Goal: Task Accomplishment & Management: Complete application form

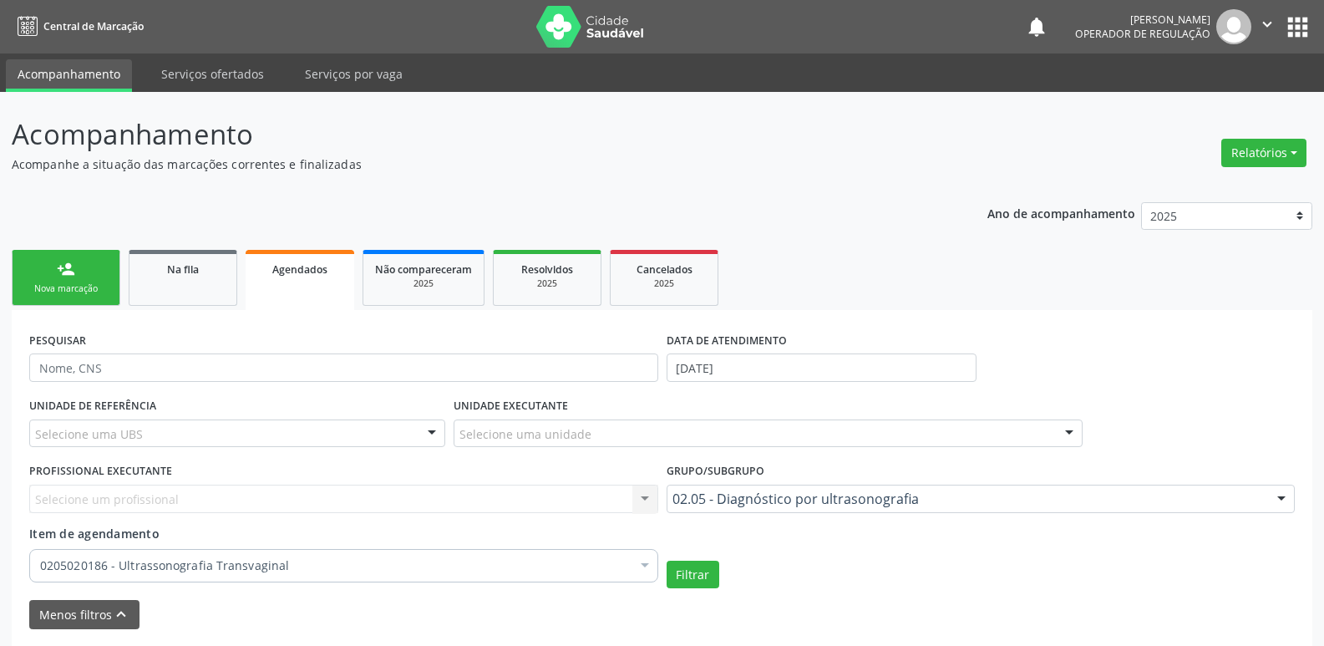
click at [1288, 33] on button "apps" at bounding box center [1297, 27] width 29 height 29
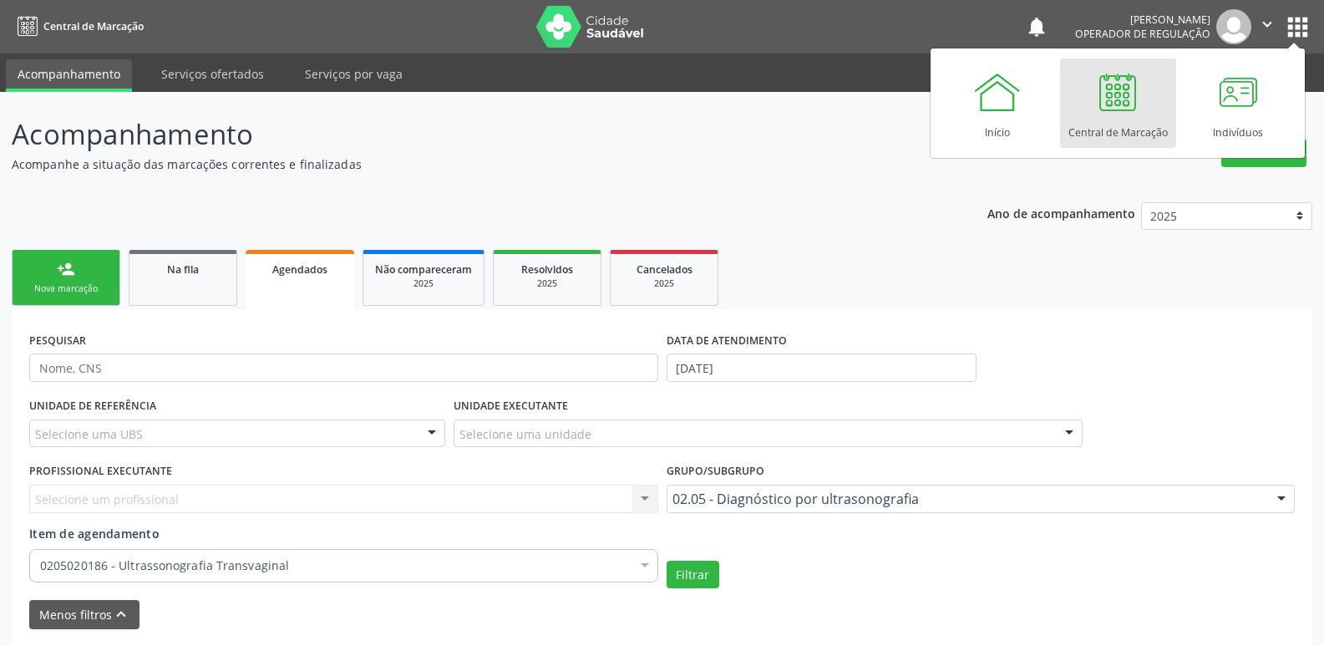
click at [1134, 109] on div at bounding box center [1118, 92] width 50 height 50
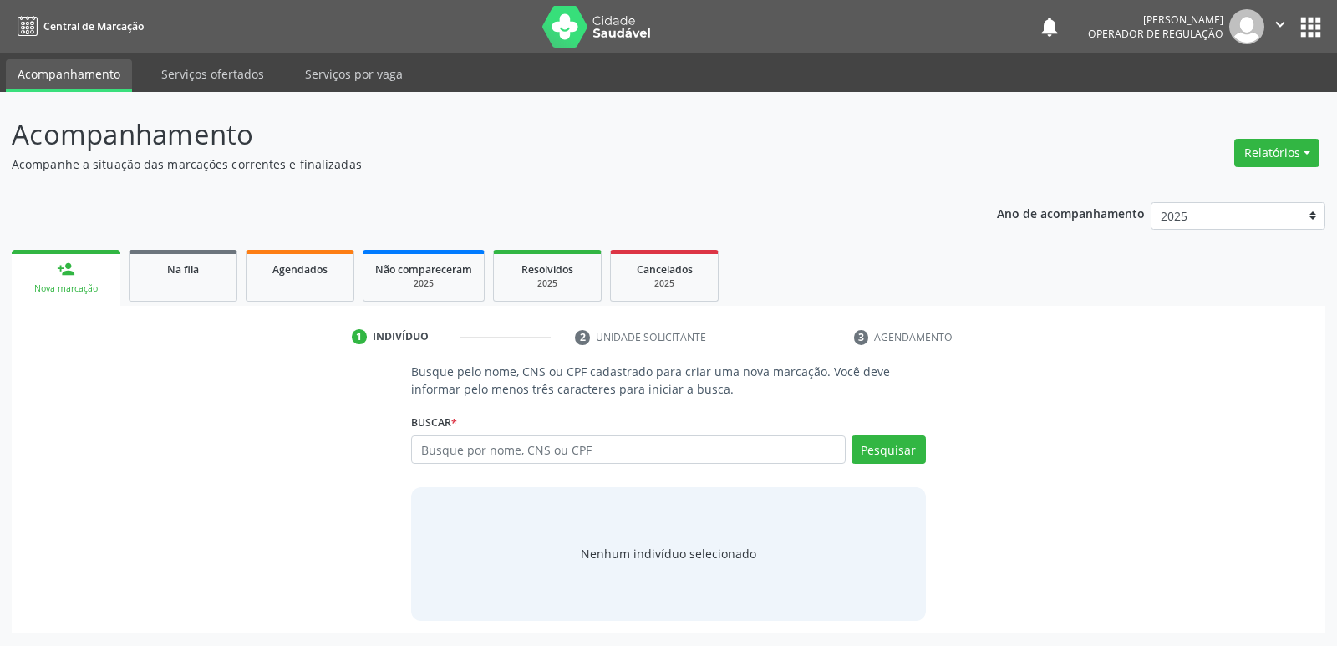
click at [535, 455] on input "text" at bounding box center [628, 449] width 434 height 28
type input "709000850242213"
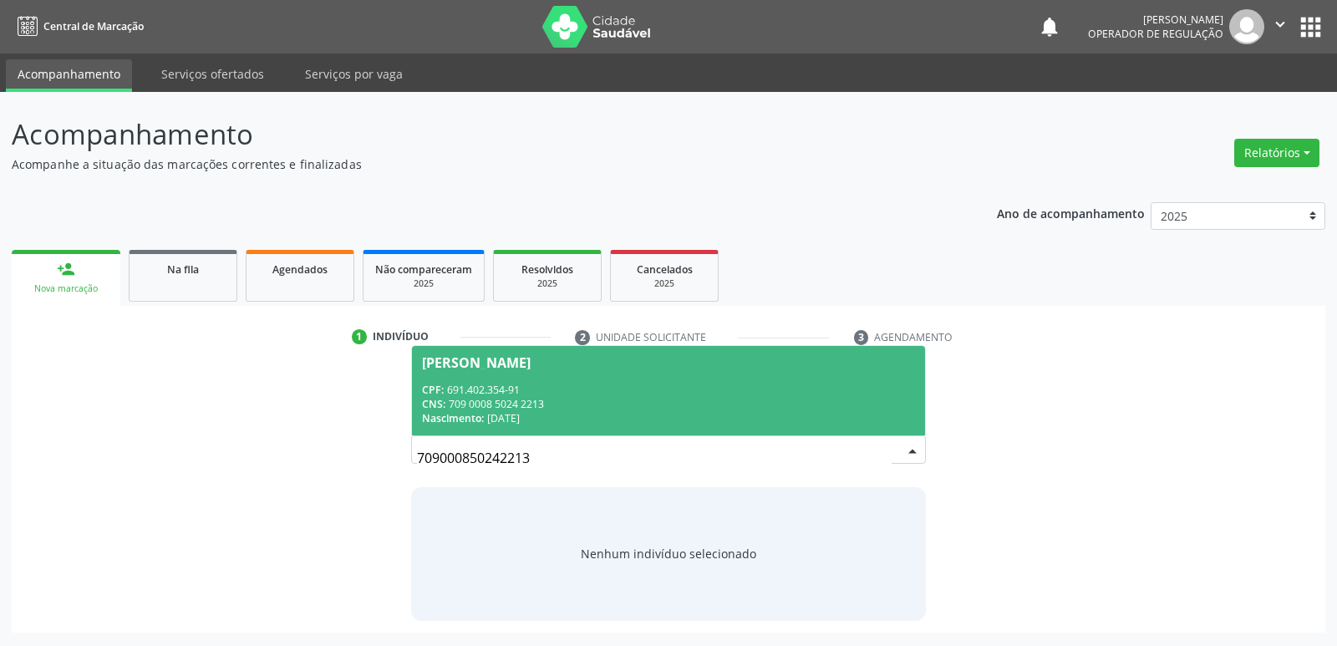
click at [530, 402] on div "CNS: 709 0008 5024 2213" at bounding box center [668, 404] width 492 height 14
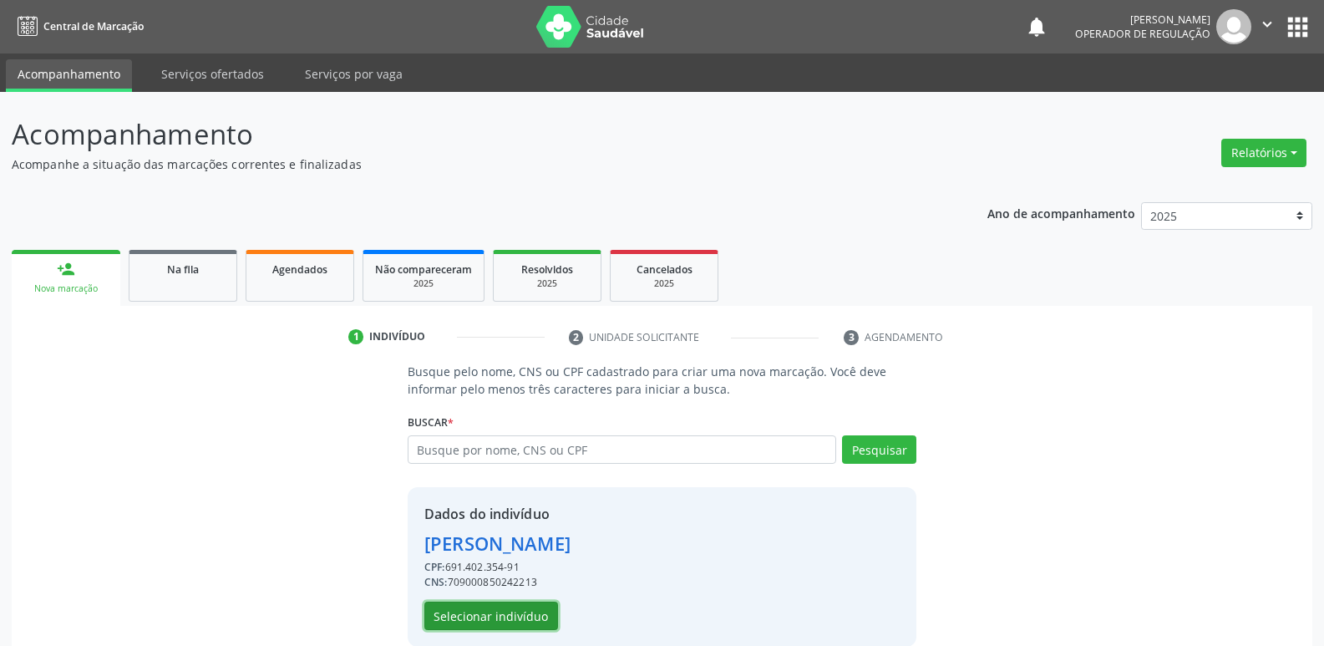
click at [446, 618] on button "Selecionar indivíduo" at bounding box center [491, 615] width 134 height 28
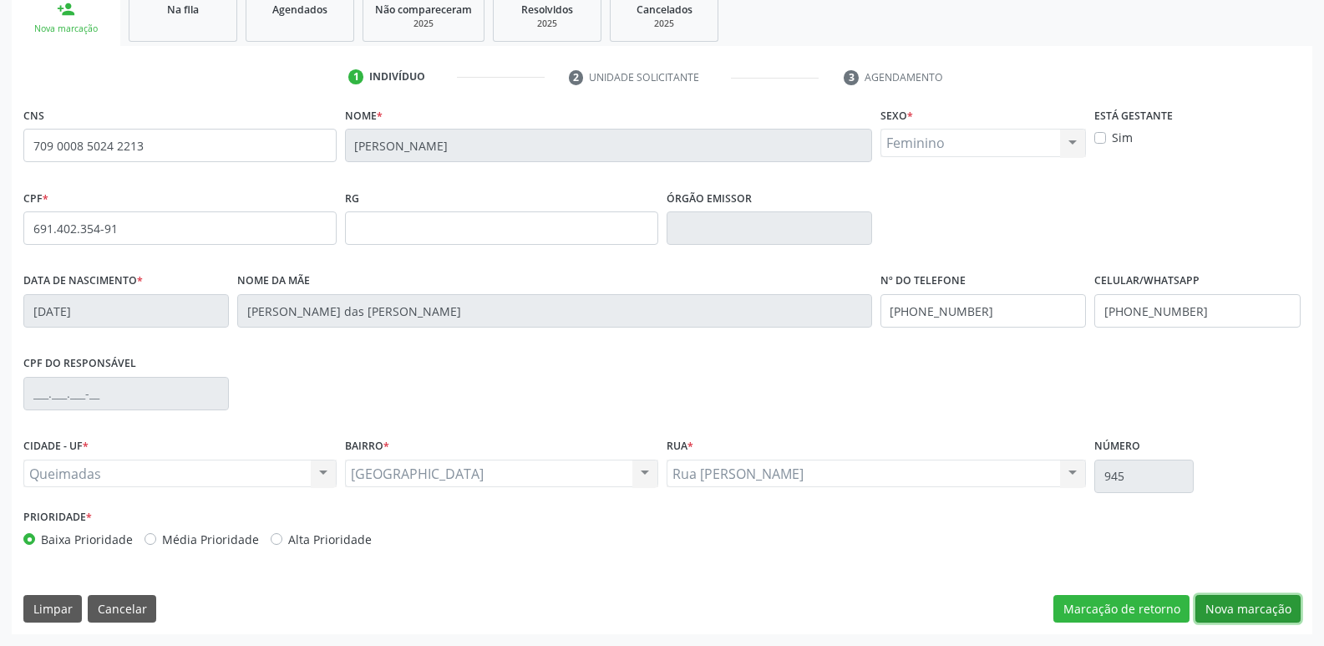
click at [1241, 616] on button "Nova marcação" at bounding box center [1247, 609] width 105 height 28
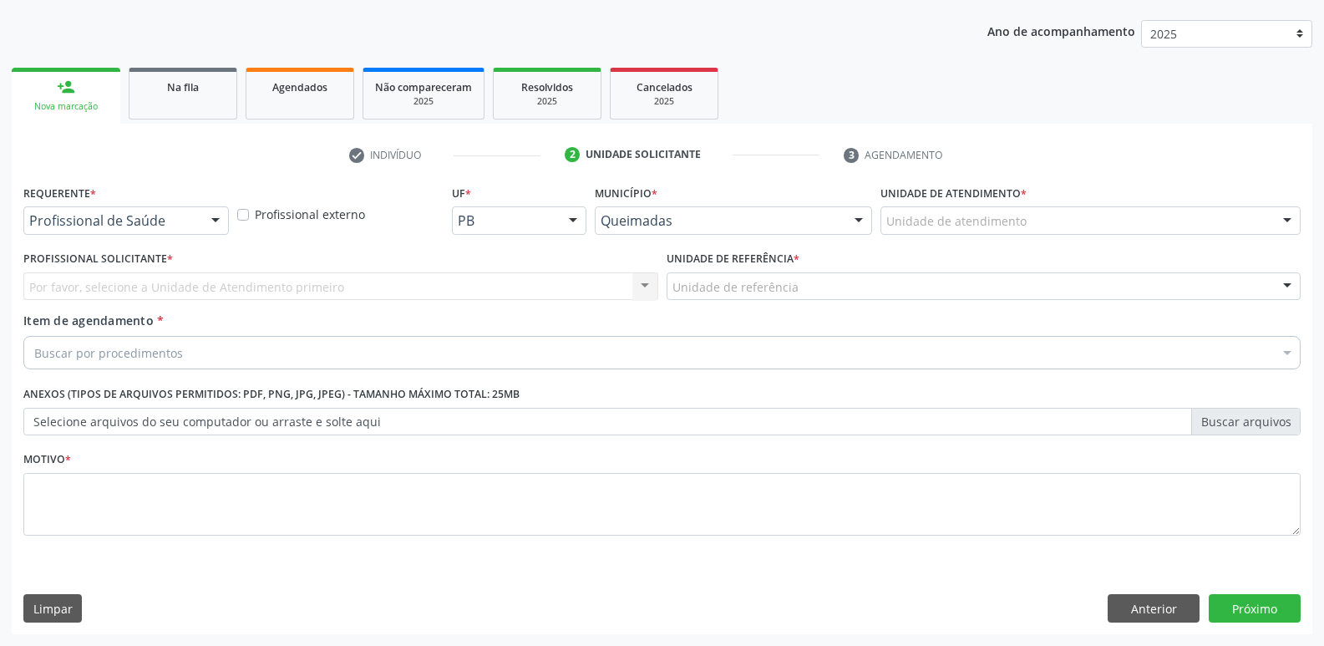
scroll to position [182, 0]
drag, startPoint x: 197, startPoint y: 222, endPoint x: 184, endPoint y: 272, distance: 51.9
click at [195, 227] on div "Profissional de Saúde" at bounding box center [125, 220] width 205 height 28
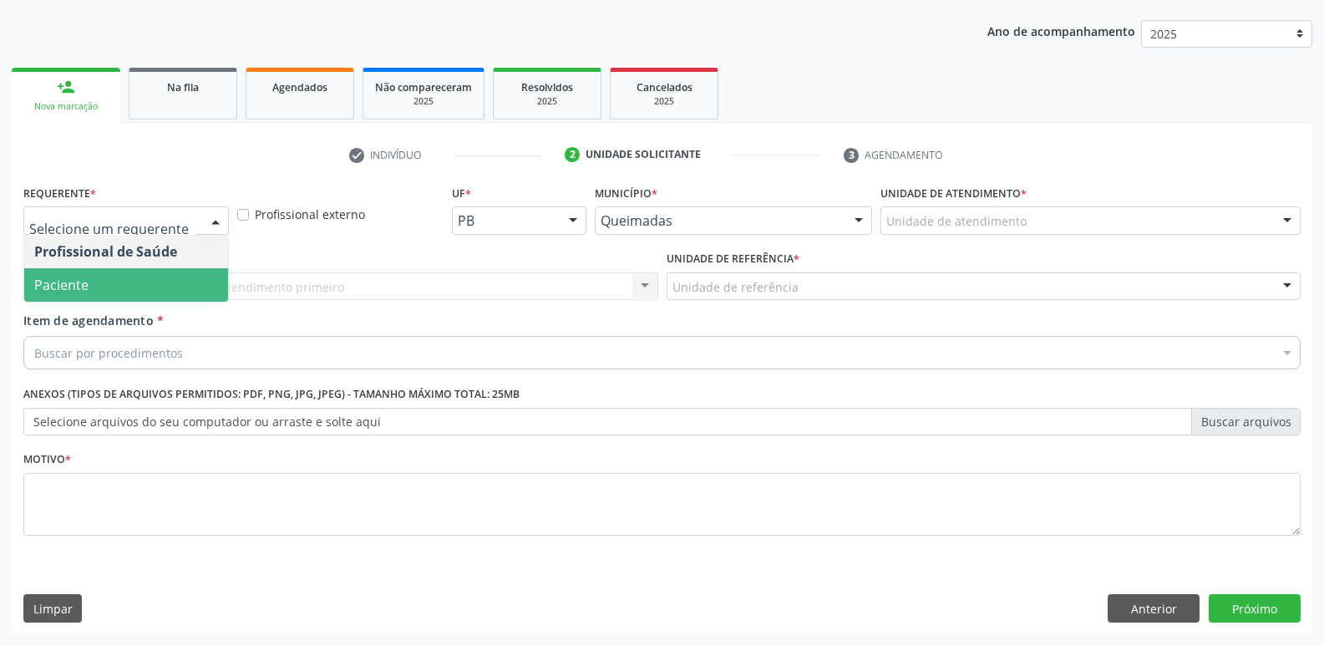
click at [183, 272] on span "Paciente" at bounding box center [126, 284] width 204 height 33
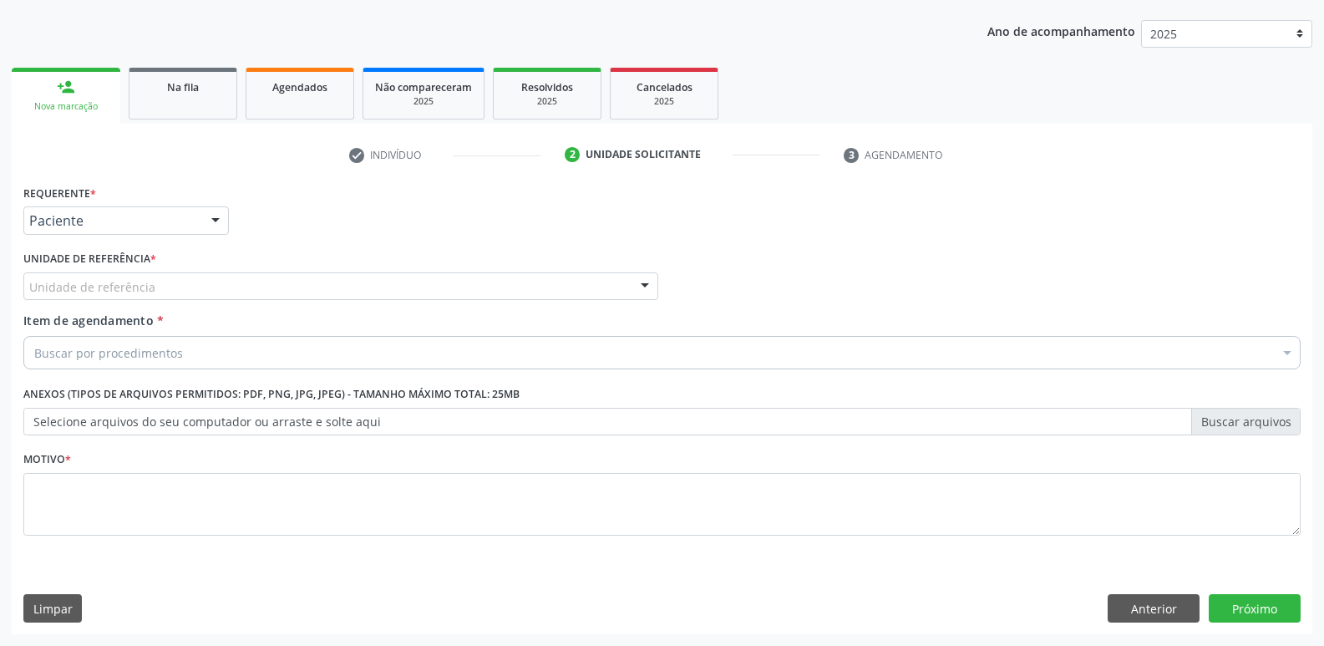
click at [205, 282] on div "Unidade de referência" at bounding box center [340, 286] width 635 height 28
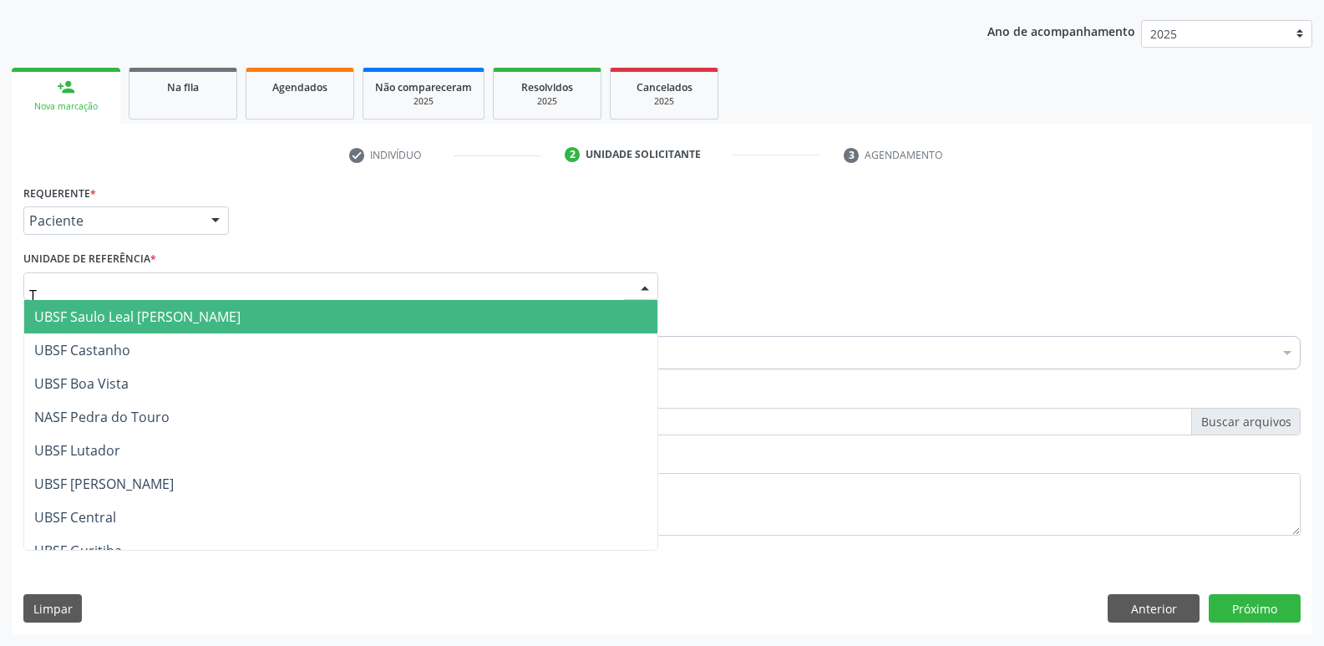
type input "TI"
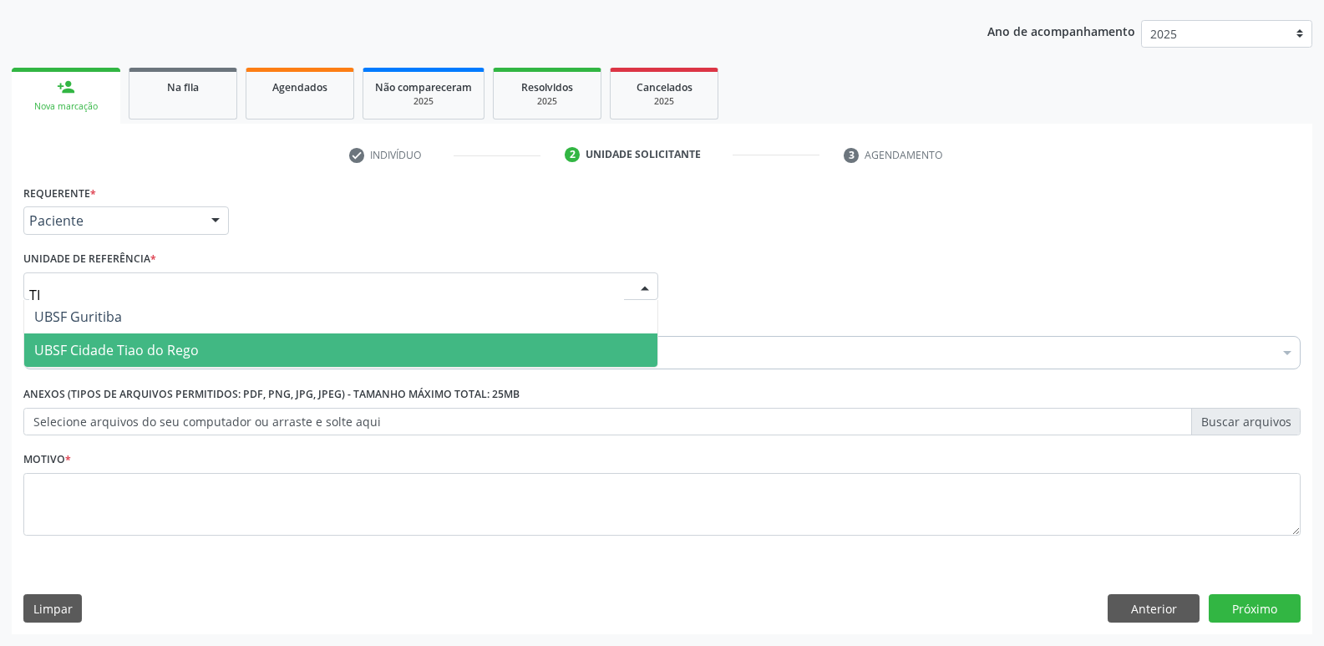
drag, startPoint x: 195, startPoint y: 342, endPoint x: 191, endPoint y: 356, distance: 14.0
click at [195, 347] on span "UBSF Cidade Tiao do Rego" at bounding box center [116, 350] width 165 height 18
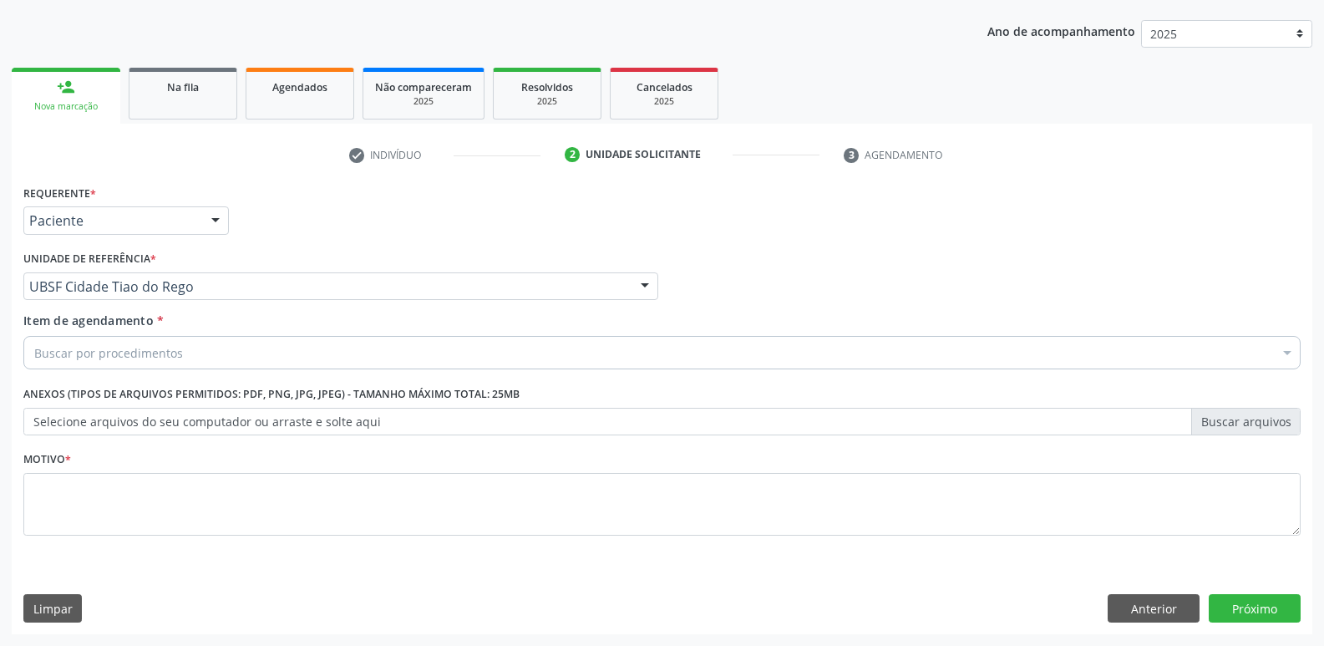
drag, startPoint x: 165, startPoint y: 326, endPoint x: 165, endPoint y: 345, distance: 19.2
click at [167, 335] on div "Item de agendamento * Buscar por procedimentos Selecionar todos 0604320140 - Ab…" at bounding box center [661, 338] width 1277 height 53
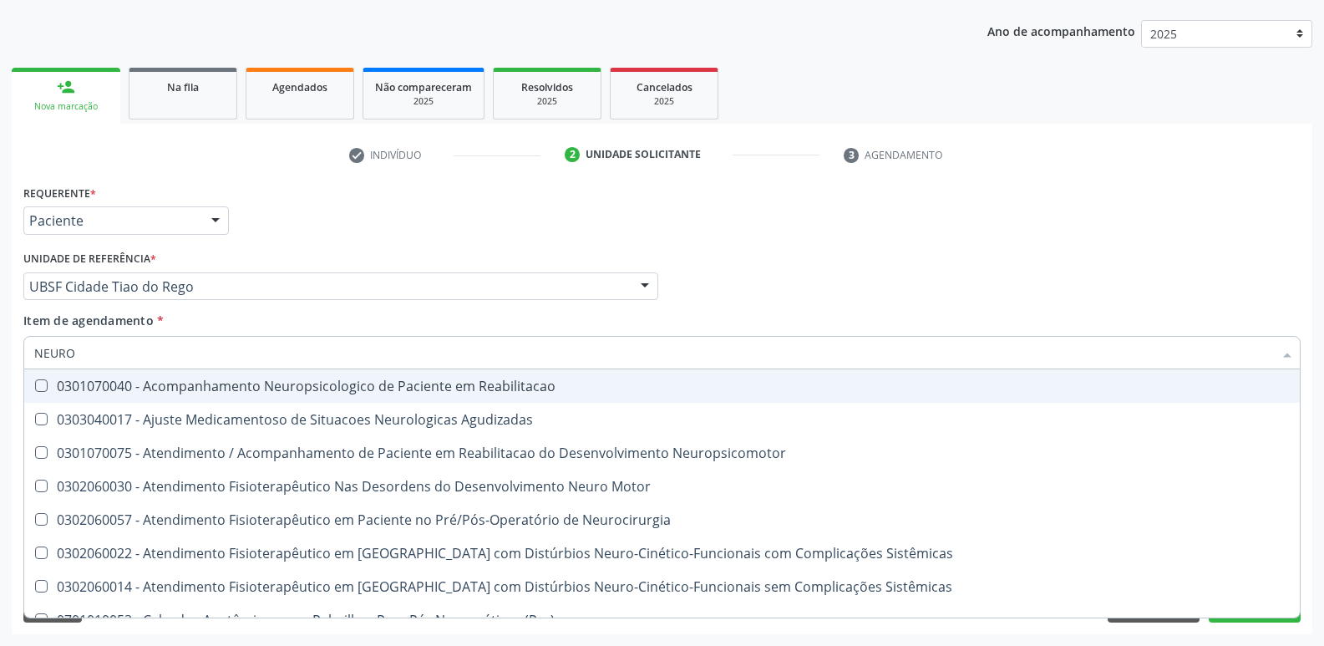
type input "NEUROC"
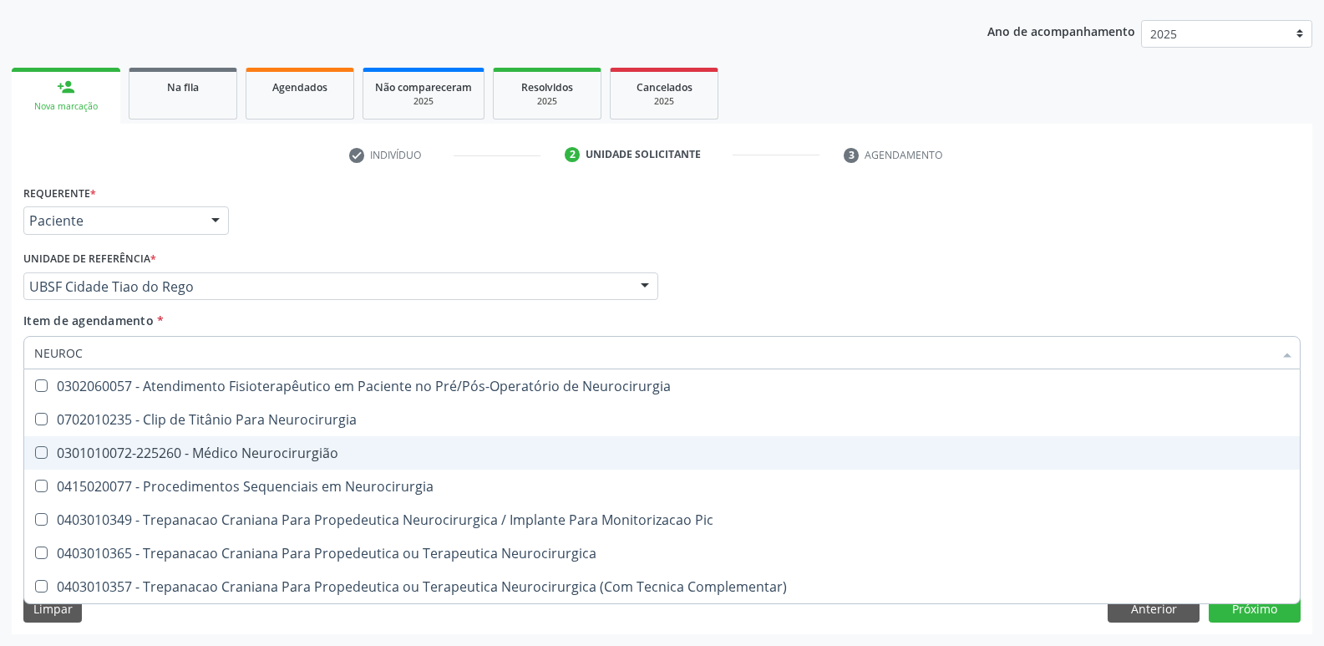
click at [219, 439] on span "0301010072-225260 - Médico Neurocirurgião" at bounding box center [662, 452] width 1276 height 33
checkbox Neurocirurgião "true"
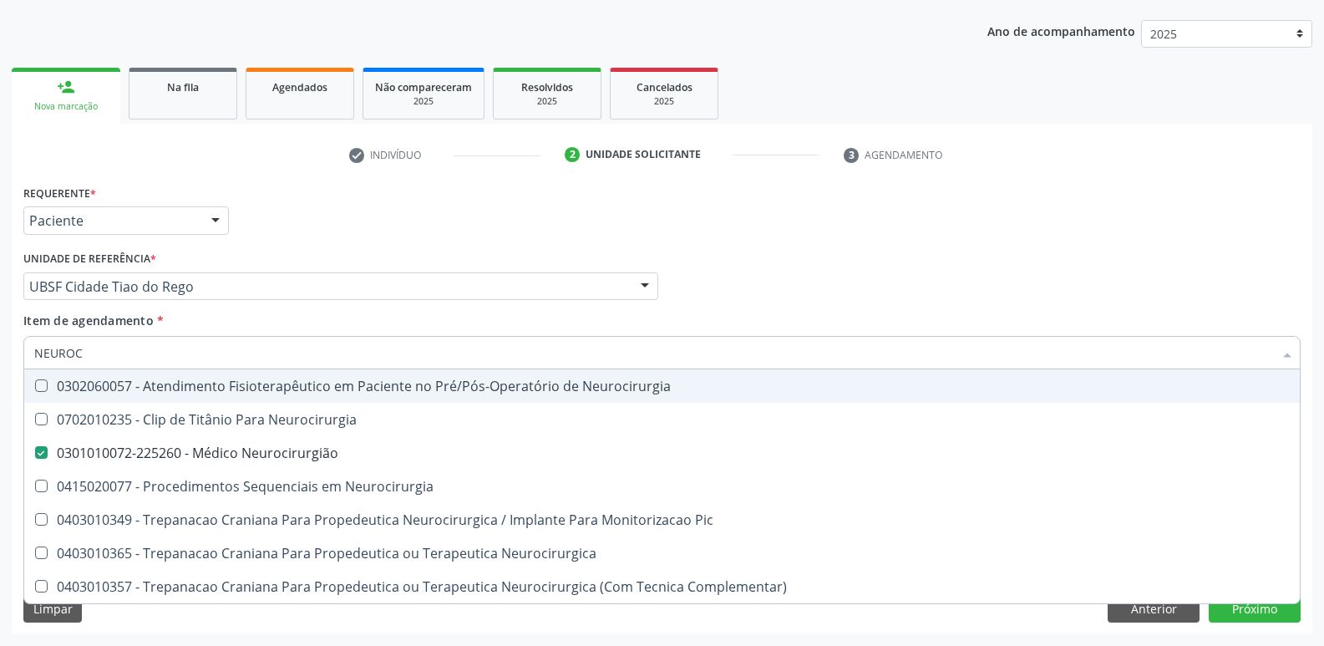
drag, startPoint x: 370, startPoint y: 233, endPoint x: 260, endPoint y: 390, distance: 191.9
click at [368, 241] on div "Requerente * Paciente Profissional de Saúde Paciente Nenhum resultado encontrad…" at bounding box center [662, 212] width 1286 height 65
checkbox Neurocirurgia "true"
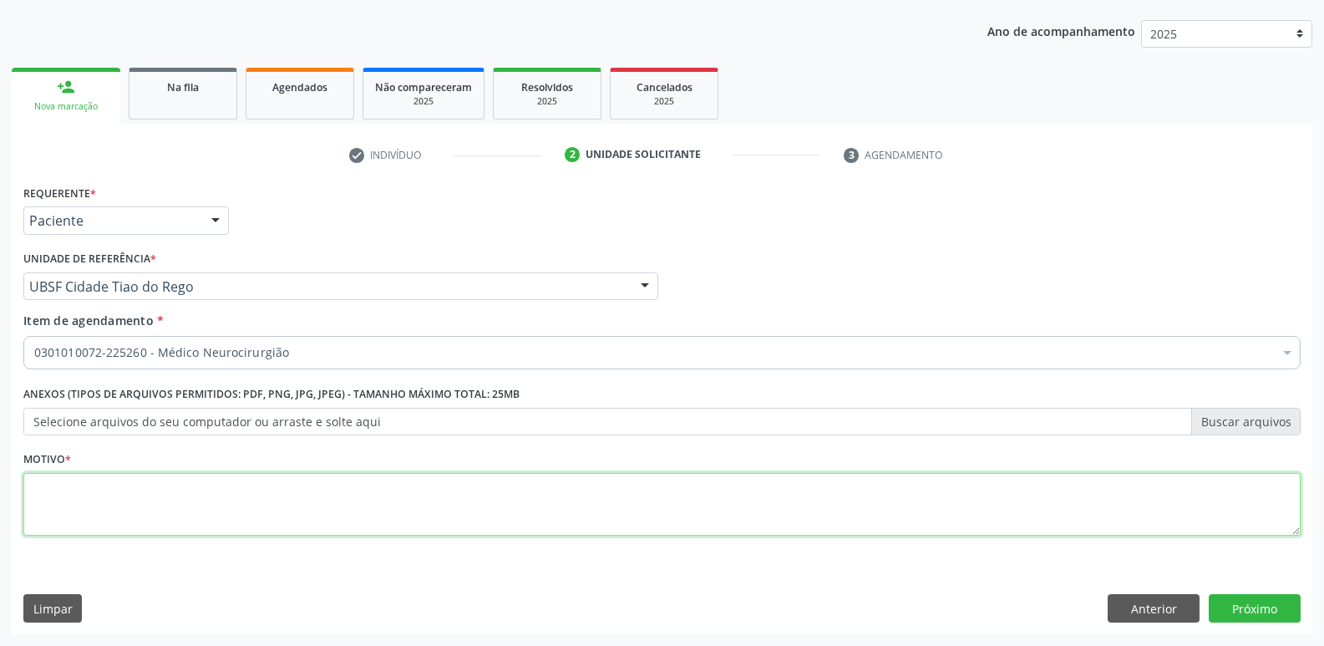
click at [133, 497] on textarea at bounding box center [661, 504] width 1277 height 63
type textarea "AVALIAÇÃO"
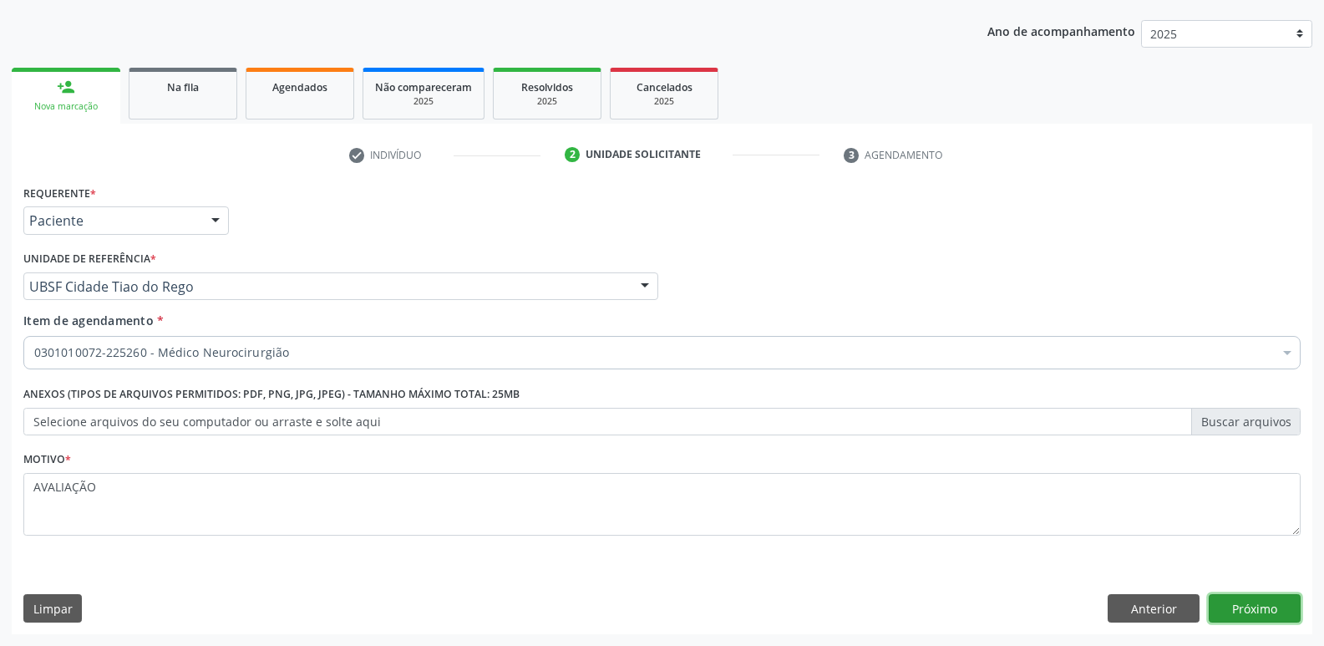
click at [1217, 596] on button "Próximo" at bounding box center [1255, 608] width 92 height 28
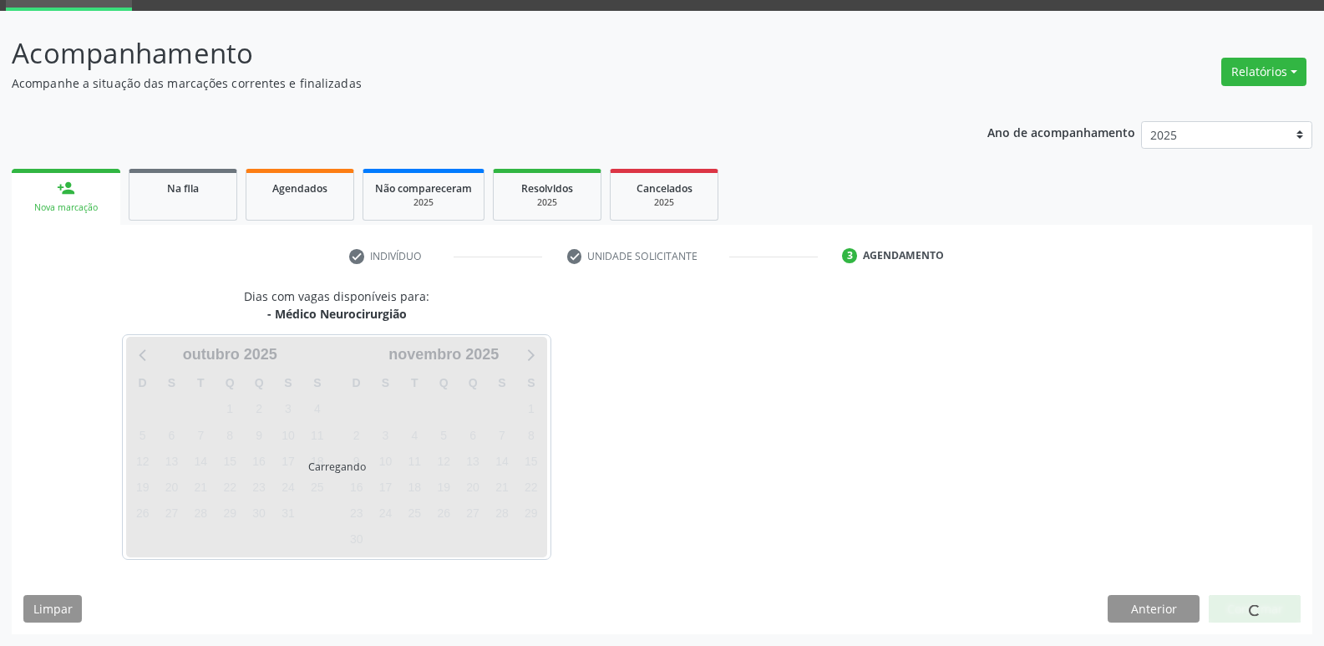
scroll to position [81, 0]
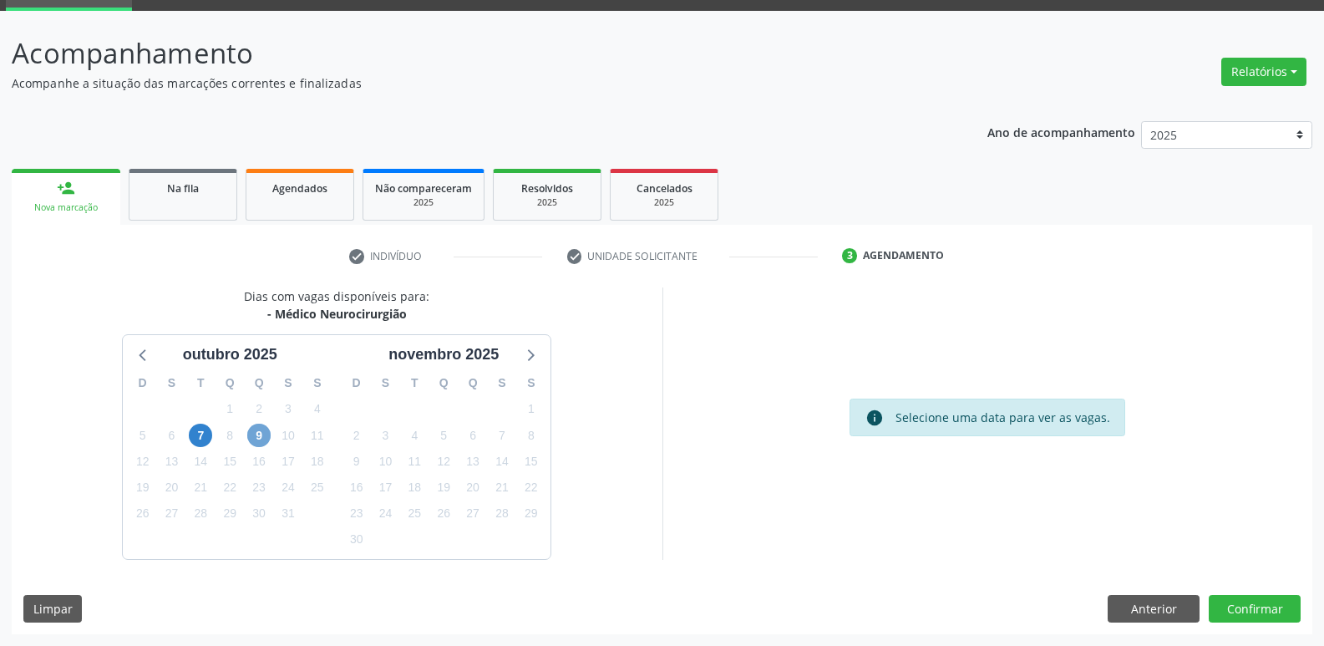
click at [266, 434] on span "9" at bounding box center [258, 435] width 23 height 23
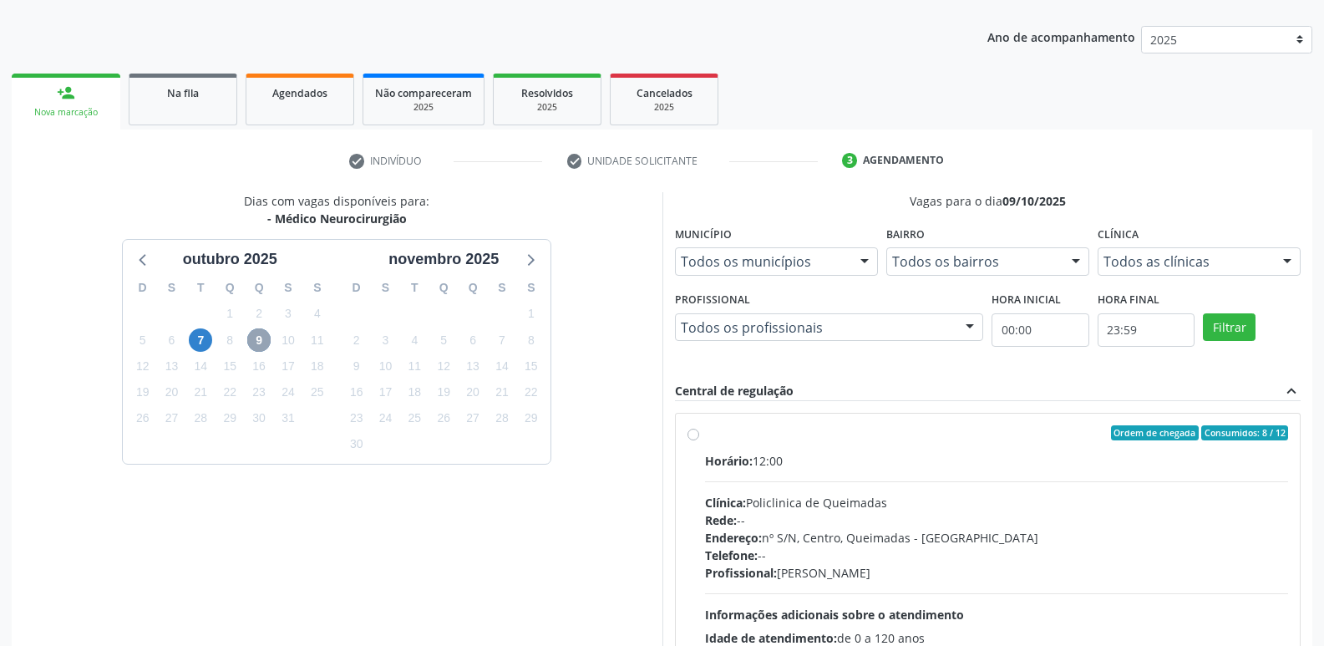
scroll to position [322, 0]
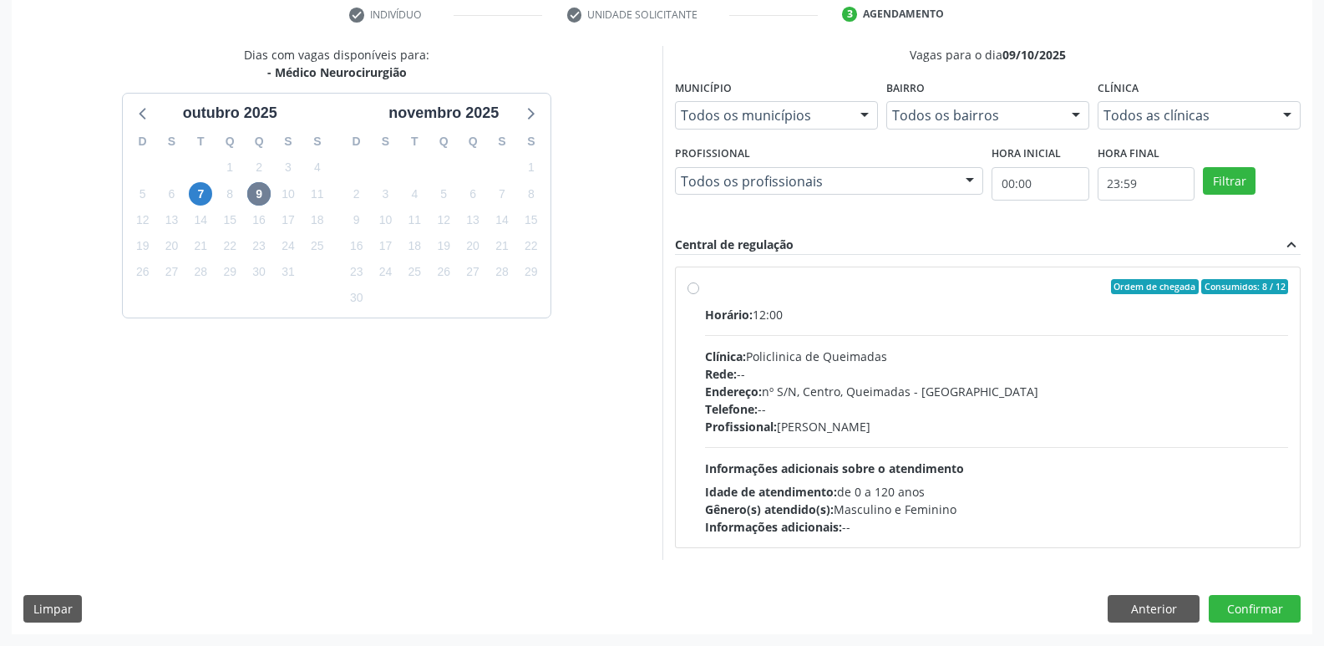
drag, startPoint x: 1044, startPoint y: 414, endPoint x: 1078, endPoint y: 471, distance: 65.9
click at [1044, 415] on div "Telefone: --" at bounding box center [997, 409] width 584 height 18
click at [699, 294] on input "Ordem de chegada Consumidos: 8 / 12 Horário: 12:00 Clínica: Policlinica de Quei…" at bounding box center [693, 286] width 12 height 15
radio input "true"
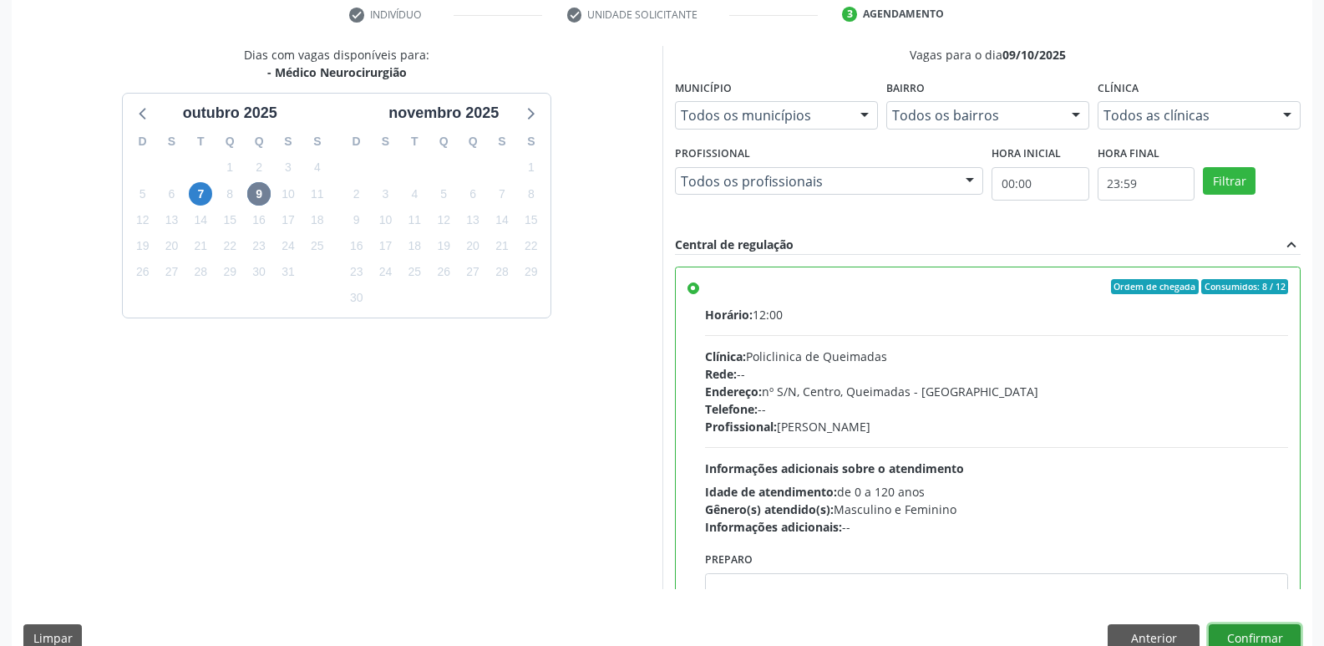
click at [1235, 628] on button "Confirmar" at bounding box center [1255, 638] width 92 height 28
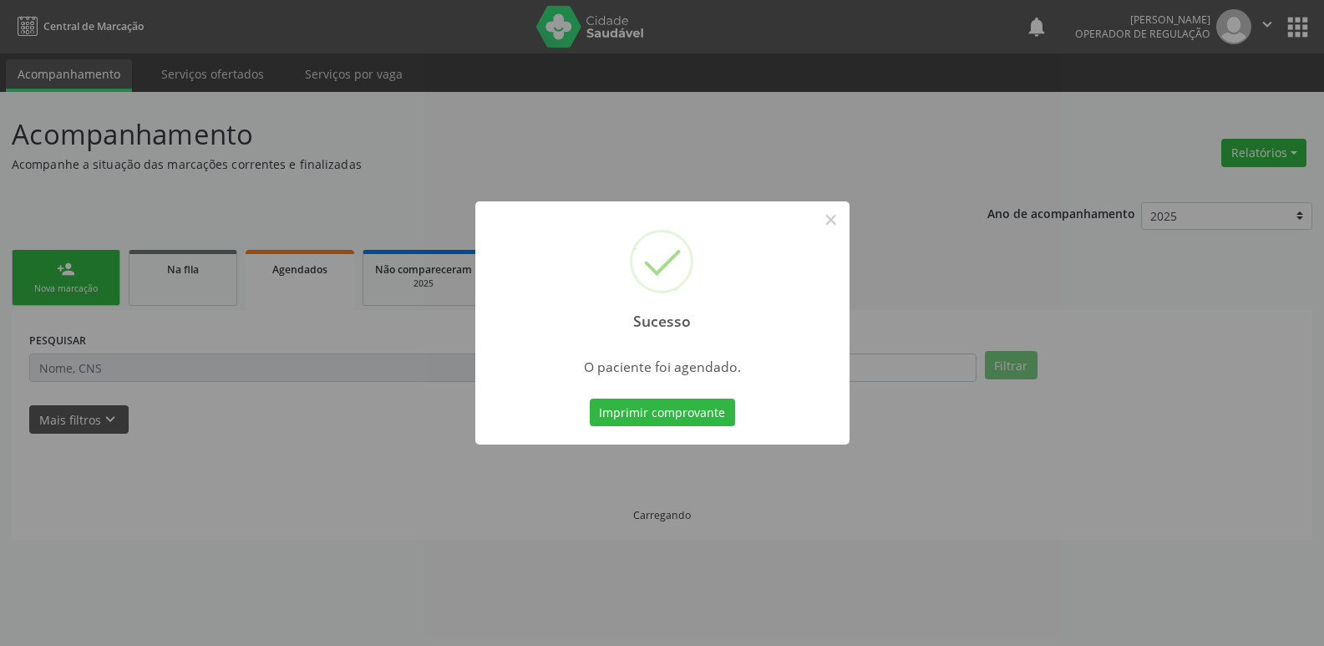
scroll to position [0, 0]
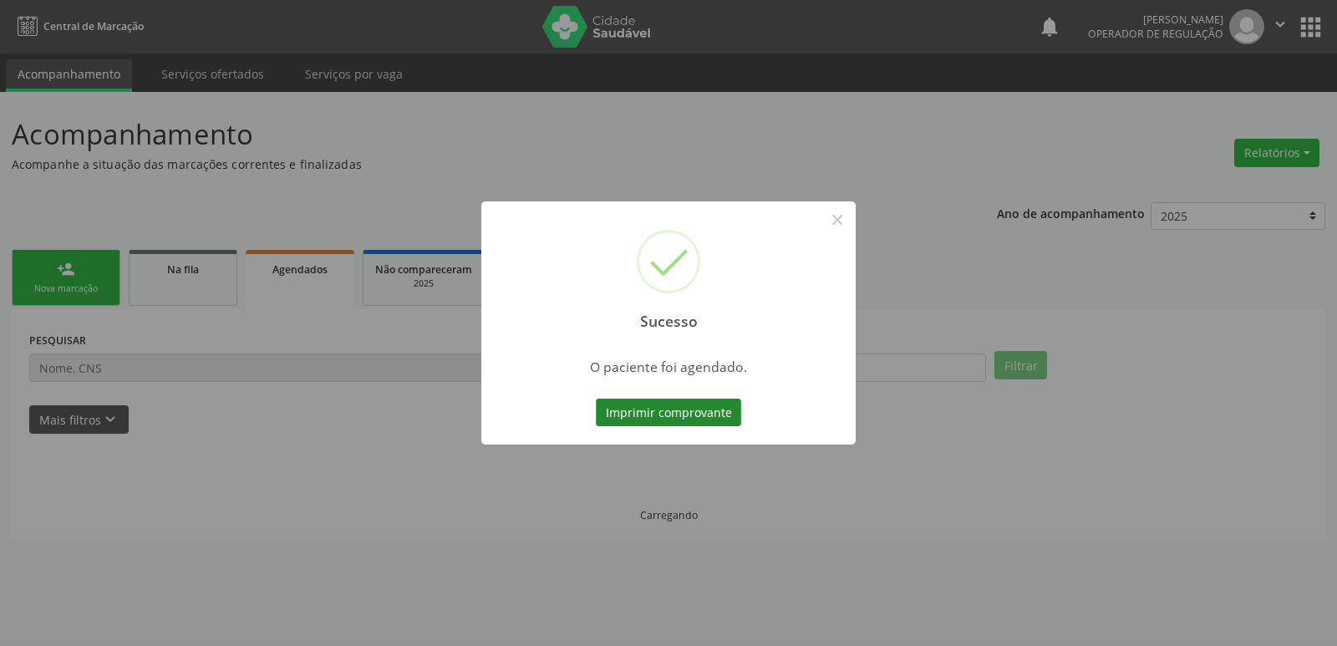
click at [707, 404] on button "Imprimir comprovante" at bounding box center [668, 412] width 145 height 28
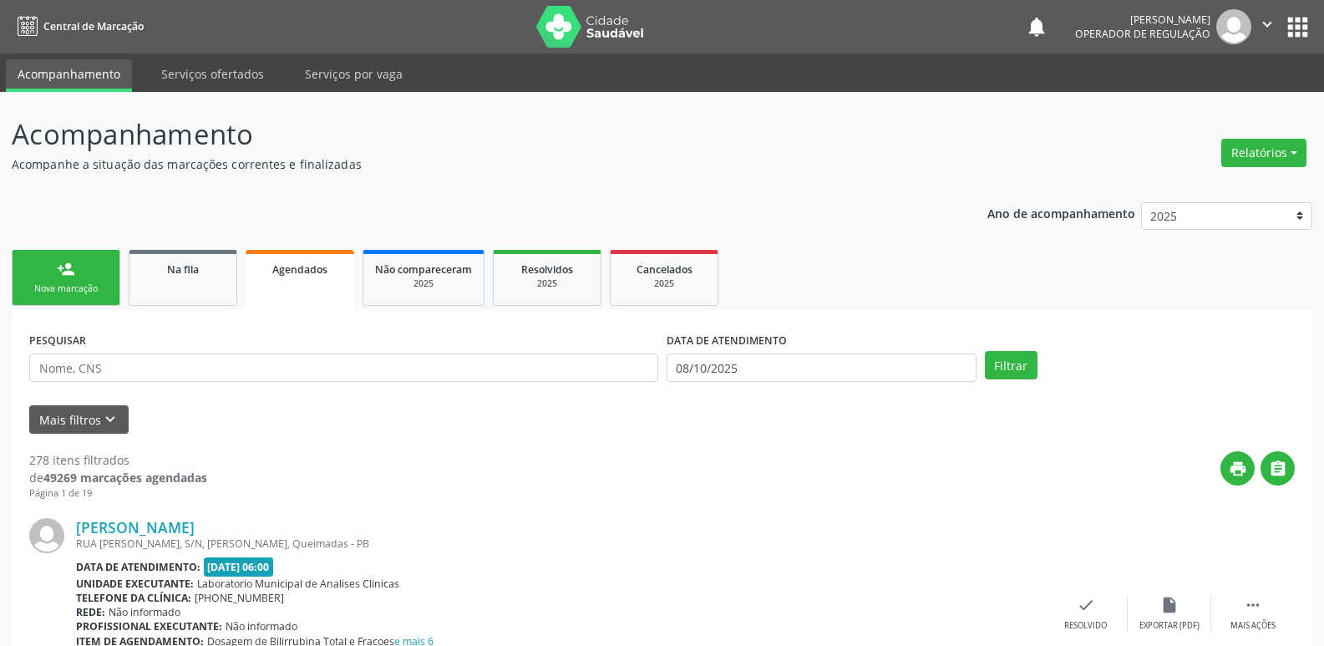
click at [86, 266] on link "person_add Nova marcação" at bounding box center [66, 278] width 109 height 56
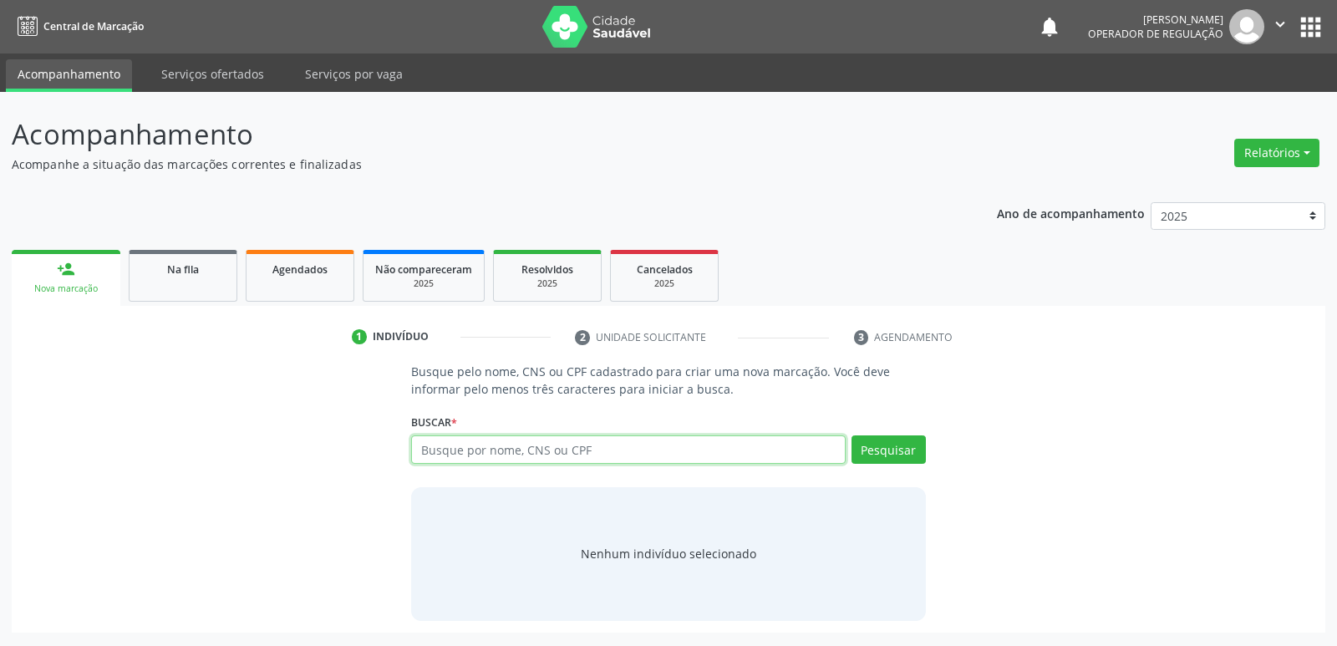
click at [572, 445] on input "text" at bounding box center [628, 449] width 434 height 28
type input "705307483344590"
click at [896, 431] on div "Buscar * 705307483344590 Busque por nome, CNS ou CPF Nenhum resultado encontrad…" at bounding box center [668, 441] width 514 height 65
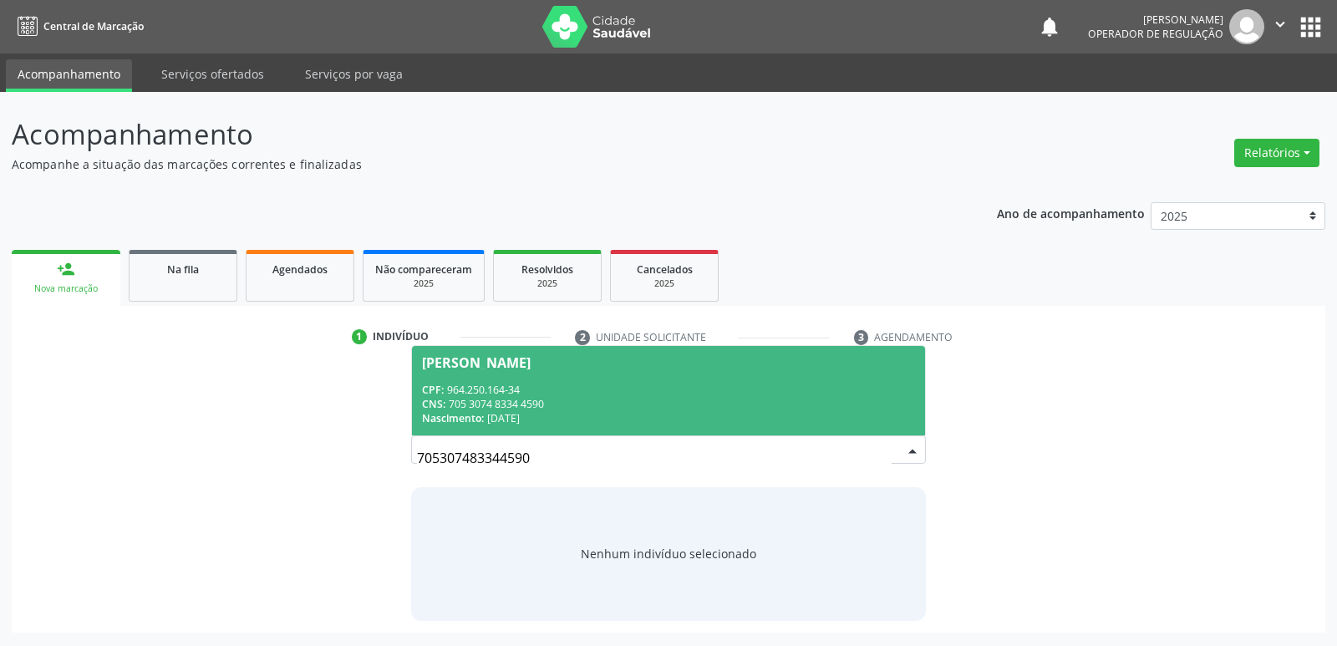
click at [509, 389] on div "CPF: 964.250.164-34" at bounding box center [668, 390] width 492 height 14
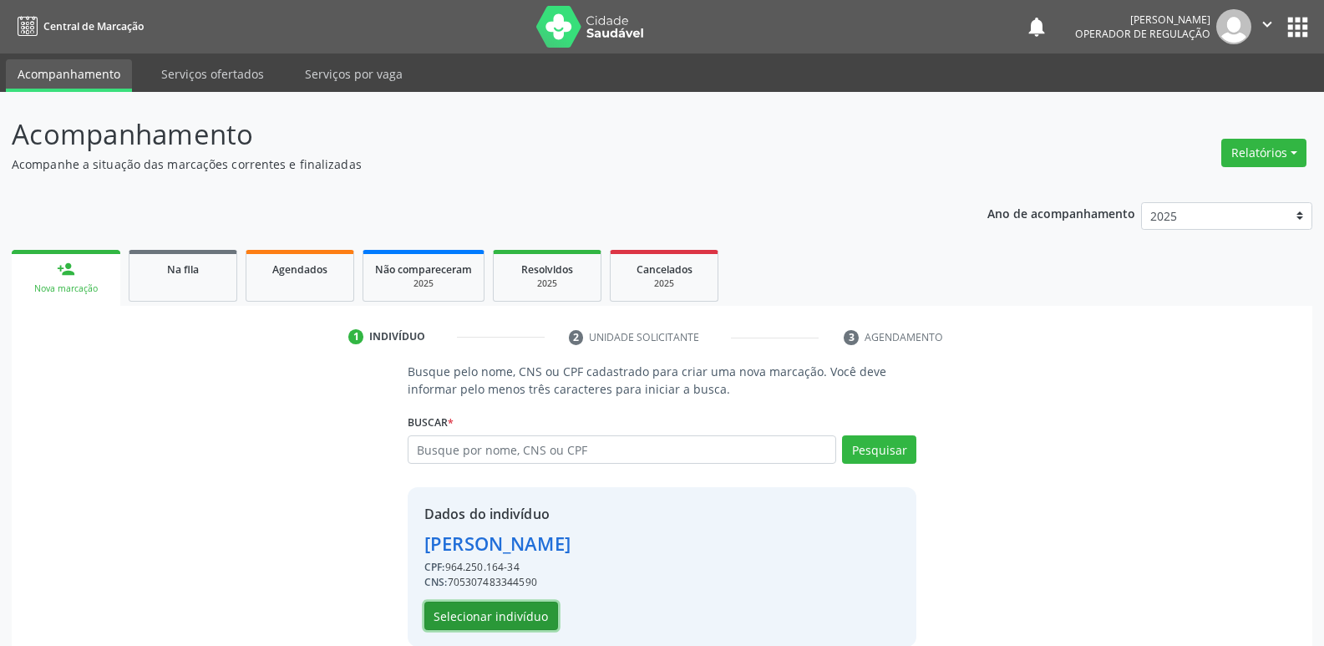
click at [525, 612] on button "Selecionar indivíduo" at bounding box center [491, 615] width 134 height 28
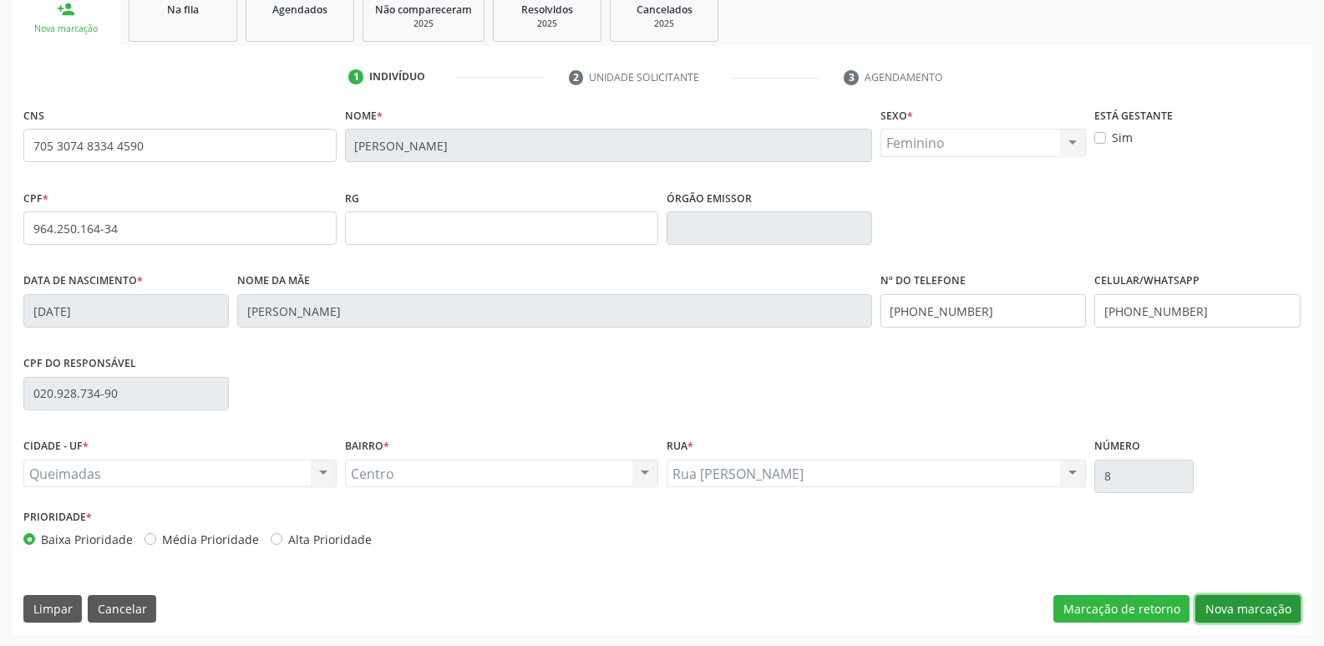
click at [1226, 596] on button "Nova marcação" at bounding box center [1247, 609] width 105 height 28
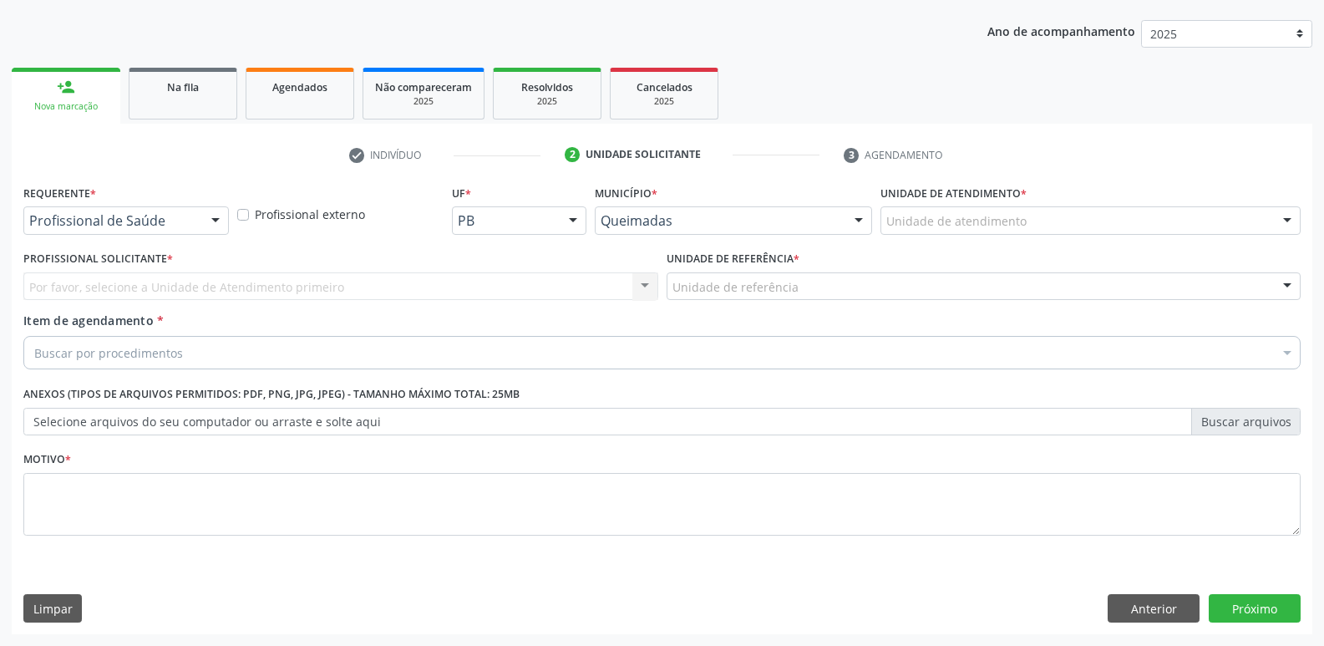
scroll to position [182, 0]
drag, startPoint x: 97, startPoint y: 216, endPoint x: 109, endPoint y: 248, distance: 34.6
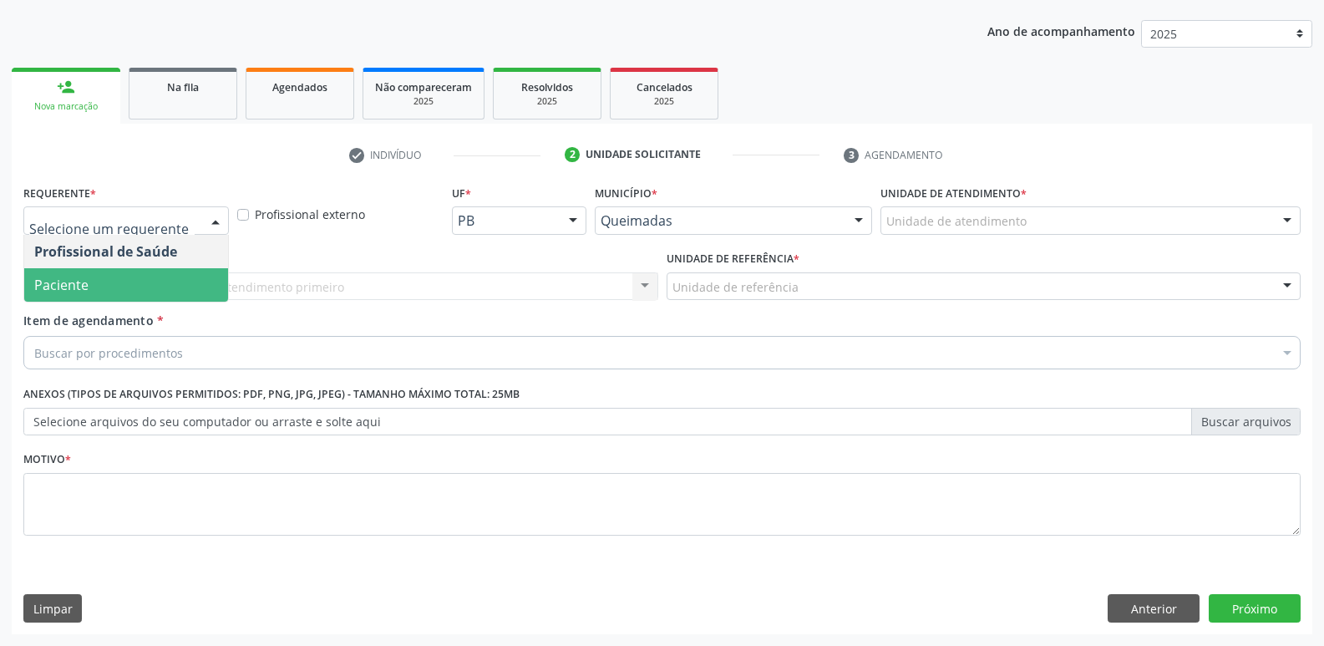
drag, startPoint x: 103, startPoint y: 296, endPoint x: 178, endPoint y: 291, distance: 75.3
click at [119, 287] on span "Paciente" at bounding box center [126, 284] width 204 height 33
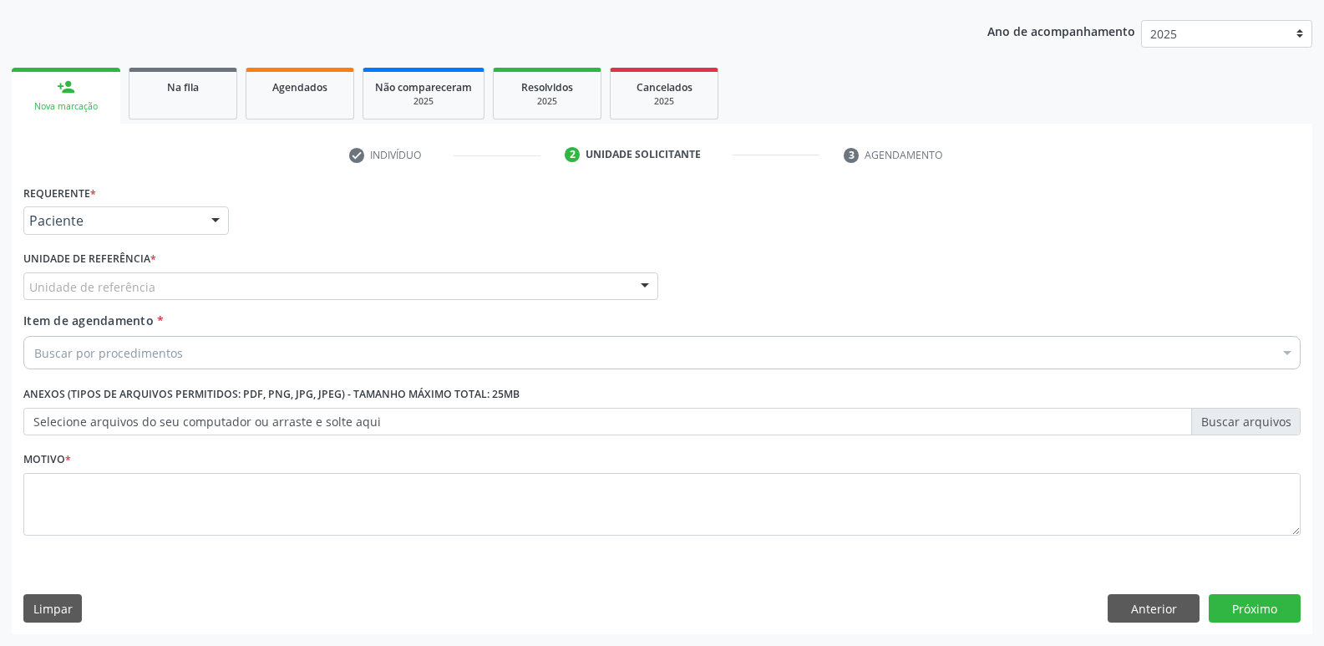
click at [180, 291] on div "Unidade de referência" at bounding box center [340, 286] width 635 height 28
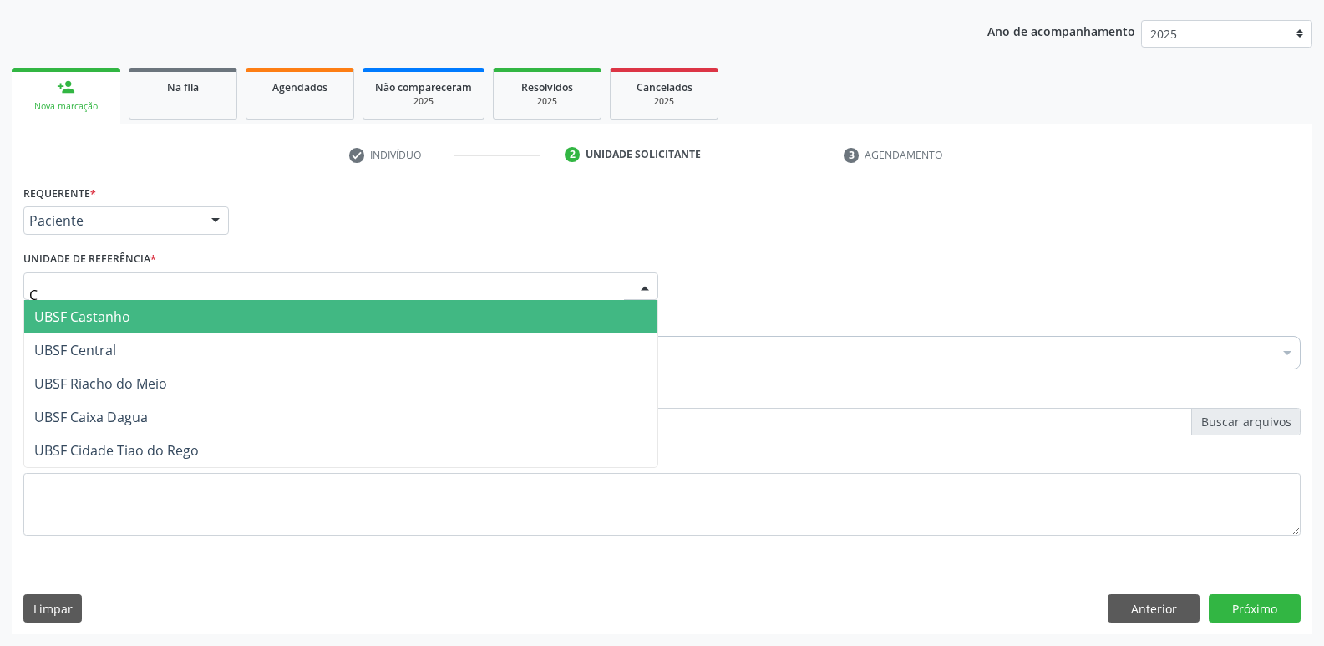
type input "CE"
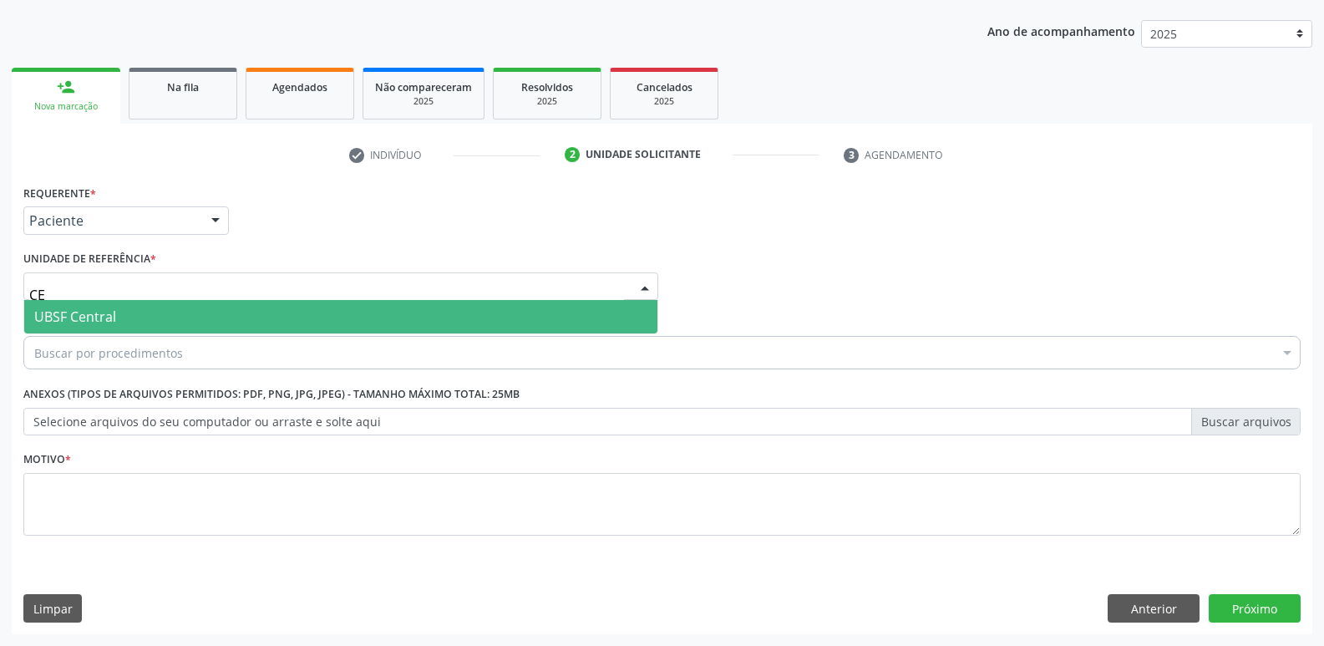
drag, startPoint x: 162, startPoint y: 299, endPoint x: 160, endPoint y: 311, distance: 12.0
click at [161, 299] on input "CE" at bounding box center [326, 294] width 595 height 33
drag, startPoint x: 160, startPoint y: 311, endPoint x: 151, endPoint y: 331, distance: 21.7
click at [160, 312] on span "UBSF Central" at bounding box center [340, 316] width 633 height 33
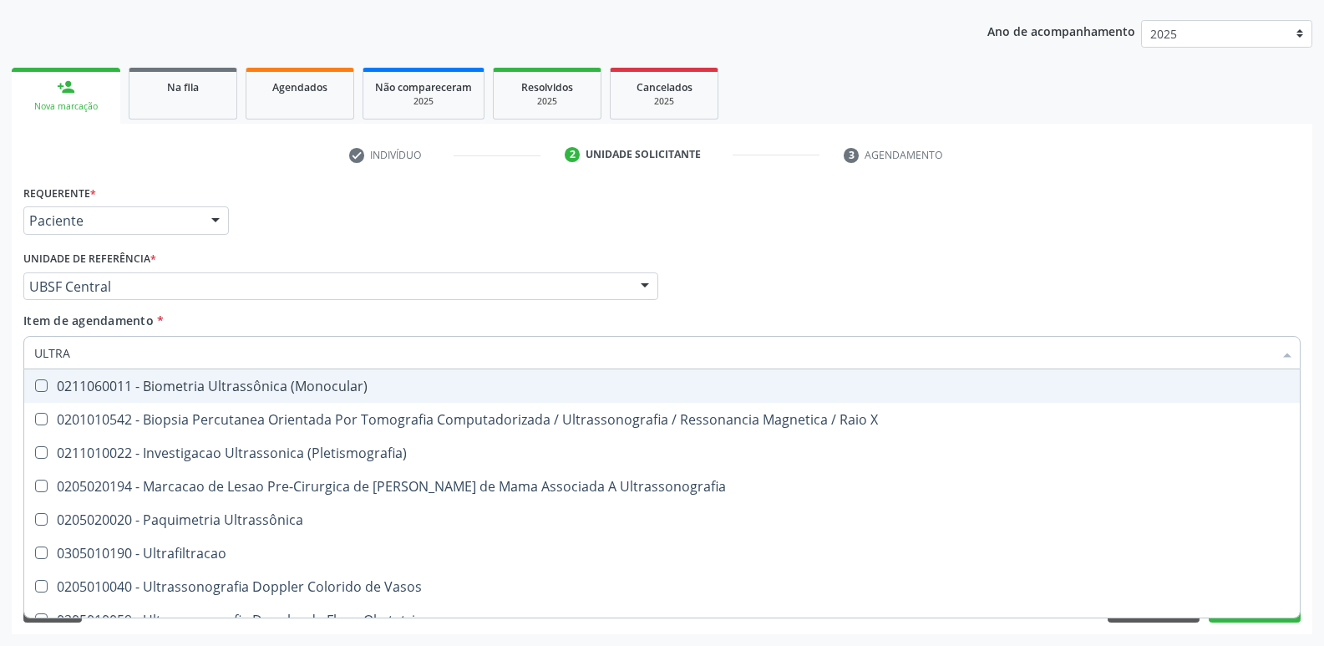
type input "ULTRAS"
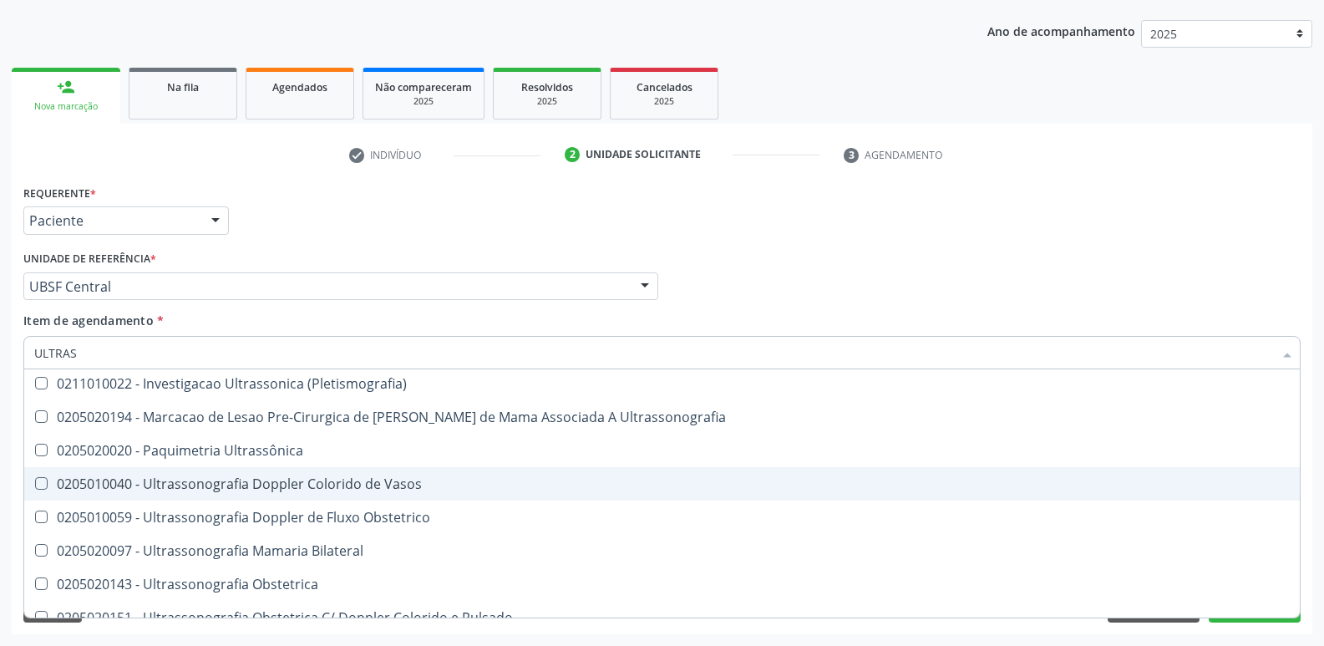
scroll to position [251, 0]
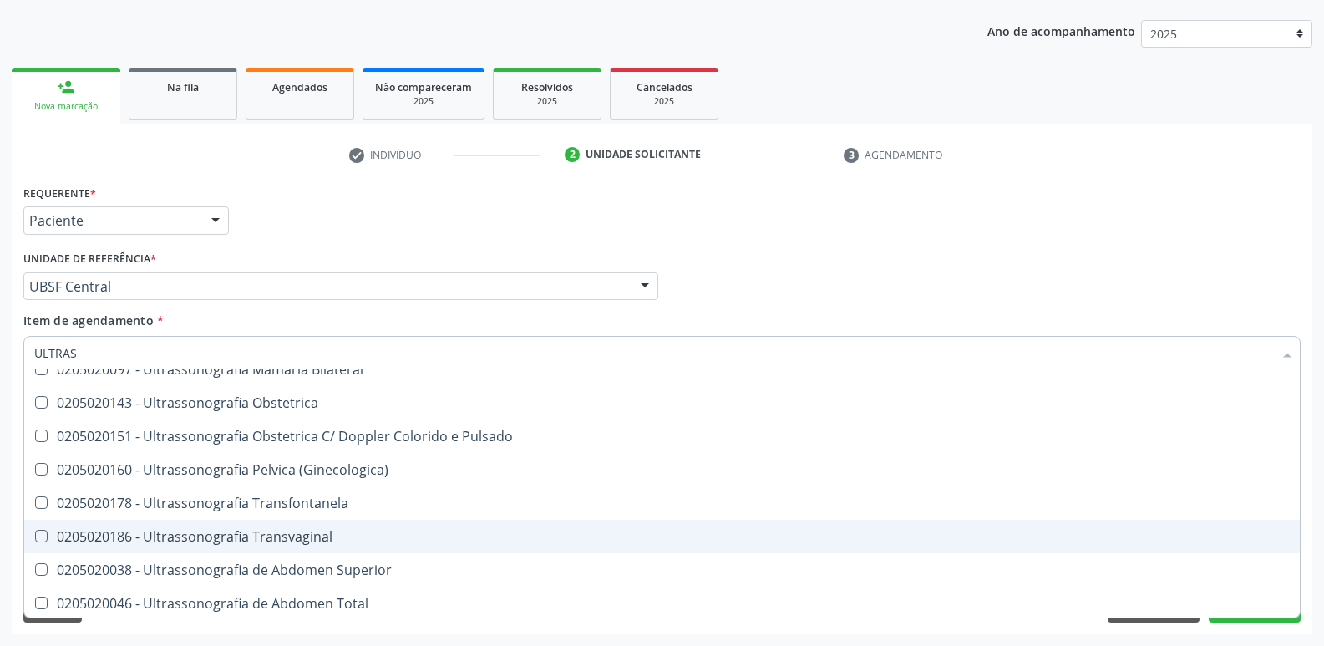
click at [266, 536] on div "0205020186 - Ultrassonografia Transvaginal" at bounding box center [662, 536] width 1256 height 13
checkbox Transvaginal "true"
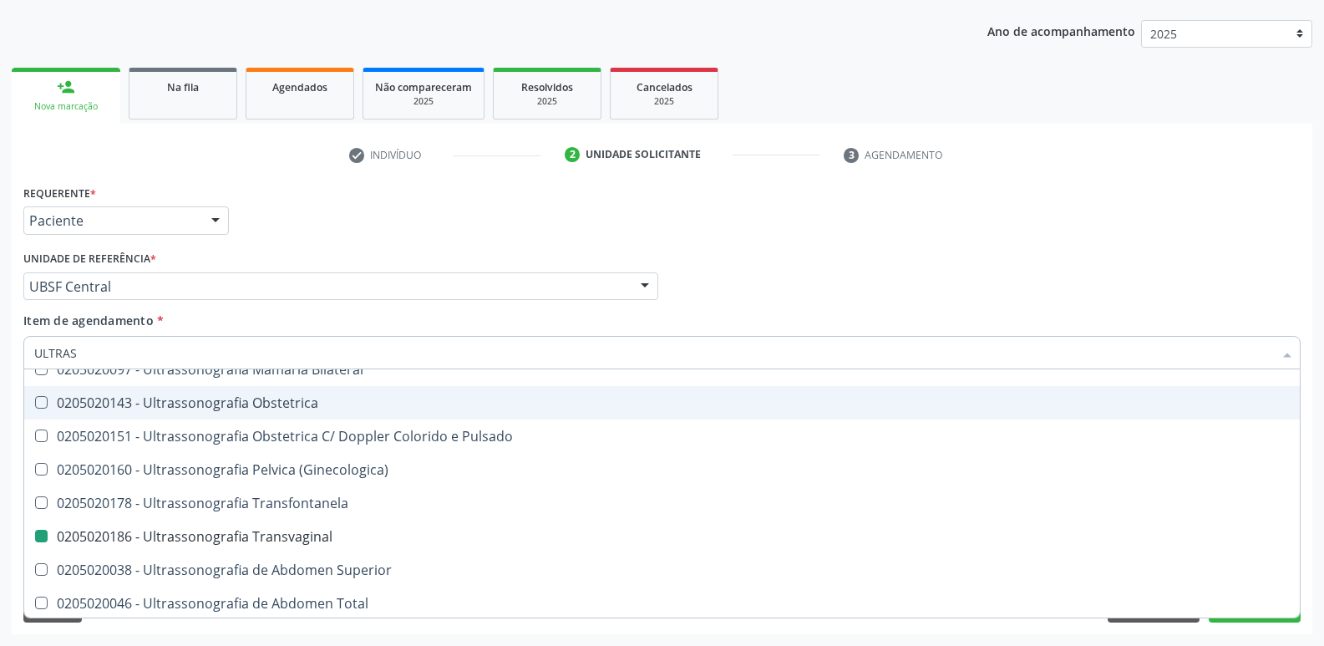
click at [413, 236] on div "Requerente * Paciente Profissional de Saúde Paciente Nenhum resultado encontrad…" at bounding box center [662, 212] width 1286 height 65
checkbox X "true"
checkbox Transvaginal "false"
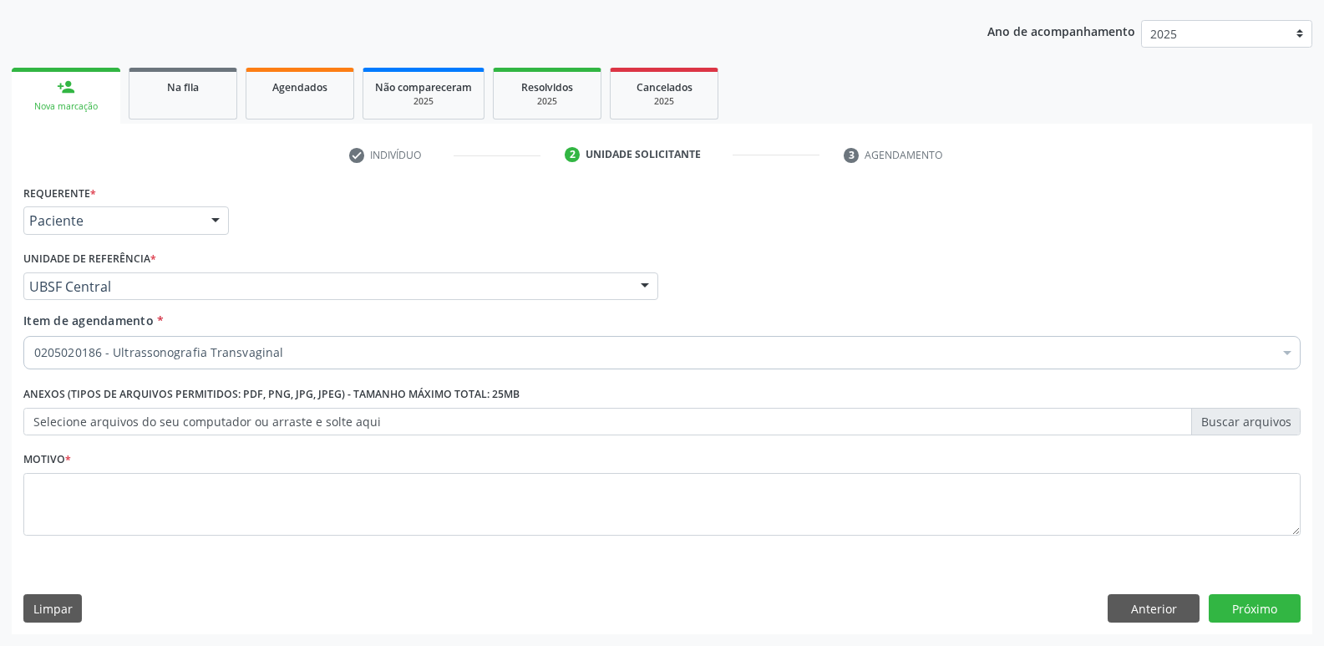
scroll to position [0, 0]
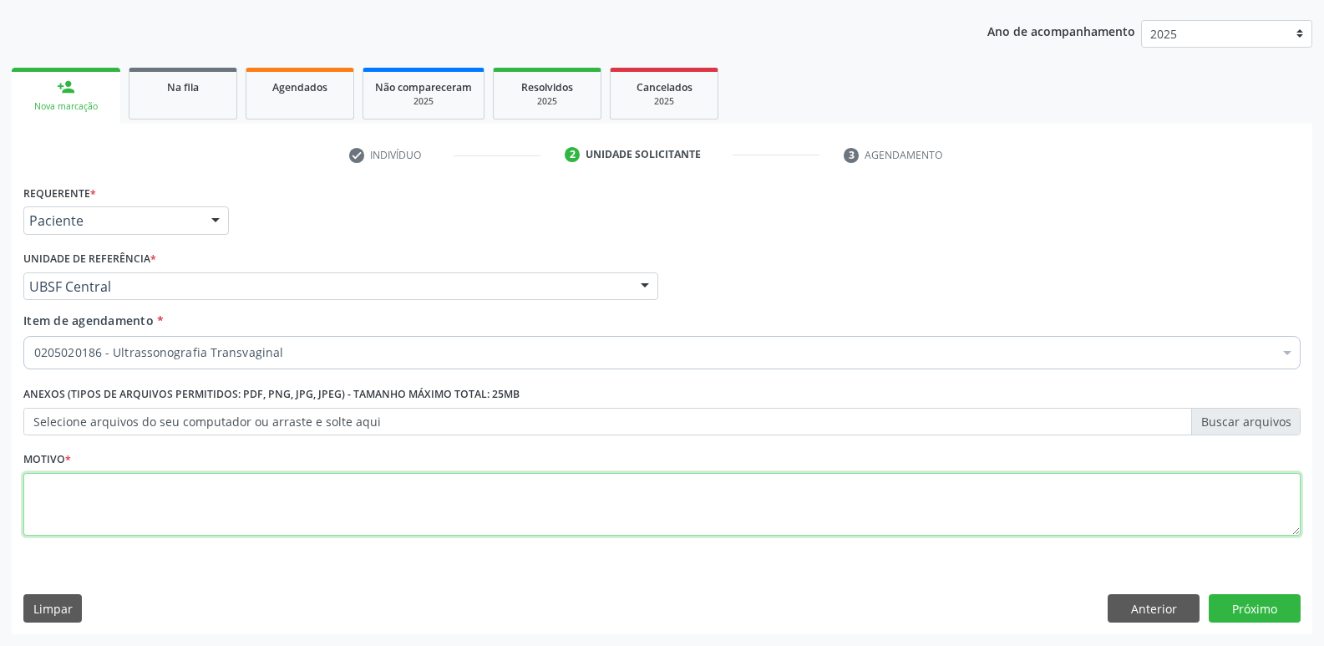
click at [294, 497] on textarea at bounding box center [661, 504] width 1277 height 63
paste textarea "PARA PEDIR O CARRO: 99413-6929"
drag, startPoint x: 7, startPoint y: 450, endPoint x: 0, endPoint y: 444, distance: 8.9
click at [0, 444] on div "Acompanhamento Acompanhe a situação das marcações correntes e finalizadas Relat…" at bounding box center [662, 278] width 1324 height 736
type textarea "AVALIAÇÃO"
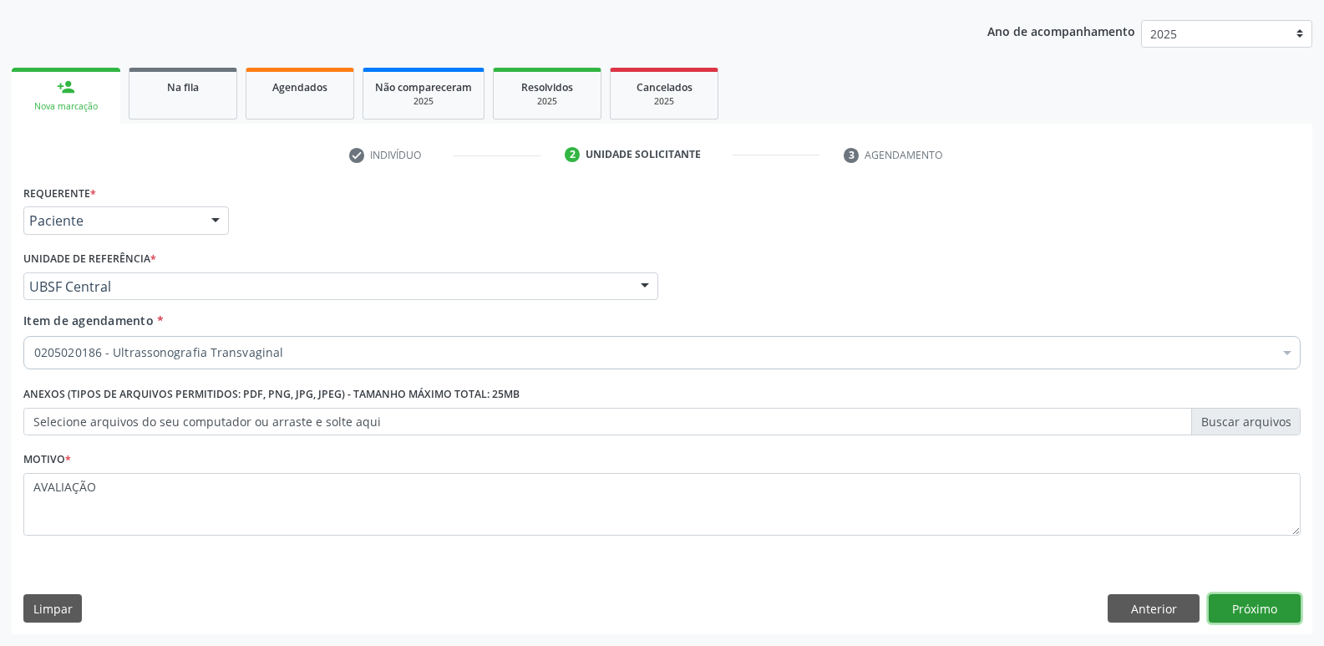
drag, startPoint x: 1228, startPoint y: 596, endPoint x: 1234, endPoint y: 528, distance: 68.7
click at [1223, 590] on div "Requerente * Paciente Profissional de Saúde Paciente Nenhum resultado encontrad…" at bounding box center [662, 407] width 1301 height 454
click at [1240, 609] on button "Próximo" at bounding box center [1255, 608] width 92 height 28
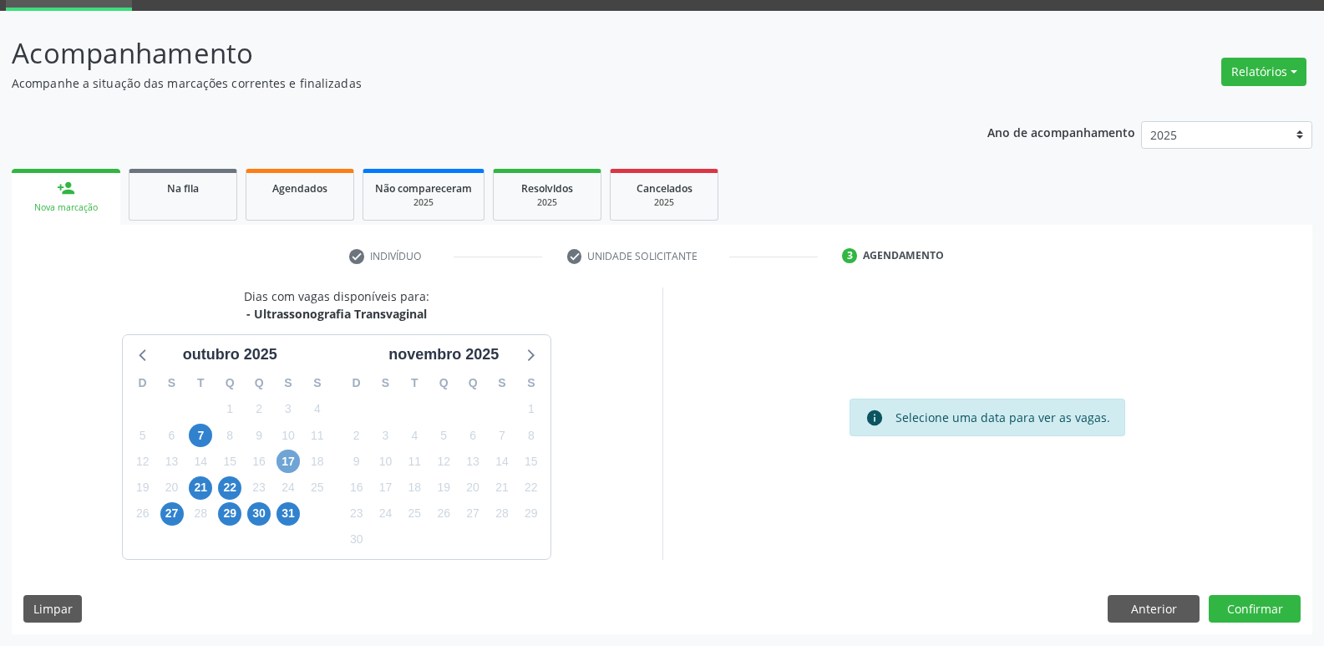
click at [296, 459] on span "17" at bounding box center [287, 460] width 23 height 23
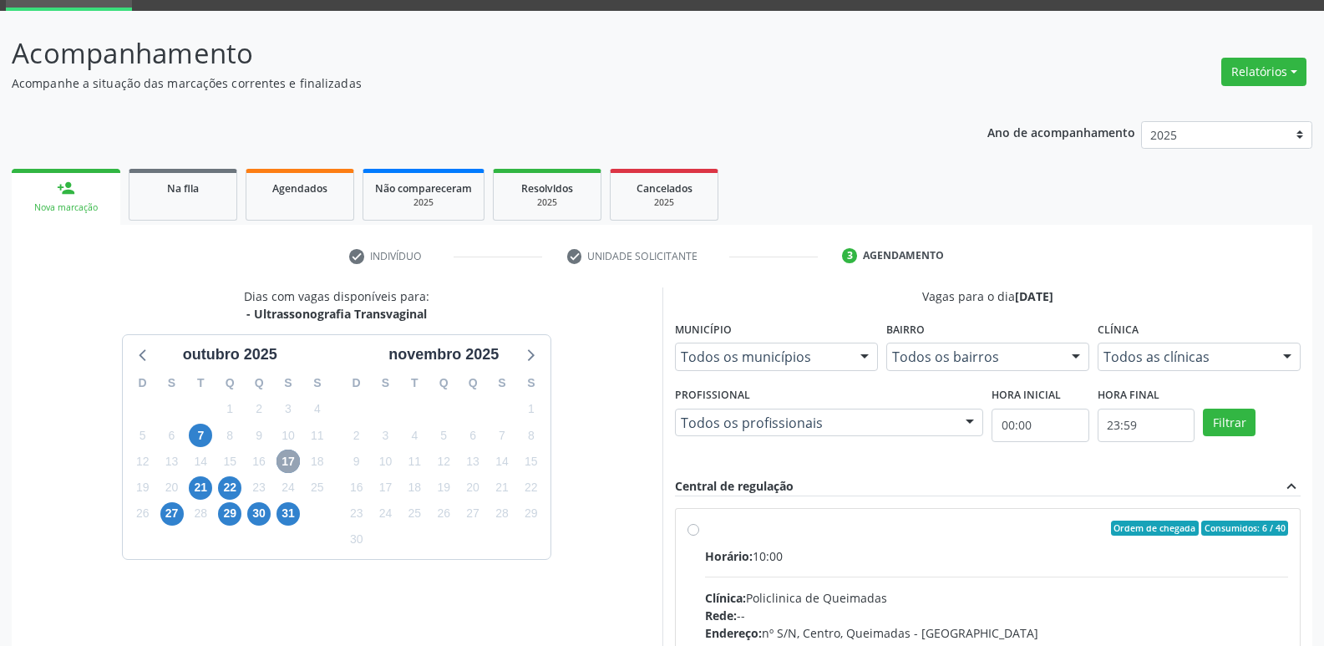
scroll to position [322, 0]
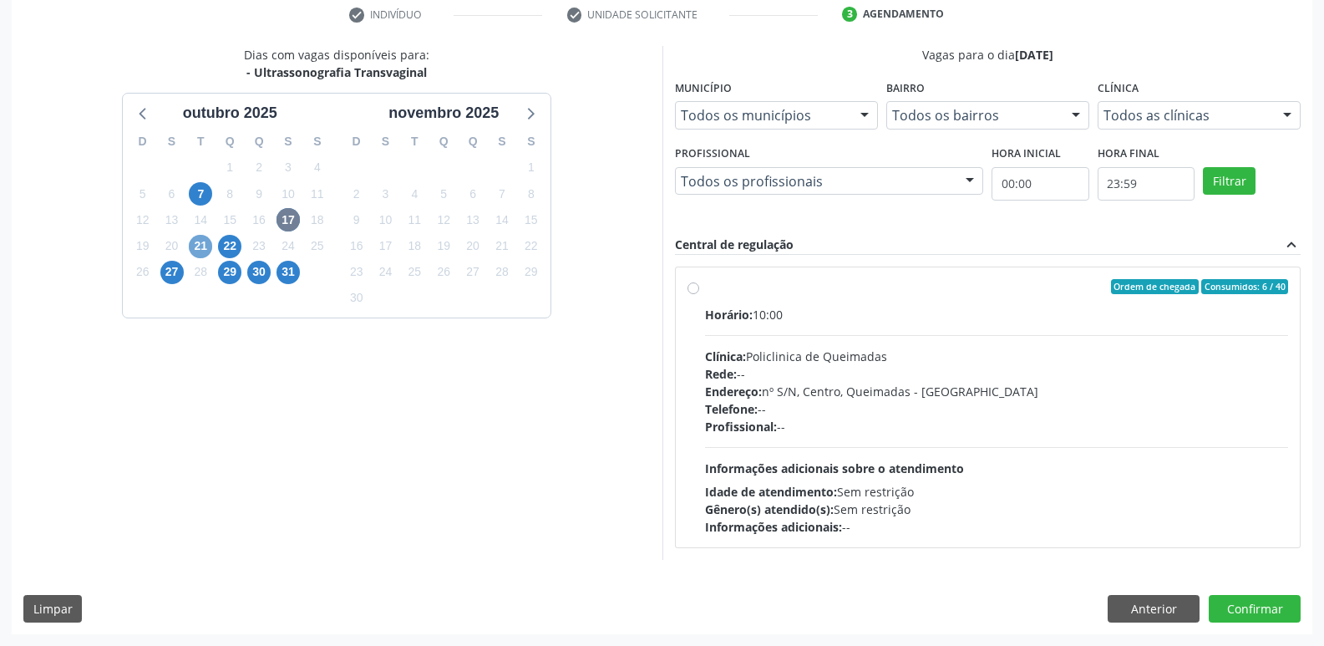
click at [197, 249] on span "21" at bounding box center [200, 246] width 23 height 23
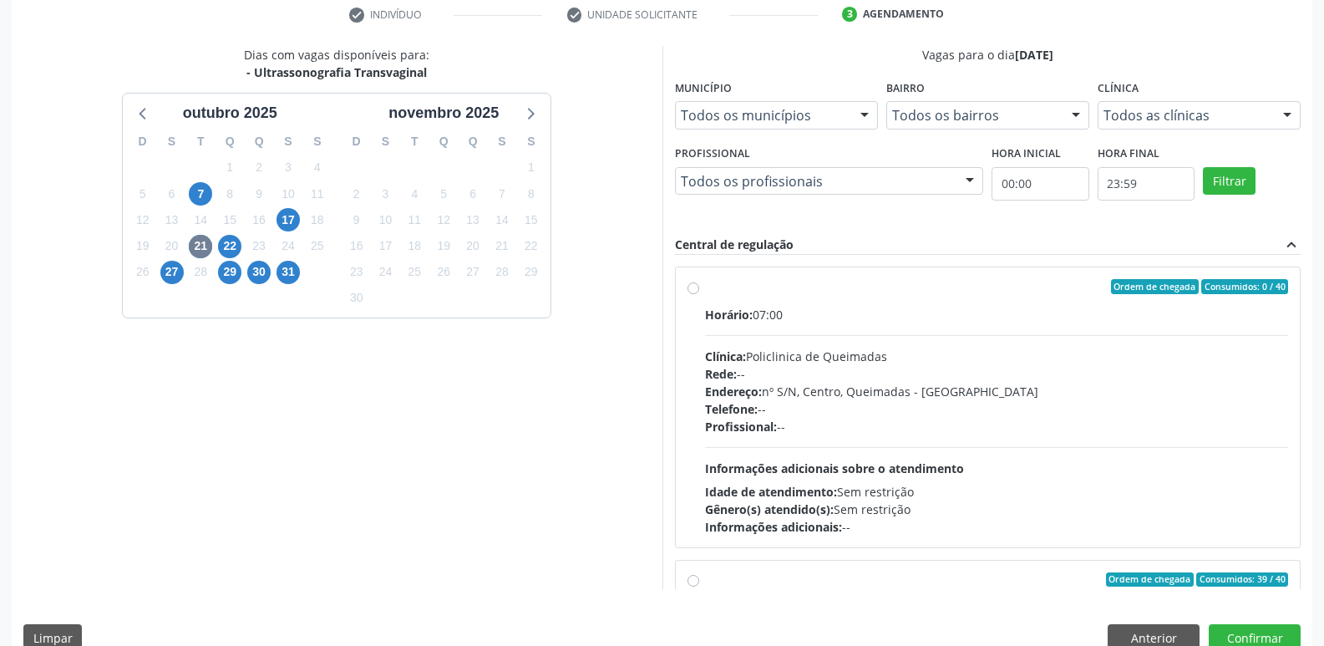
click at [1050, 356] on div "Clínica: Policlinica de Queimadas" at bounding box center [997, 357] width 584 height 18
click at [699, 294] on input "Ordem de chegada Consumidos: 0 / 40 Horário: 07:00 Clínica: Policlinica de Quei…" at bounding box center [693, 286] width 12 height 15
radio input "true"
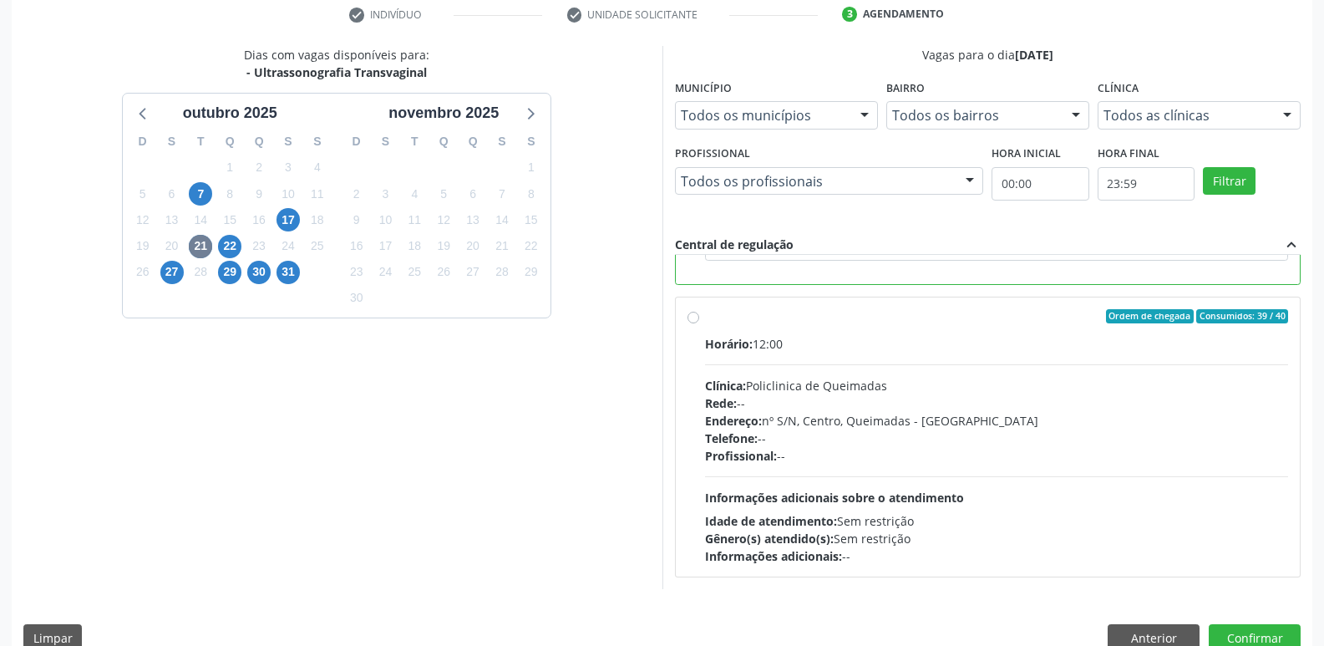
scroll to position [292, 0]
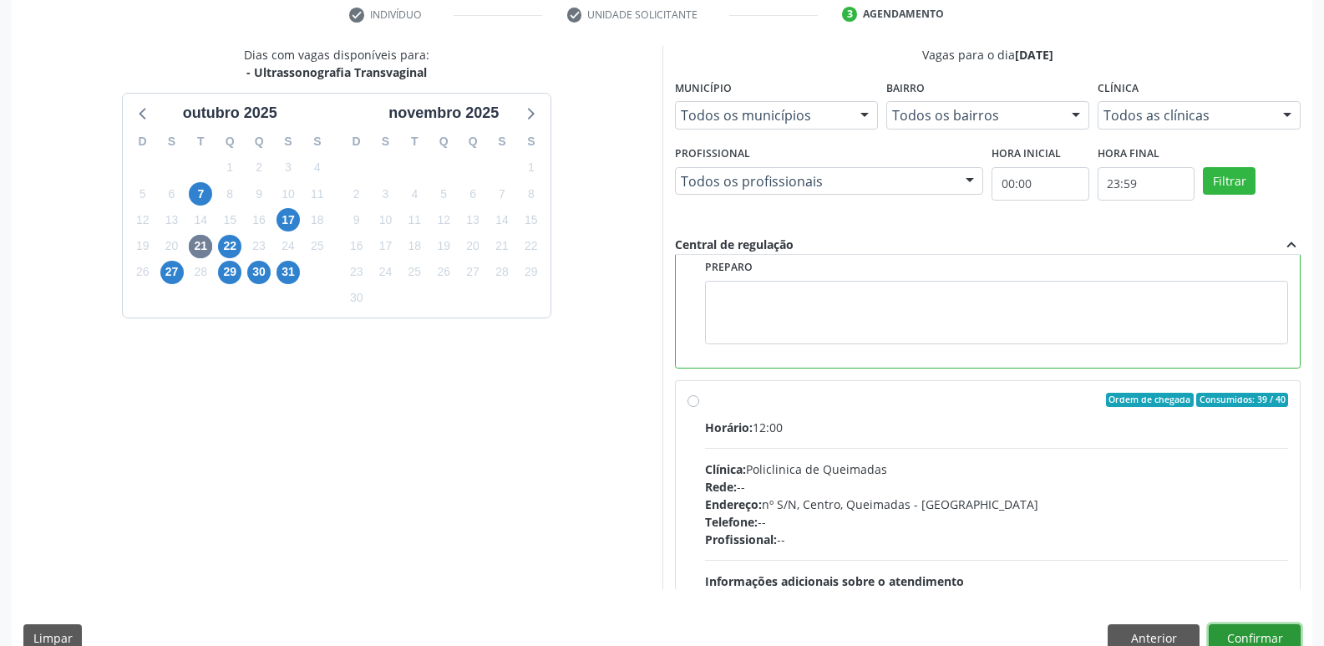
click at [1230, 629] on button "Confirmar" at bounding box center [1255, 638] width 92 height 28
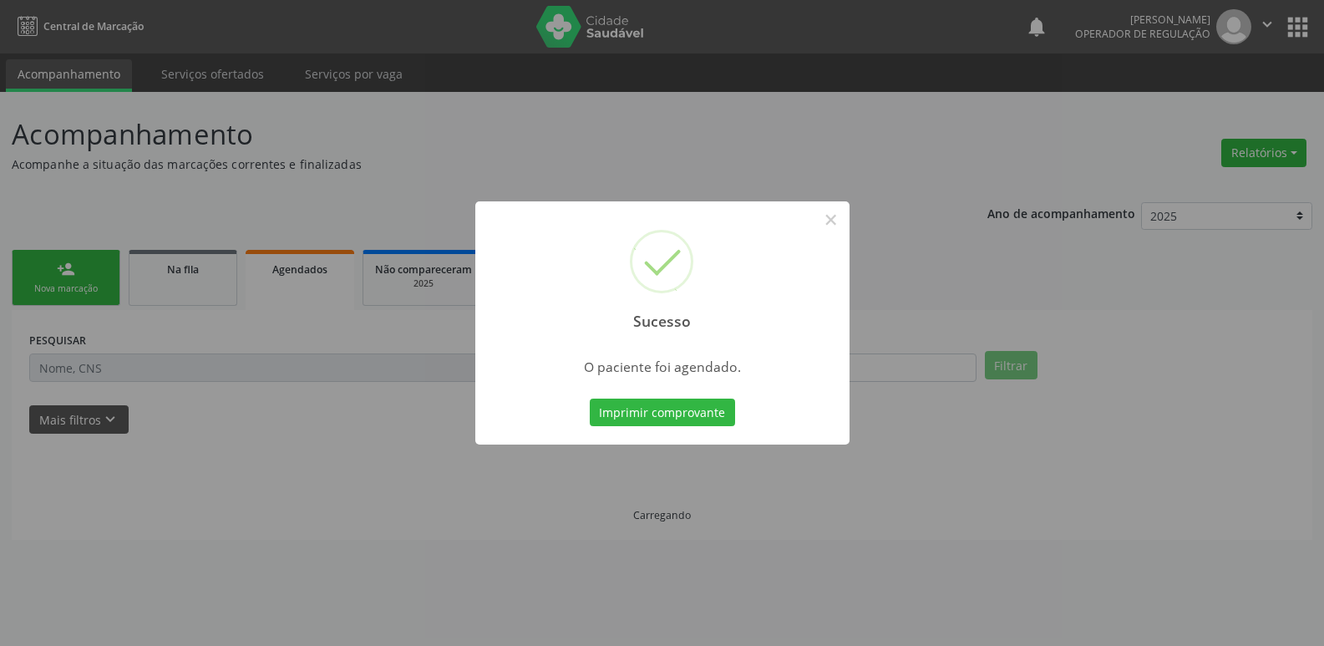
scroll to position [0, 0]
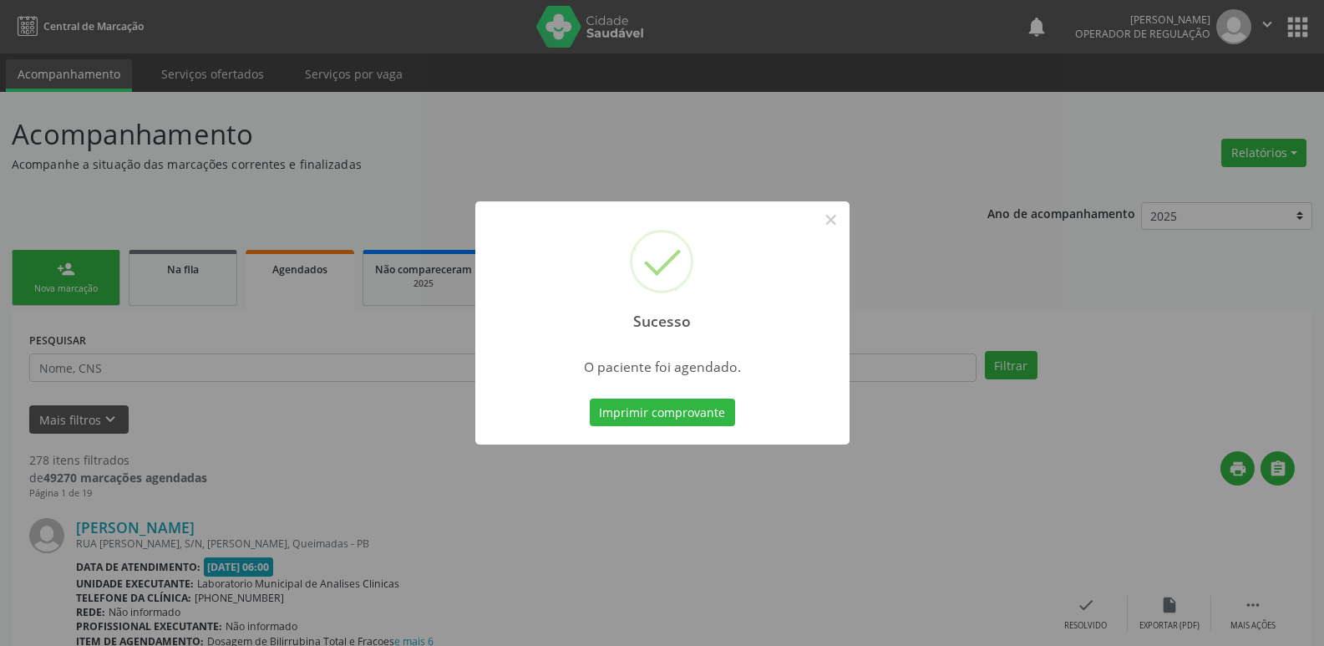
click at [590, 398] on button "Imprimir comprovante" at bounding box center [662, 412] width 145 height 28
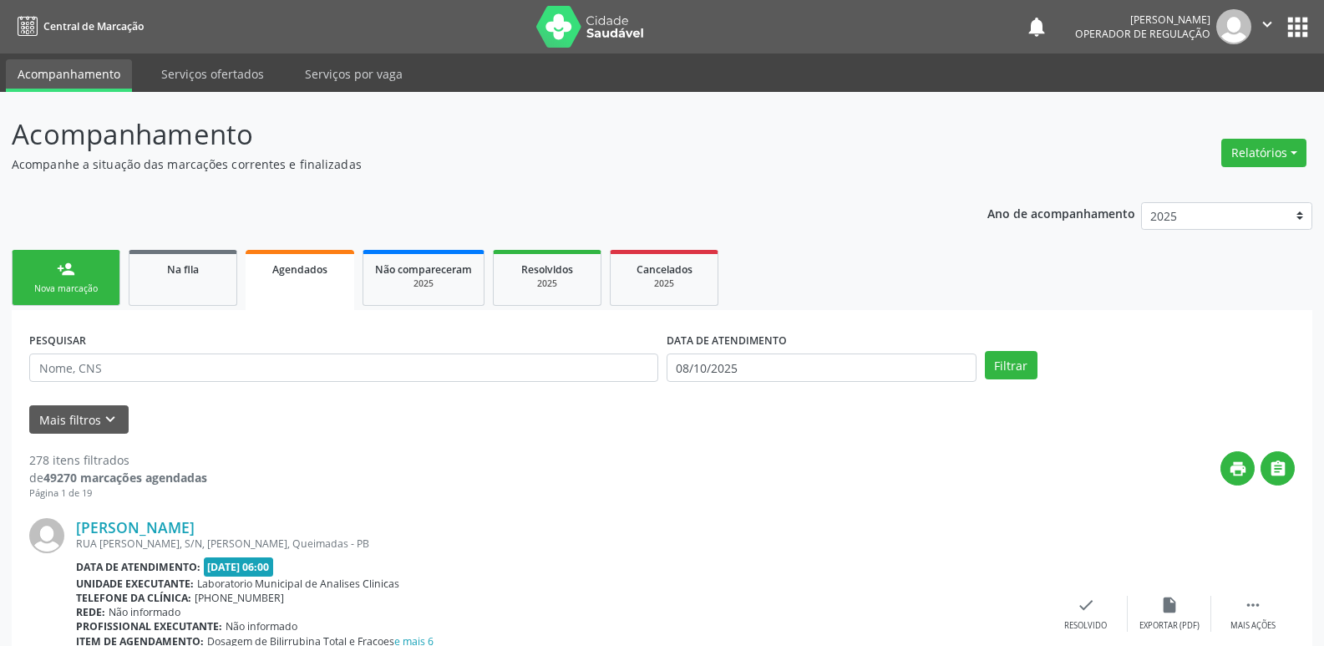
click at [65, 287] on div "Nova marcação" at bounding box center [66, 288] width 84 height 13
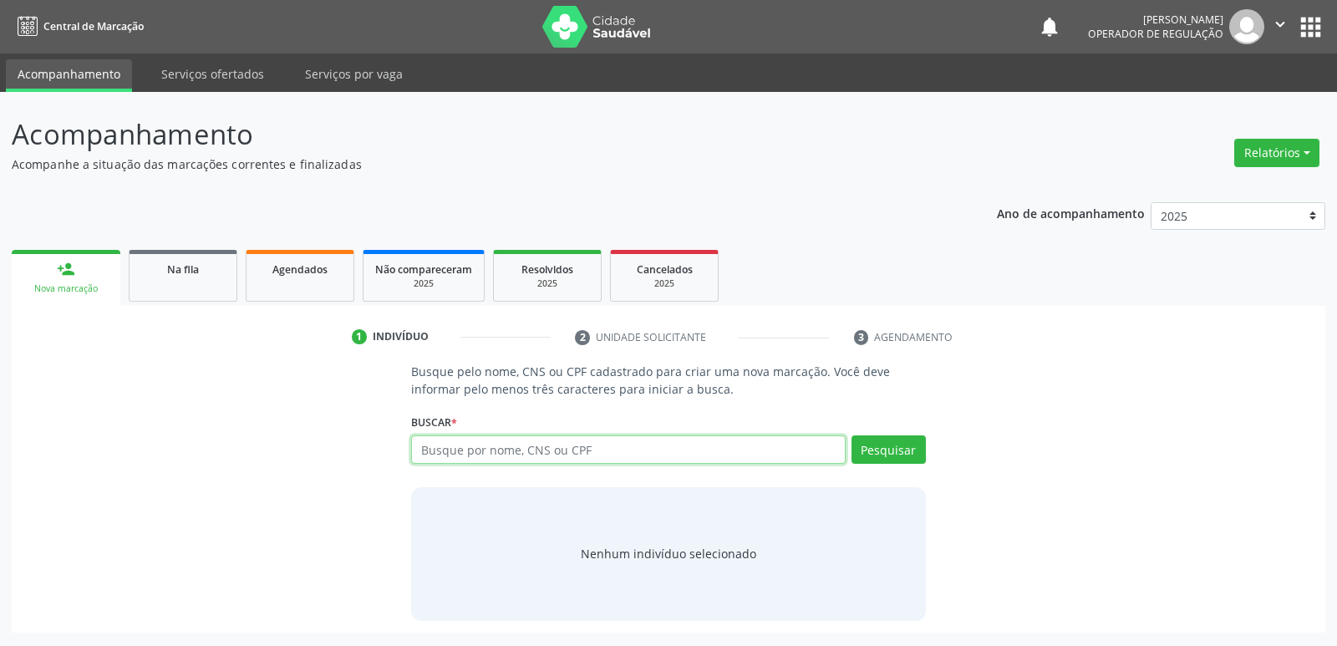
click at [550, 454] on input "text" at bounding box center [628, 449] width 434 height 28
type input "705307483344590"
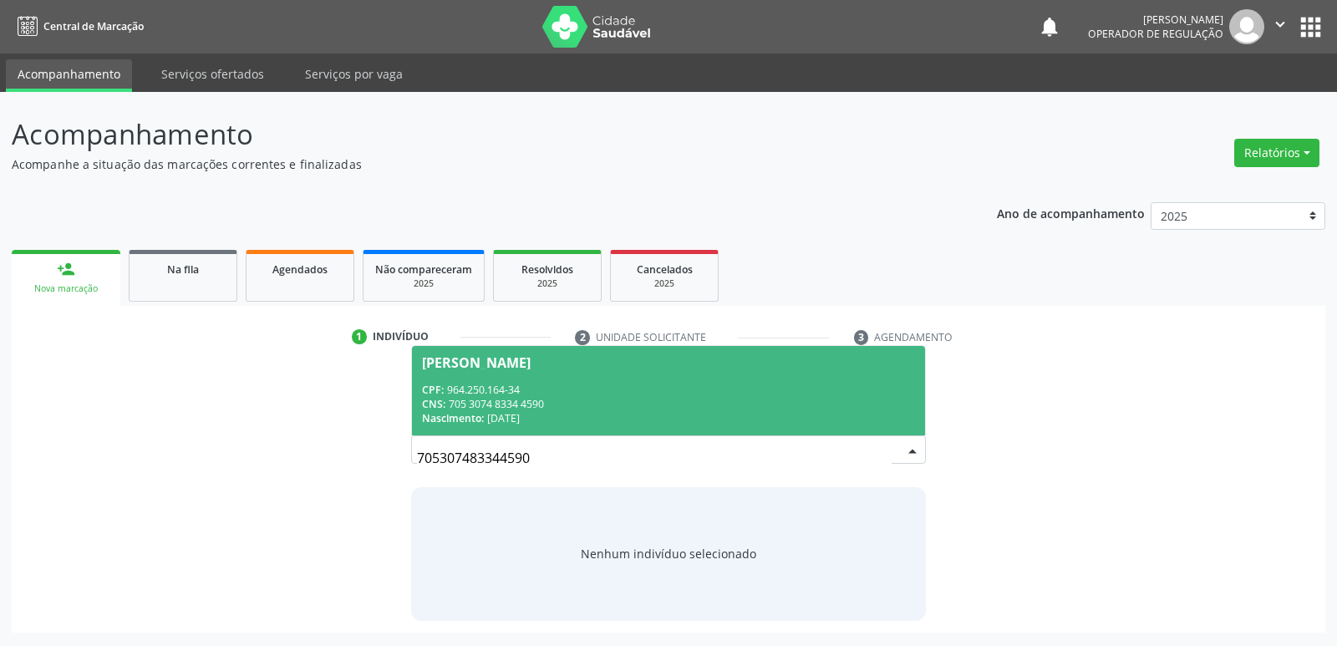
click at [599, 378] on span "[PERSON_NAME] CPF: 964.250.164-34 CNS: 705 3074 8334 4590 Nascimento: 21[DATE]" at bounding box center [668, 390] width 512 height 89
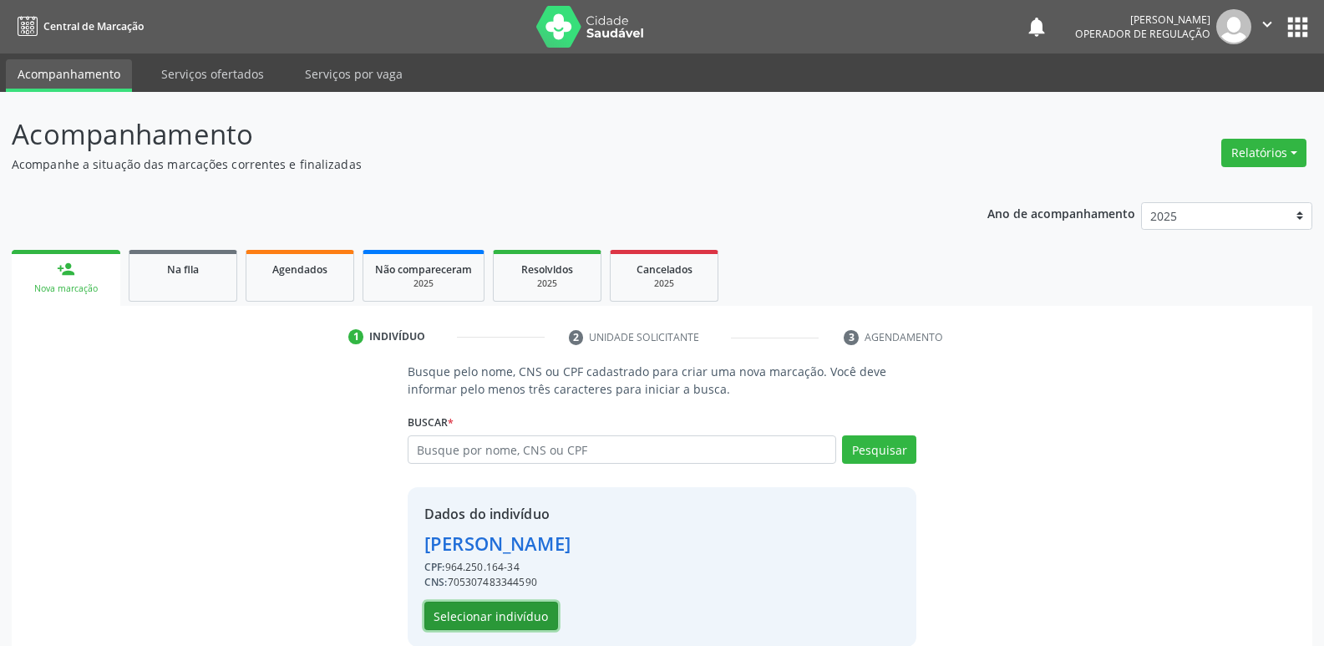
click at [500, 604] on button "Selecionar indivíduo" at bounding box center [491, 615] width 134 height 28
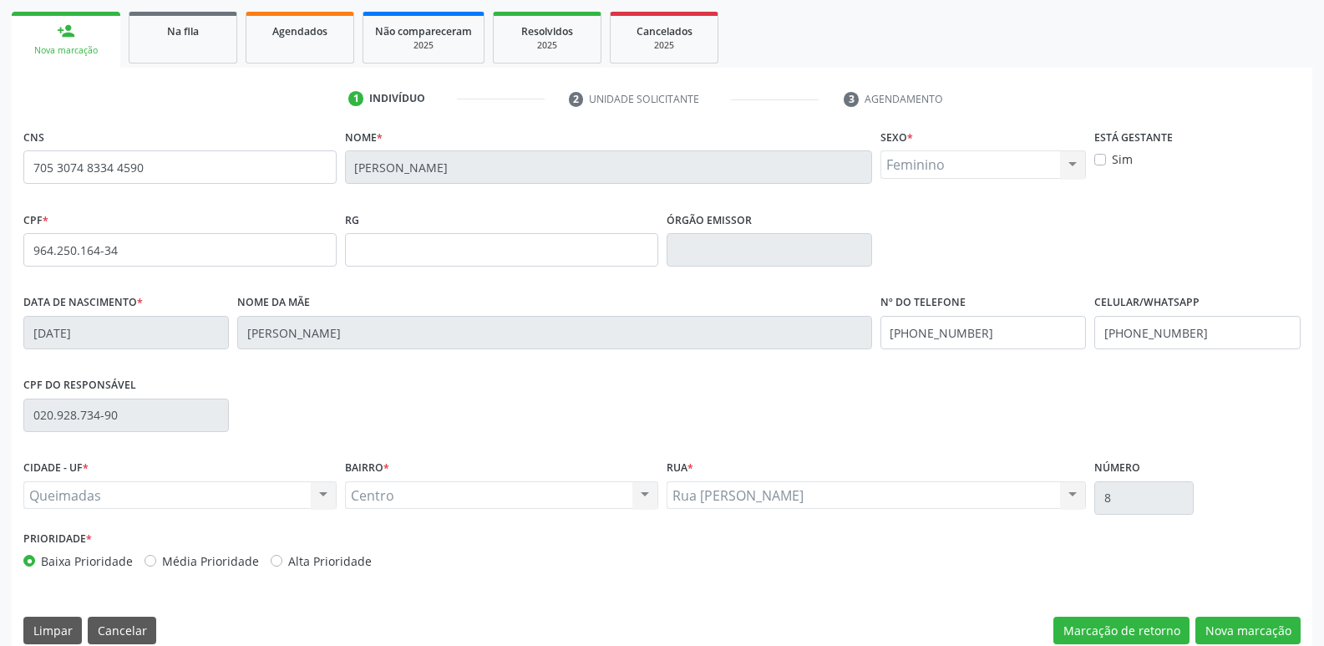
scroll to position [260, 0]
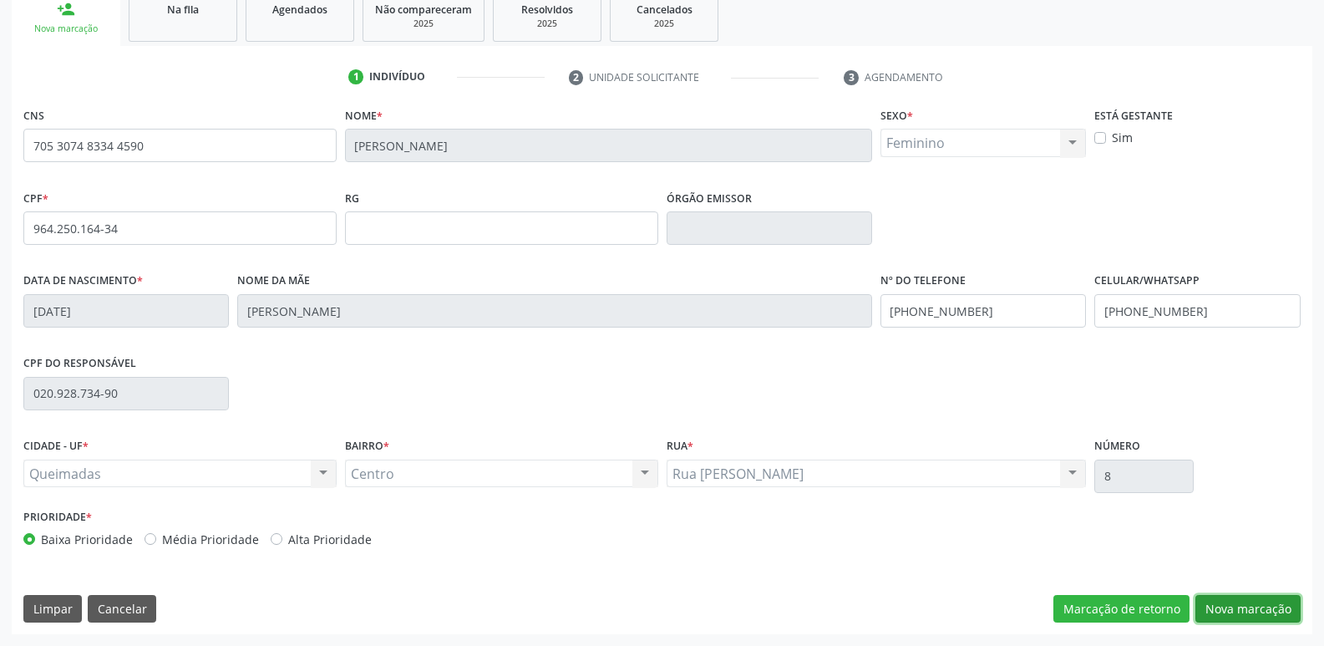
click at [1220, 607] on button "Nova marcação" at bounding box center [1247, 609] width 105 height 28
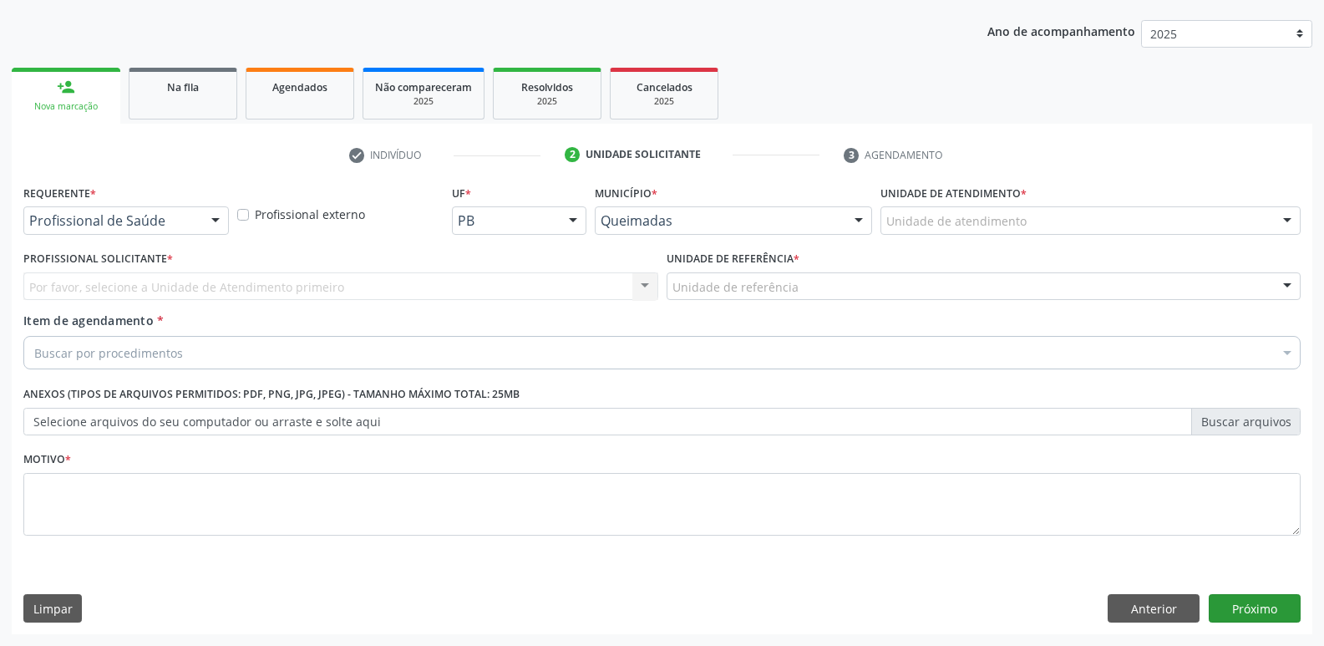
scroll to position [182, 0]
drag, startPoint x: 81, startPoint y: 220, endPoint x: 92, endPoint y: 247, distance: 29.6
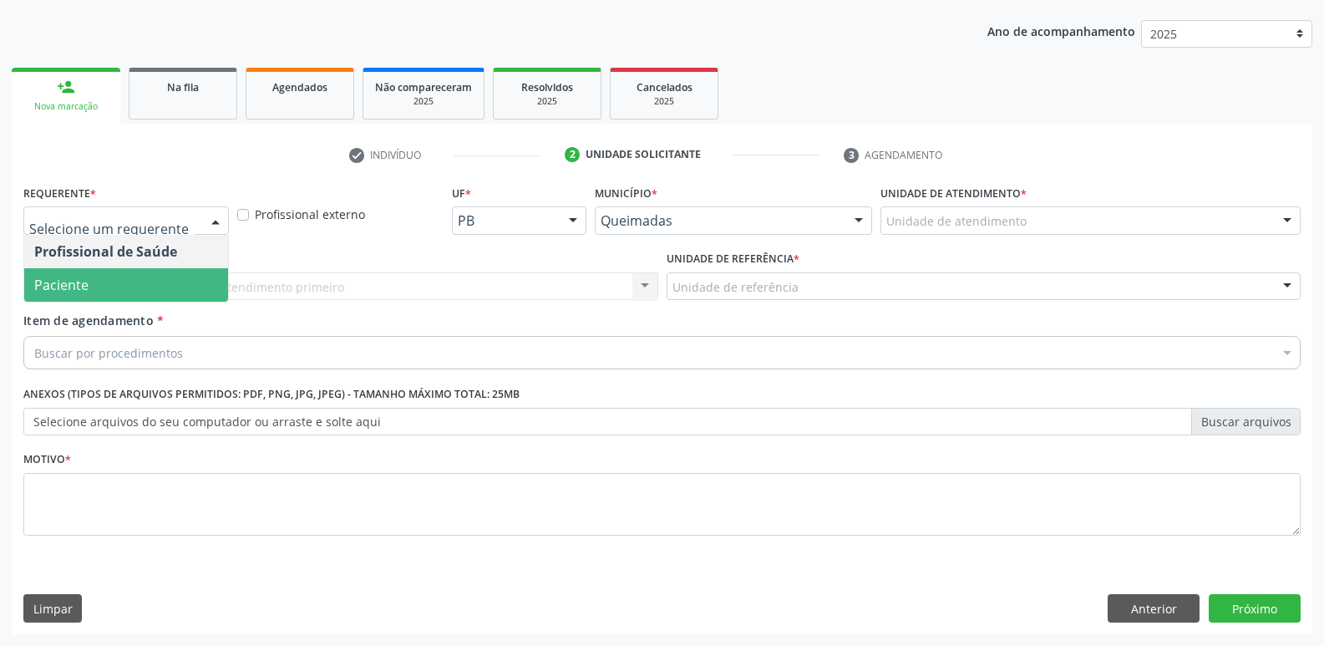
click at [84, 282] on span "Paciente" at bounding box center [61, 285] width 54 height 18
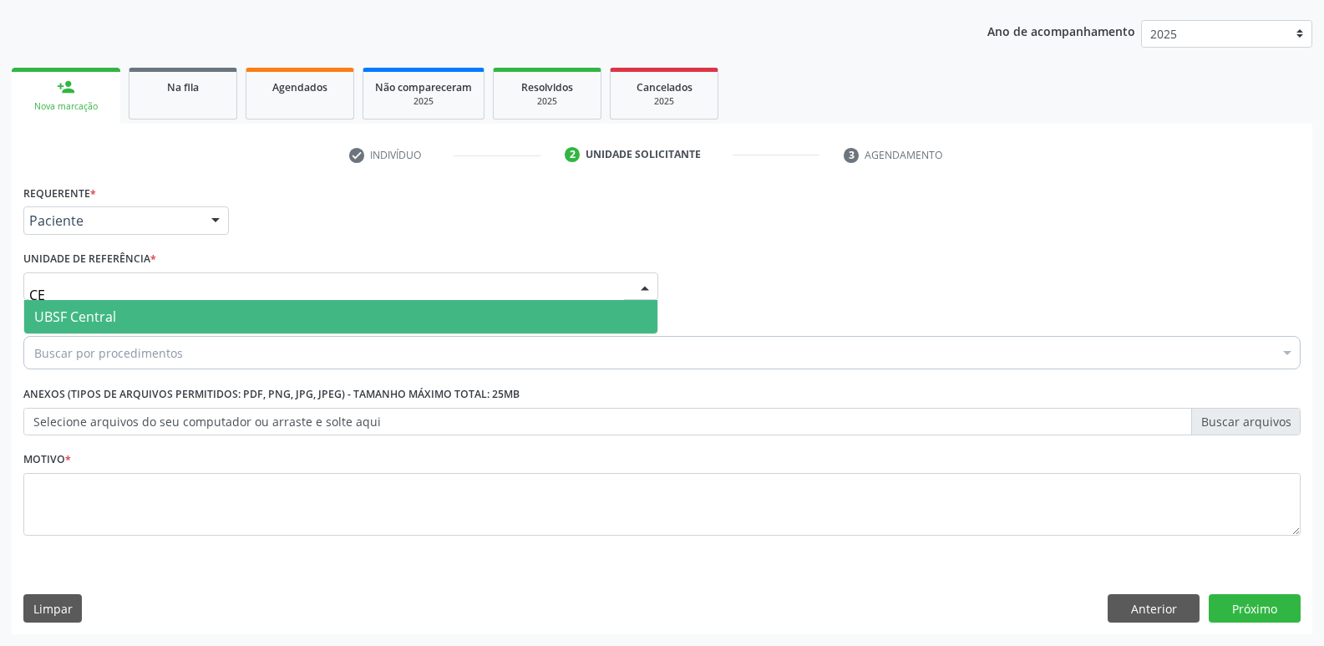
type input "CEN"
click at [101, 306] on span "UBSF Central" at bounding box center [340, 316] width 633 height 33
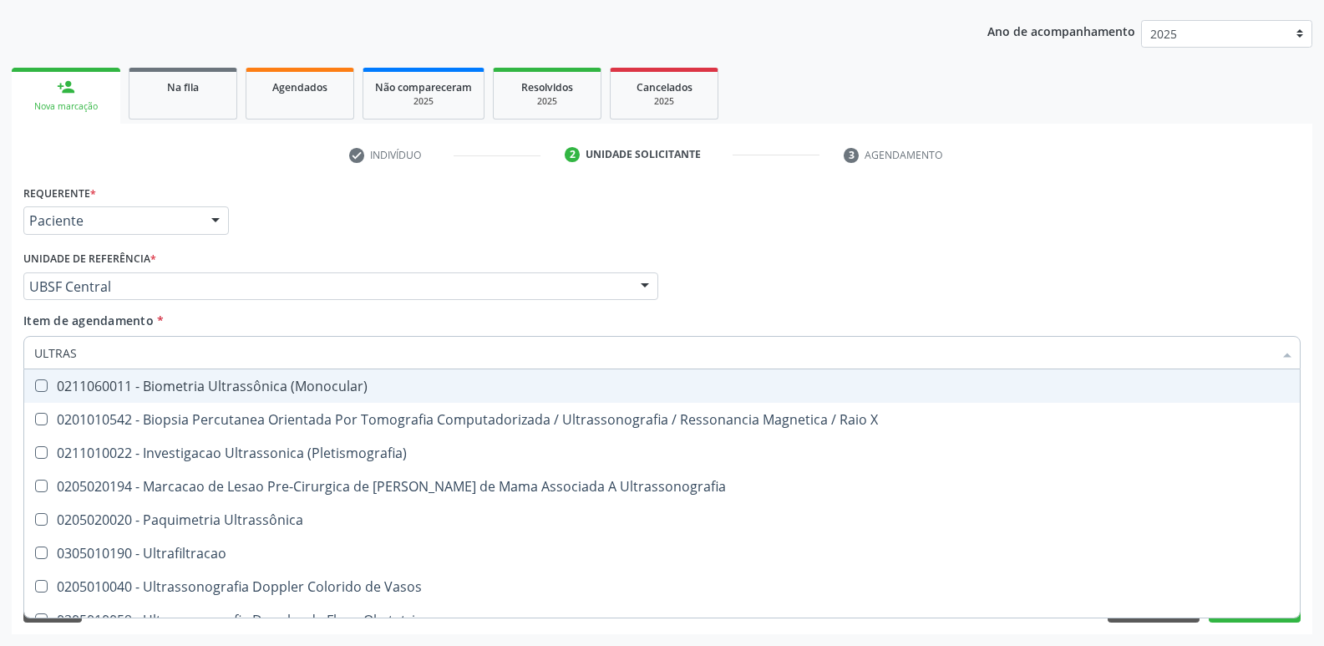
type input "ULTRASS"
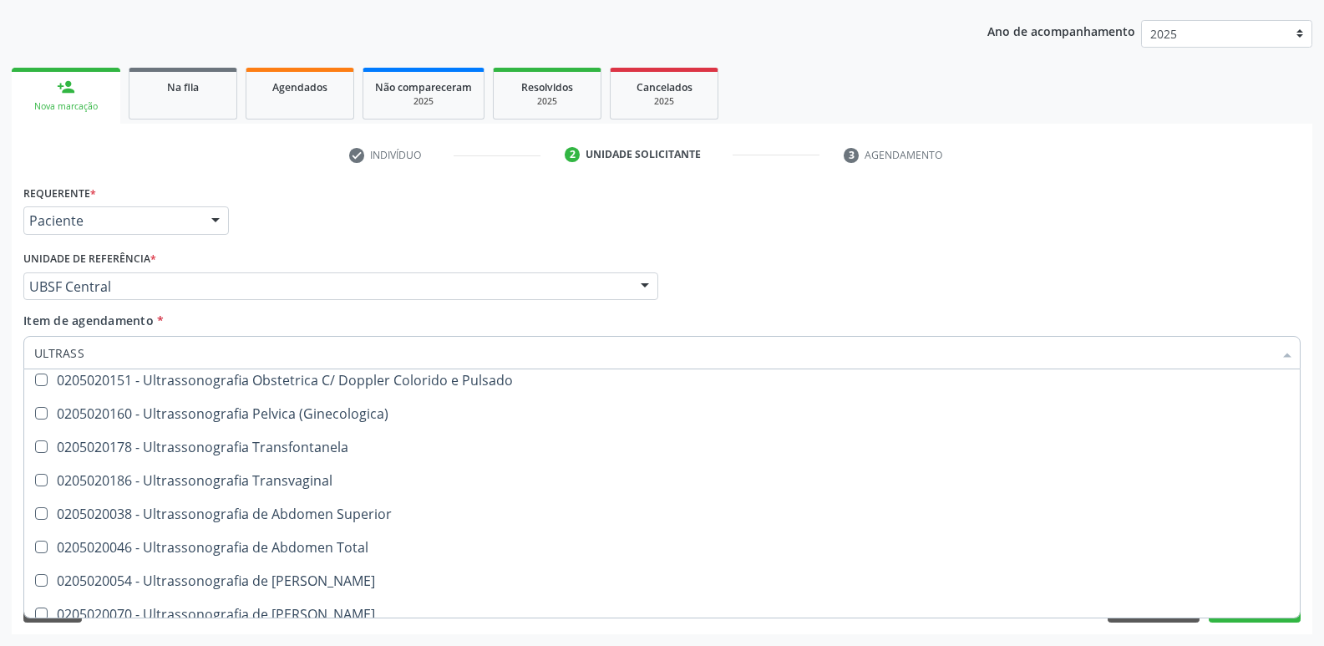
scroll to position [334, 0]
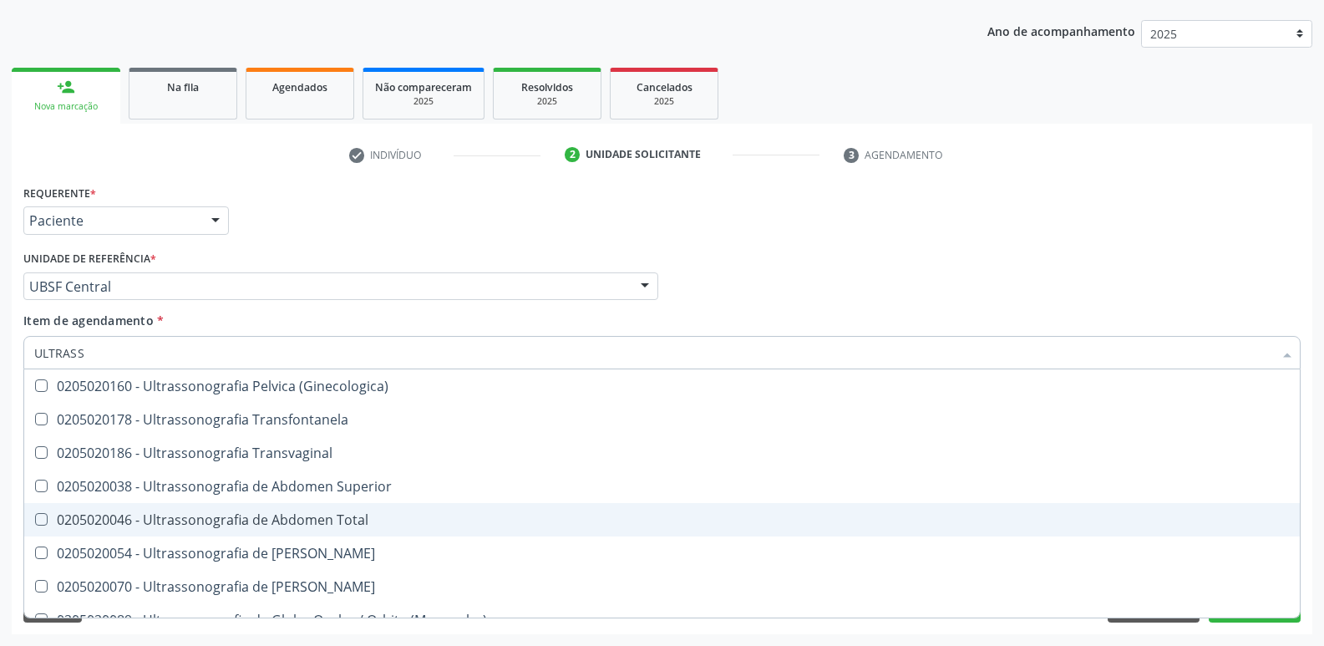
click at [304, 520] on div "0205020046 - Ultrassonografia de Abdomen Total" at bounding box center [662, 519] width 1256 height 13
checkbox Total "true"
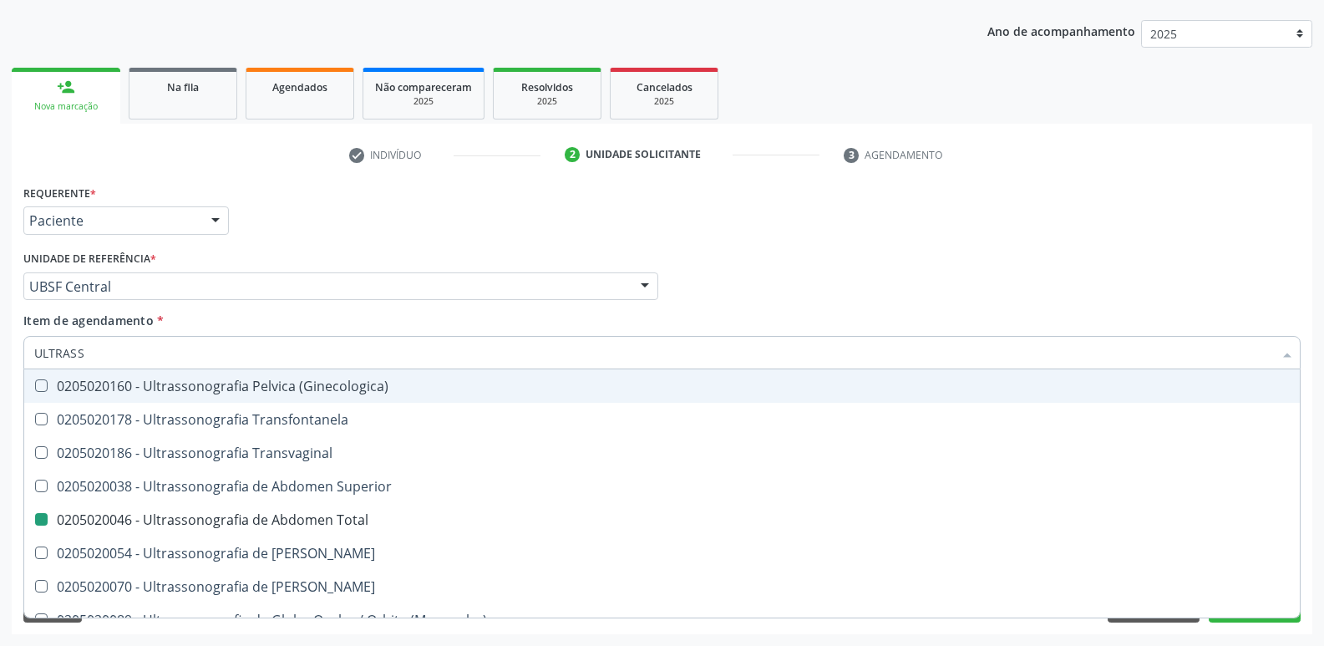
drag, startPoint x: 416, startPoint y: 233, endPoint x: 302, endPoint y: 500, distance: 289.7
click at [412, 243] on div "Requerente * Paciente Profissional de Saúde Paciente Nenhum resultado encontrad…" at bounding box center [662, 212] width 1286 height 65
checkbox X "true"
checkbox Total "false"
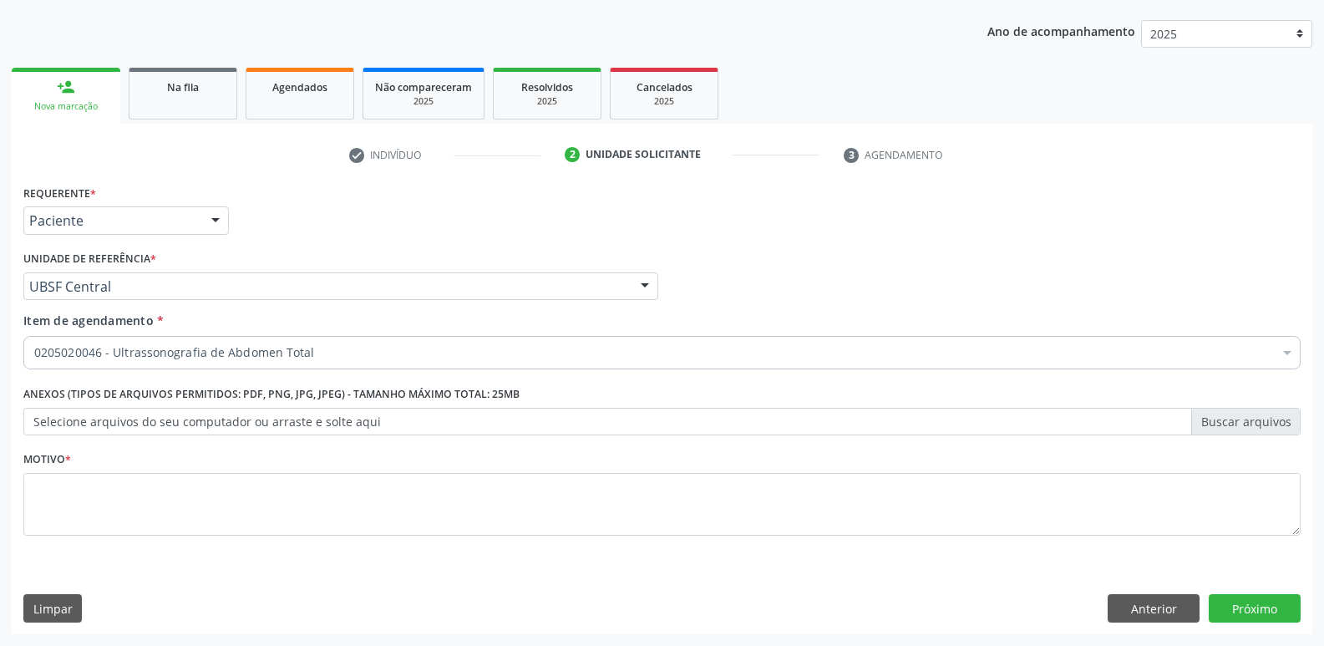
scroll to position [0, 0]
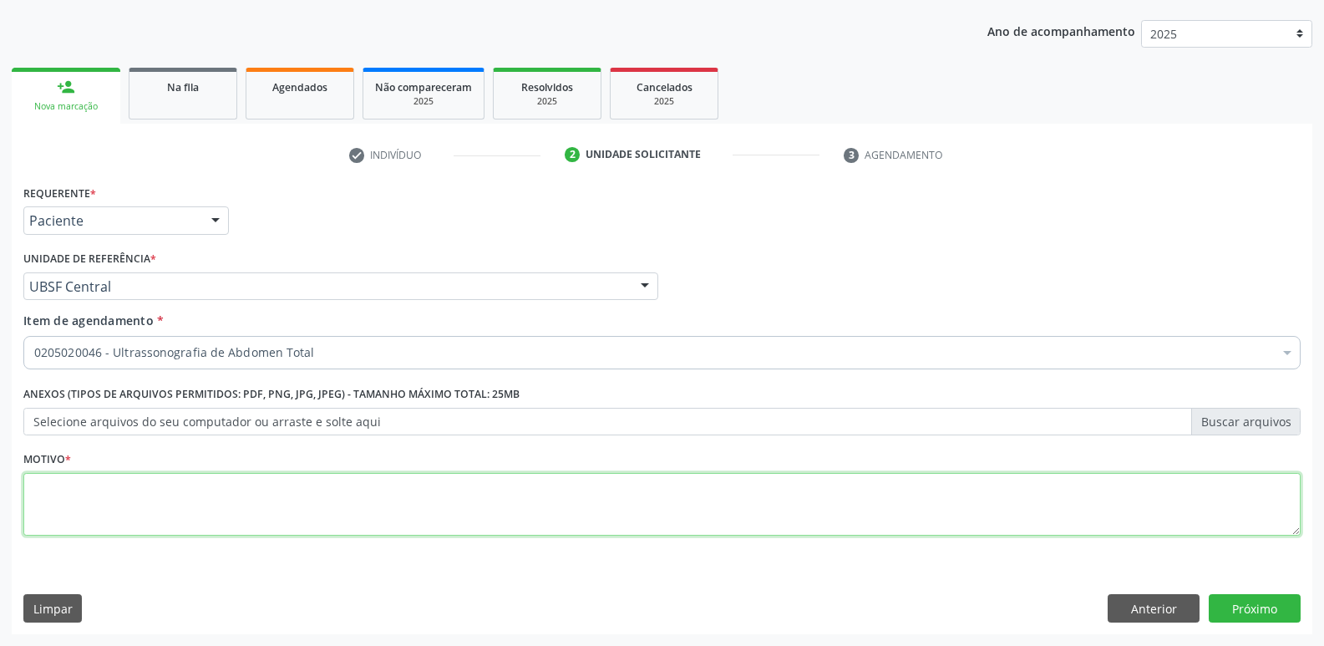
click at [216, 508] on textarea at bounding box center [661, 504] width 1277 height 63
drag, startPoint x: 221, startPoint y: 491, endPoint x: 0, endPoint y: 459, distance: 223.8
click at [0, 459] on div "Acompanhamento Acompanhe a situação das marcações correntes e finalizadas Relat…" at bounding box center [662, 278] width 1324 height 736
type textarea "AVALIAÇÃO"
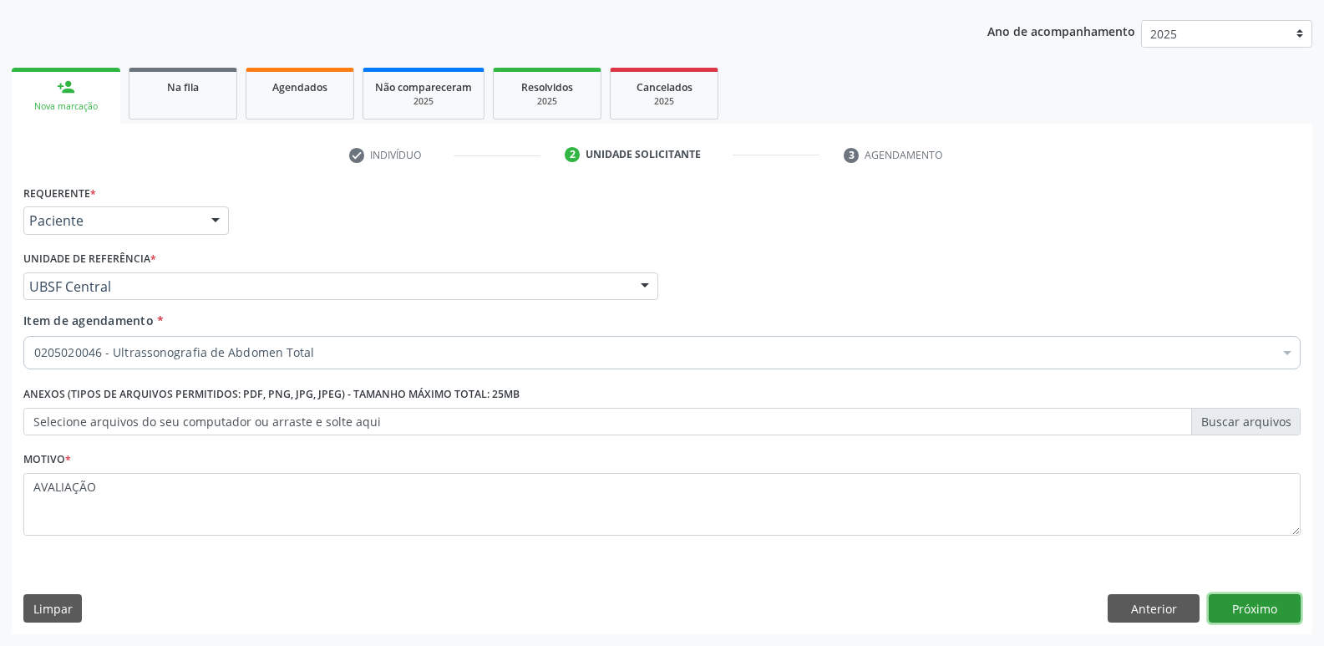
click at [1227, 609] on button "Próximo" at bounding box center [1255, 608] width 92 height 28
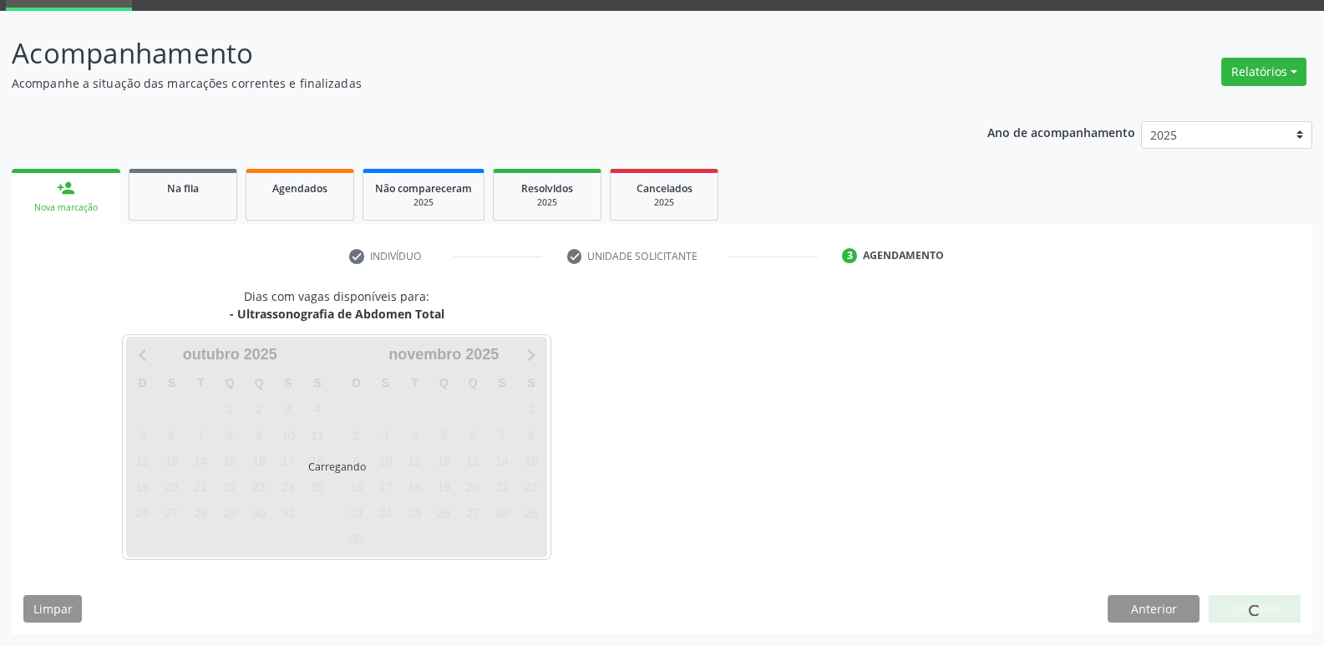
scroll to position [81, 0]
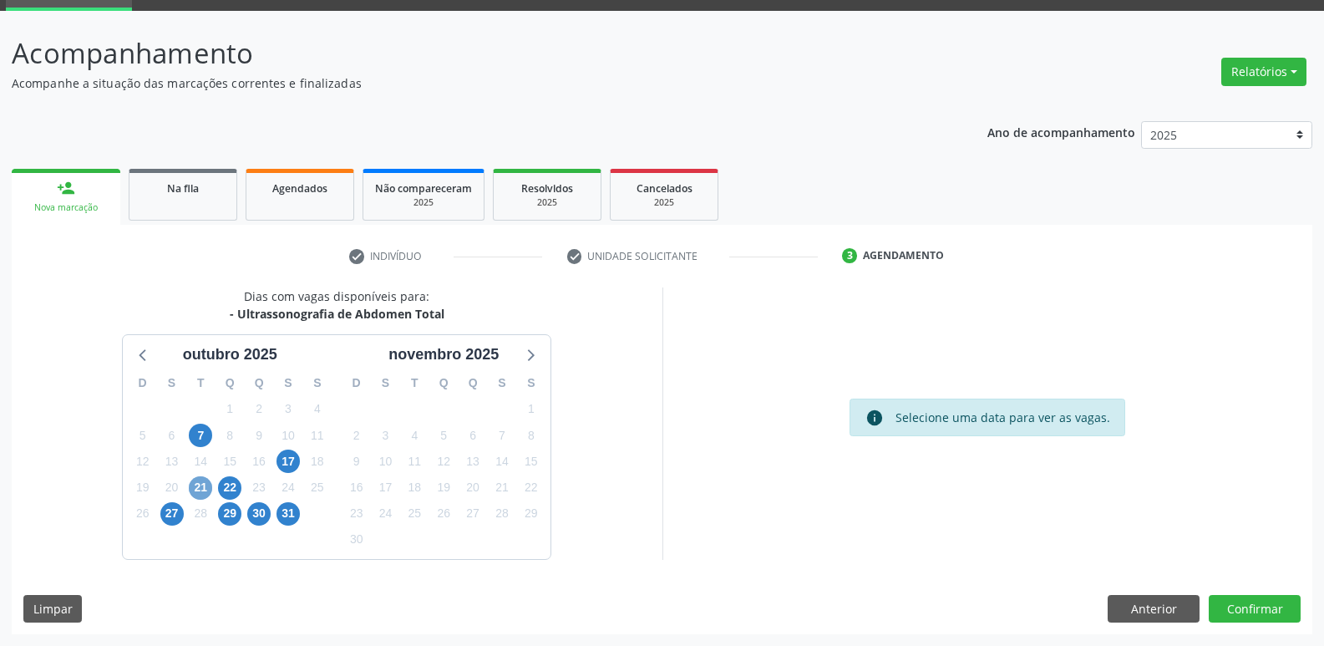
click at [203, 485] on span "21" at bounding box center [200, 487] width 23 height 23
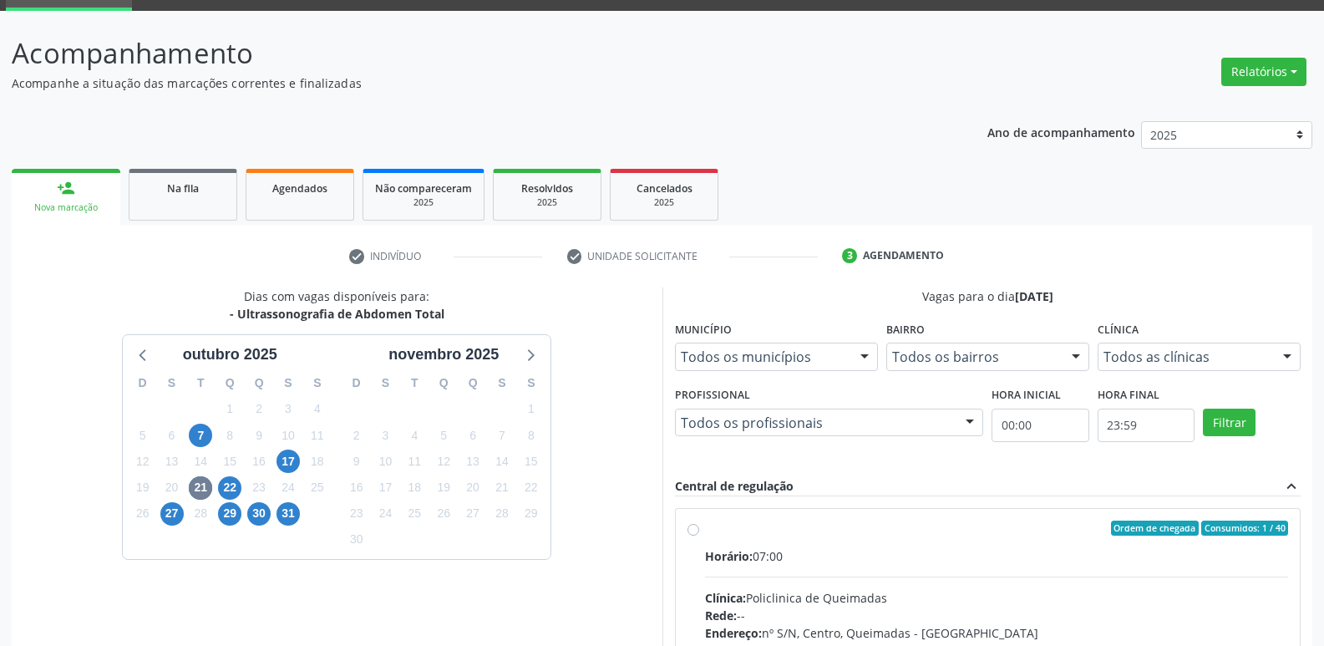
drag, startPoint x: 903, startPoint y: 542, endPoint x: 1079, endPoint y: 429, distance: 209.7
click at [914, 539] on label "Ordem de chegada Consumidos: 1 / 40 Horário: 07:00 Clínica: Policlinica de Quei…" at bounding box center [997, 648] width 584 height 256
click at [699, 535] on input "Ordem de chegada Consumidos: 1 / 40 Horário: 07:00 Clínica: Policlinica de Quei…" at bounding box center [693, 527] width 12 height 15
radio input "true"
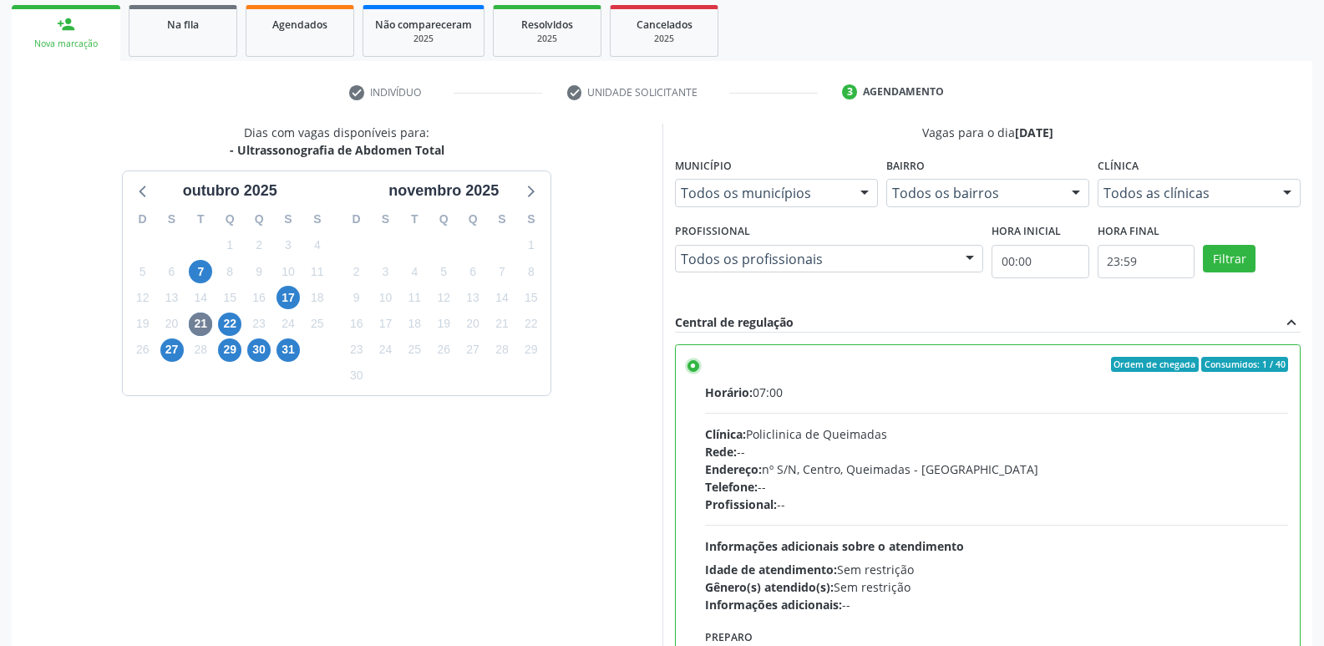
scroll to position [353, 0]
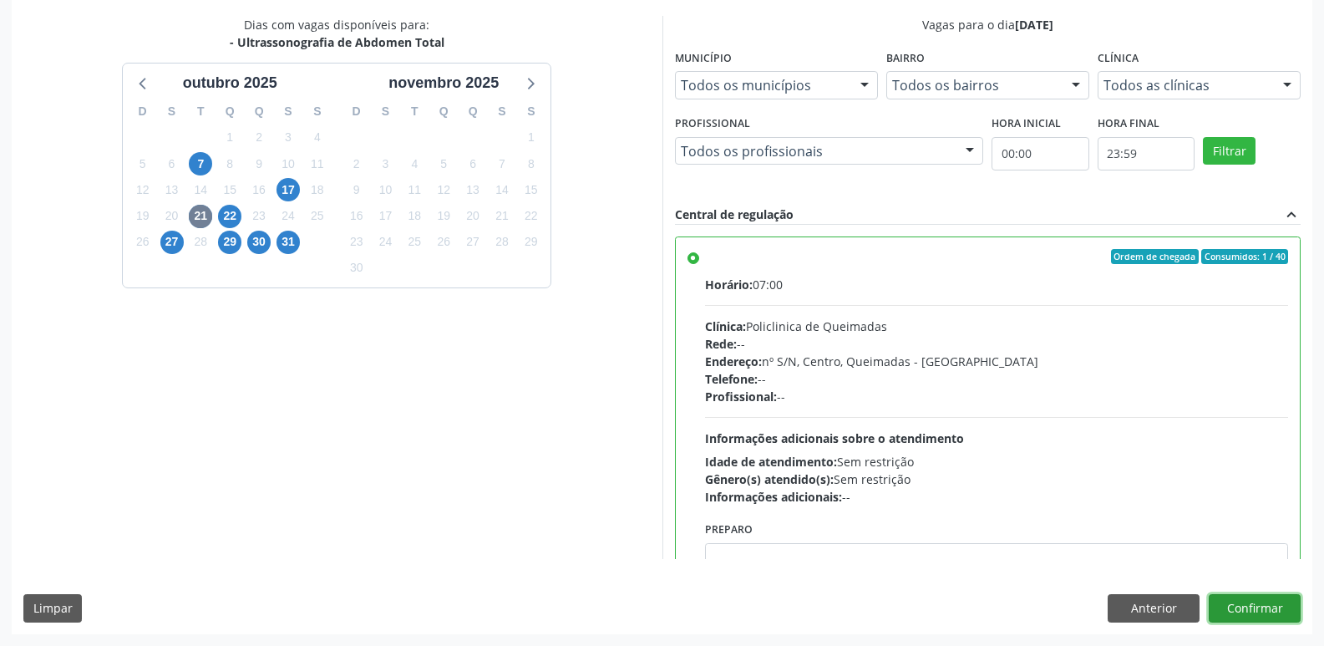
click at [1257, 603] on button "Confirmar" at bounding box center [1255, 608] width 92 height 28
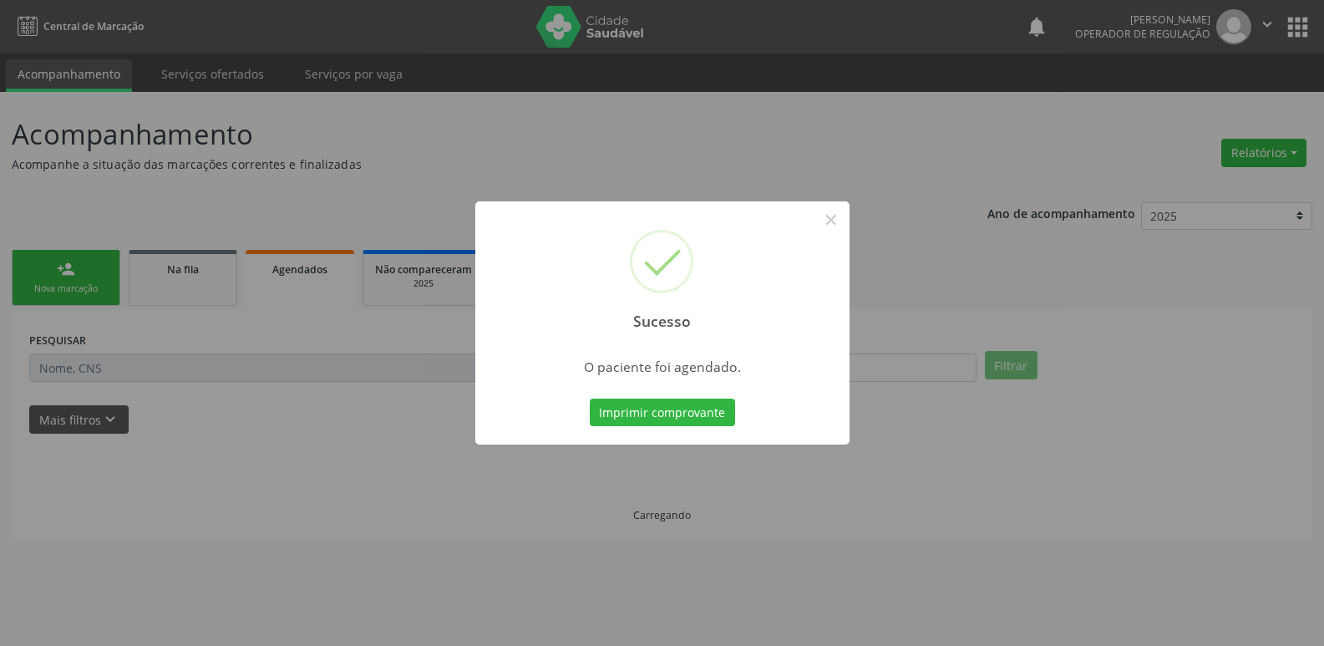
scroll to position [0, 0]
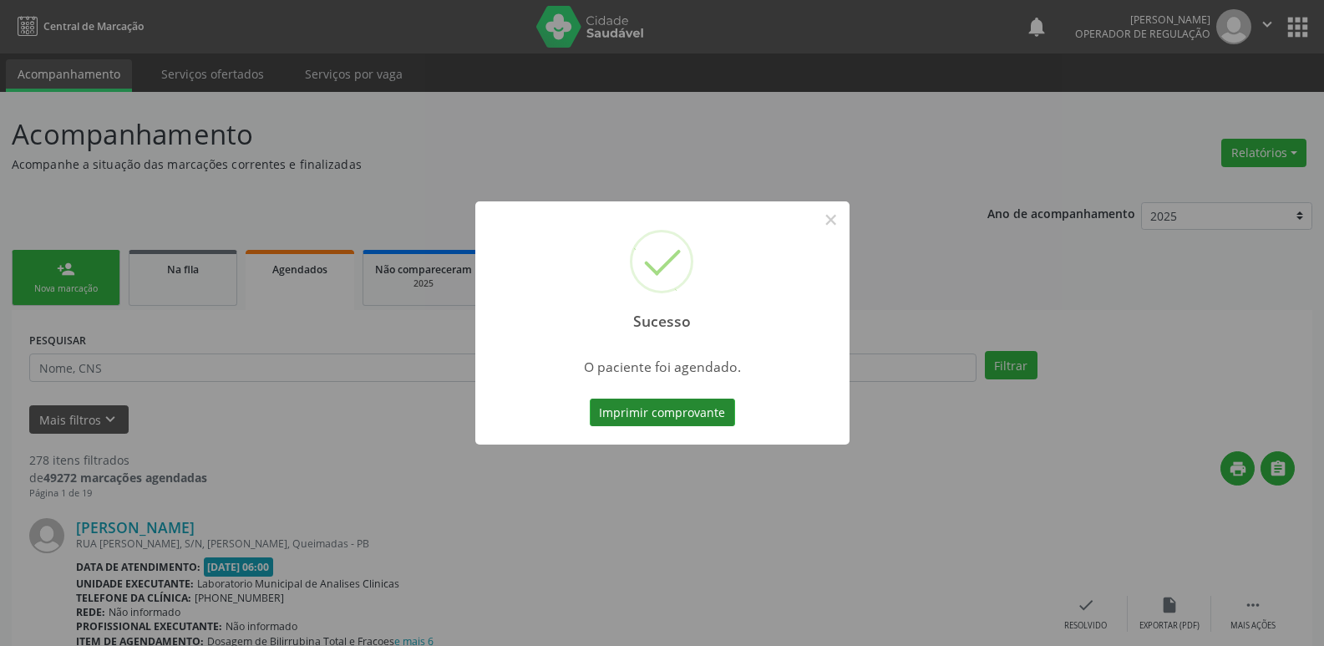
click at [691, 402] on button "Imprimir comprovante" at bounding box center [662, 412] width 145 height 28
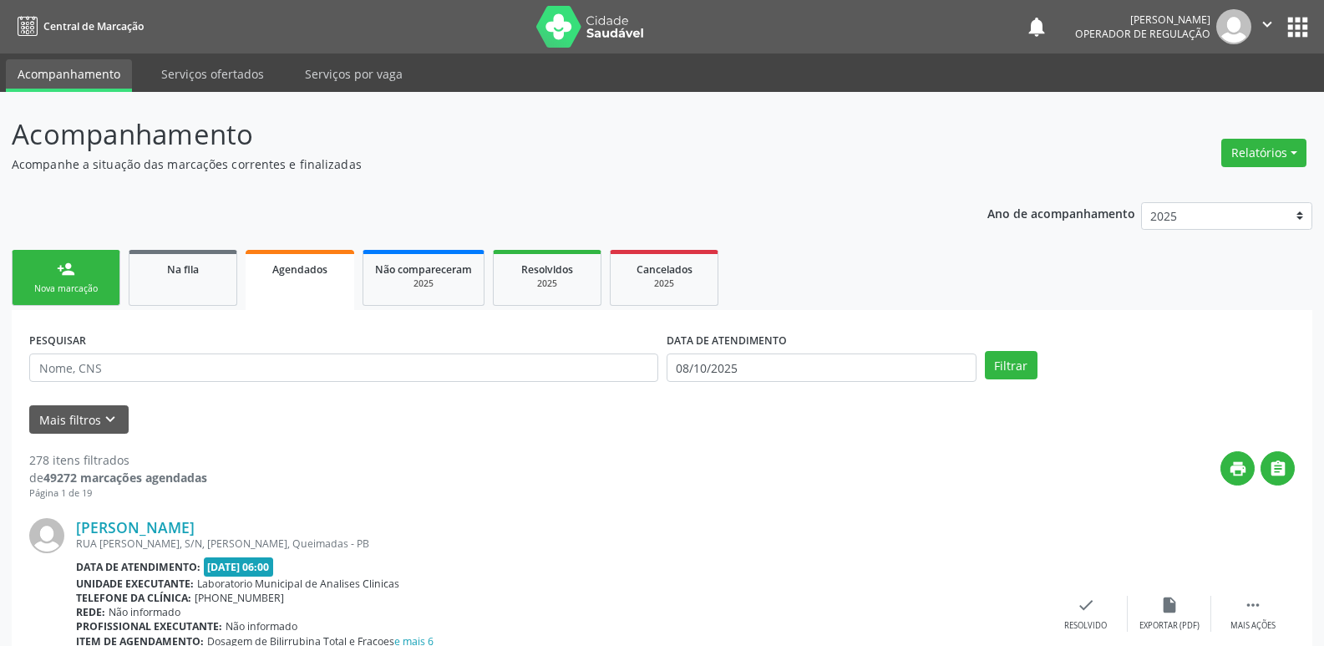
click at [57, 284] on div "Nova marcação" at bounding box center [66, 288] width 84 height 13
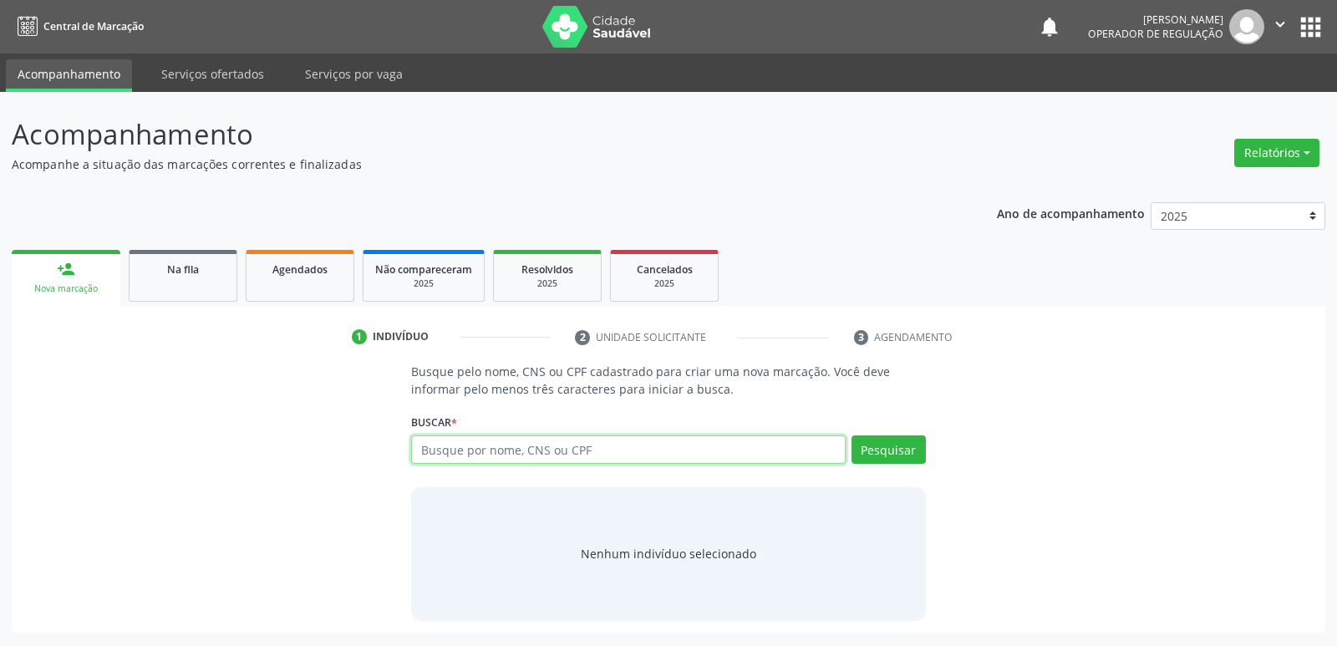
click at [510, 447] on input "text" at bounding box center [628, 449] width 434 height 28
type input "708201600852740"
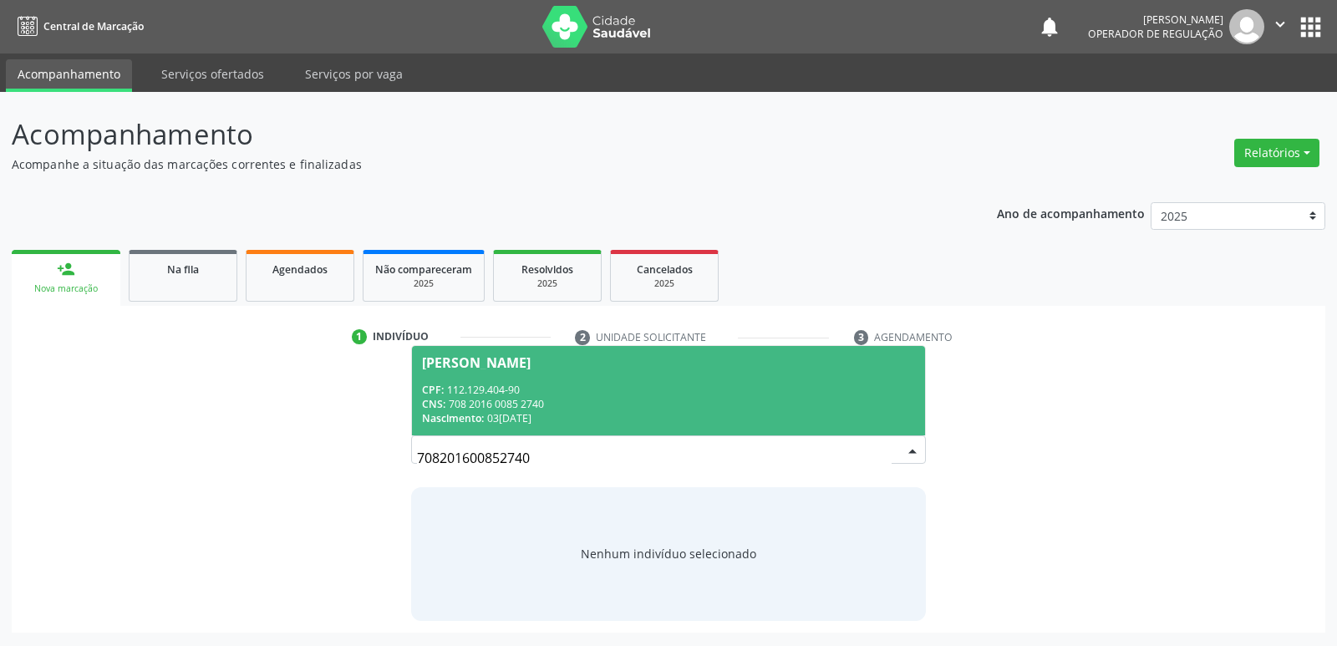
click at [579, 379] on span "[PERSON_NAME] CPF: 112.129.404-90 CNS: 708 2016 0085 2740 Nascimento: [DATE]" at bounding box center [668, 390] width 512 height 89
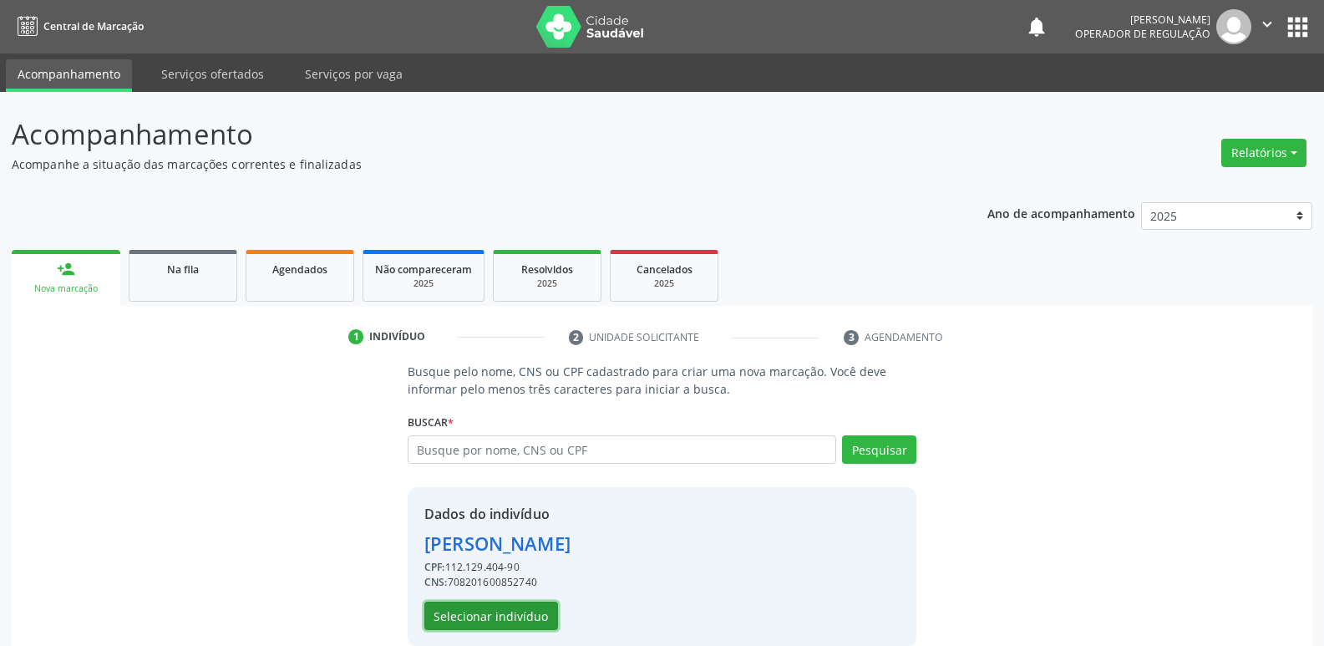
click at [495, 610] on button "Selecionar indivíduo" at bounding box center [491, 615] width 134 height 28
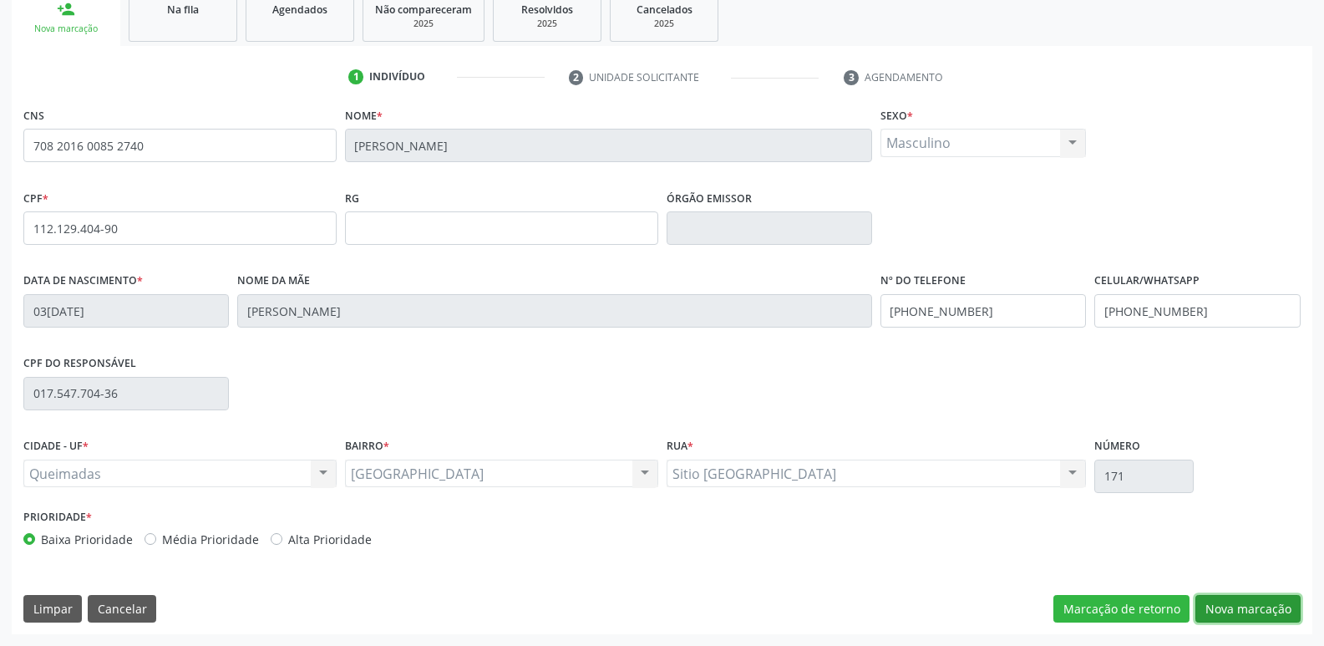
click at [1234, 603] on button "Nova marcação" at bounding box center [1247, 609] width 105 height 28
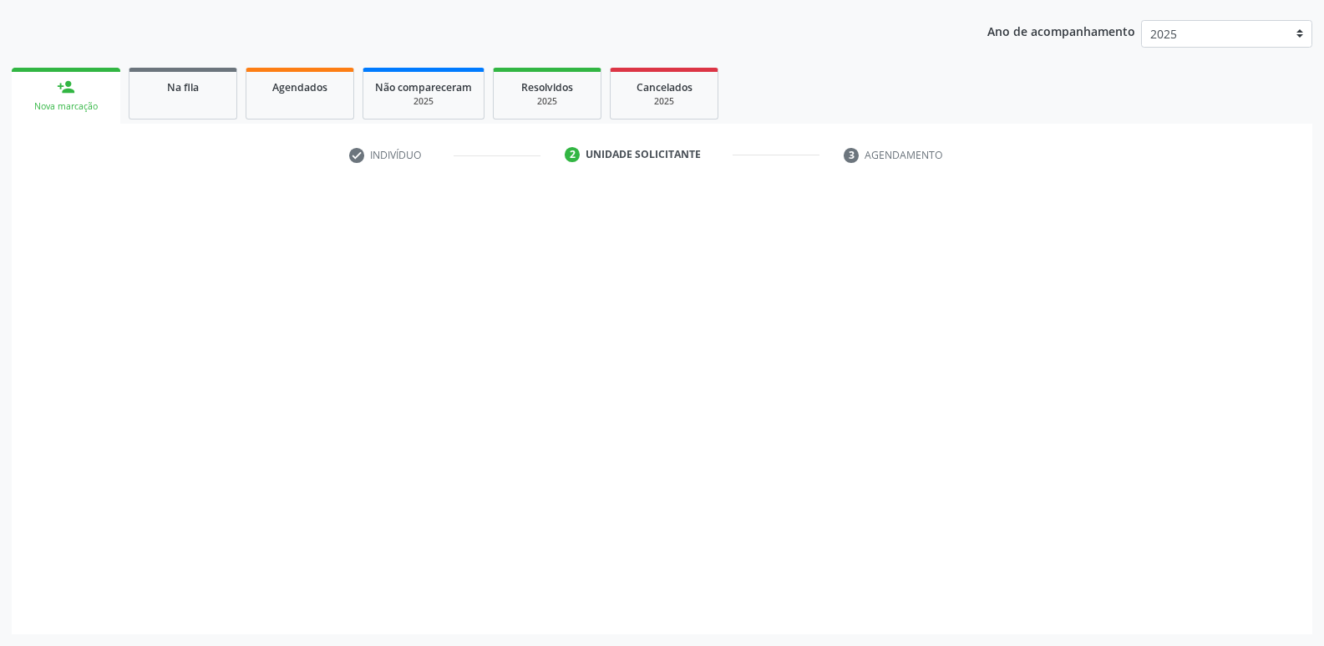
scroll to position [182, 0]
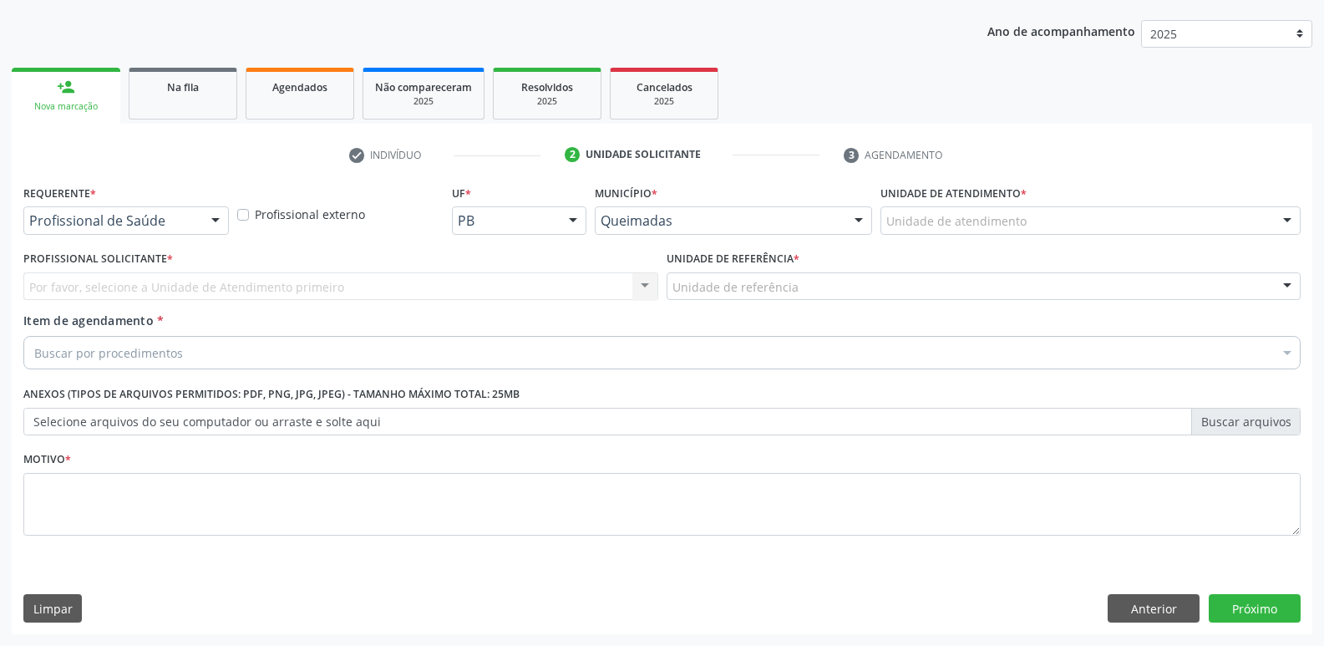
drag, startPoint x: 172, startPoint y: 190, endPoint x: 174, endPoint y: 210, distance: 20.1
click at [174, 203] on div "Requerente * Profissional de Saúde Profissional de Saúde Paciente Nenhum result…" at bounding box center [125, 206] width 205 height 53
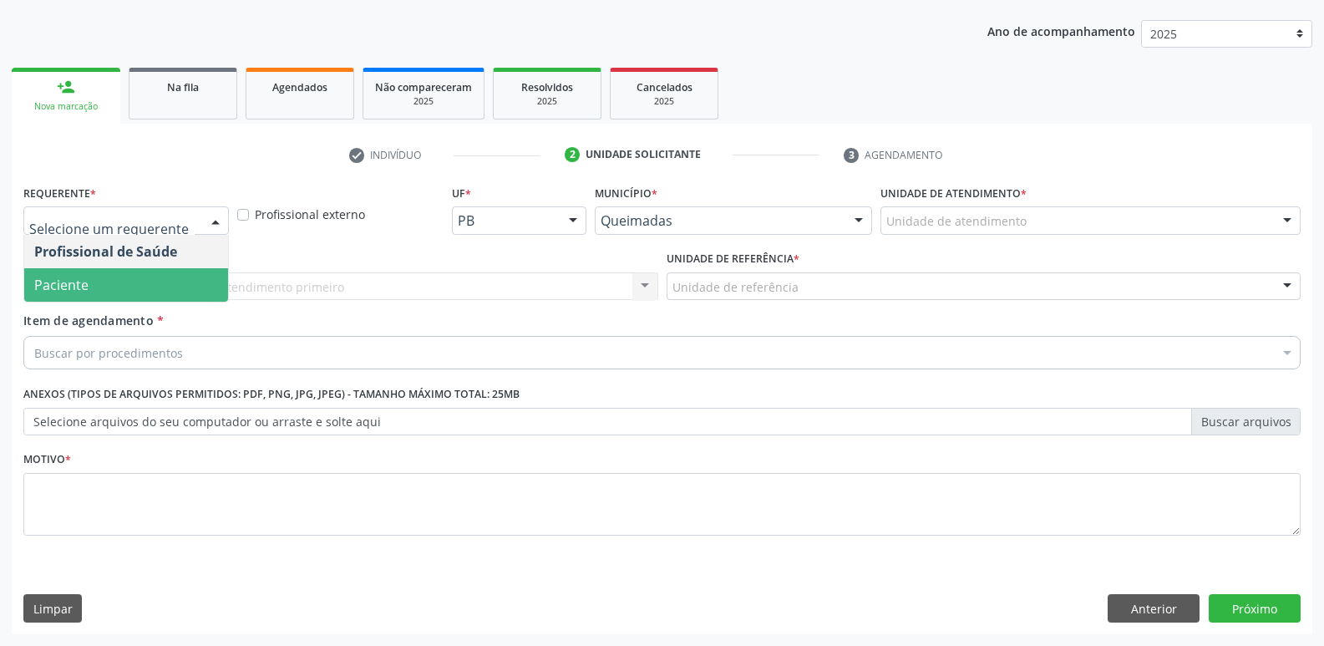
drag, startPoint x: 158, startPoint y: 293, endPoint x: 203, endPoint y: 294, distance: 45.1
click at [162, 292] on span "Paciente" at bounding box center [126, 284] width 204 height 33
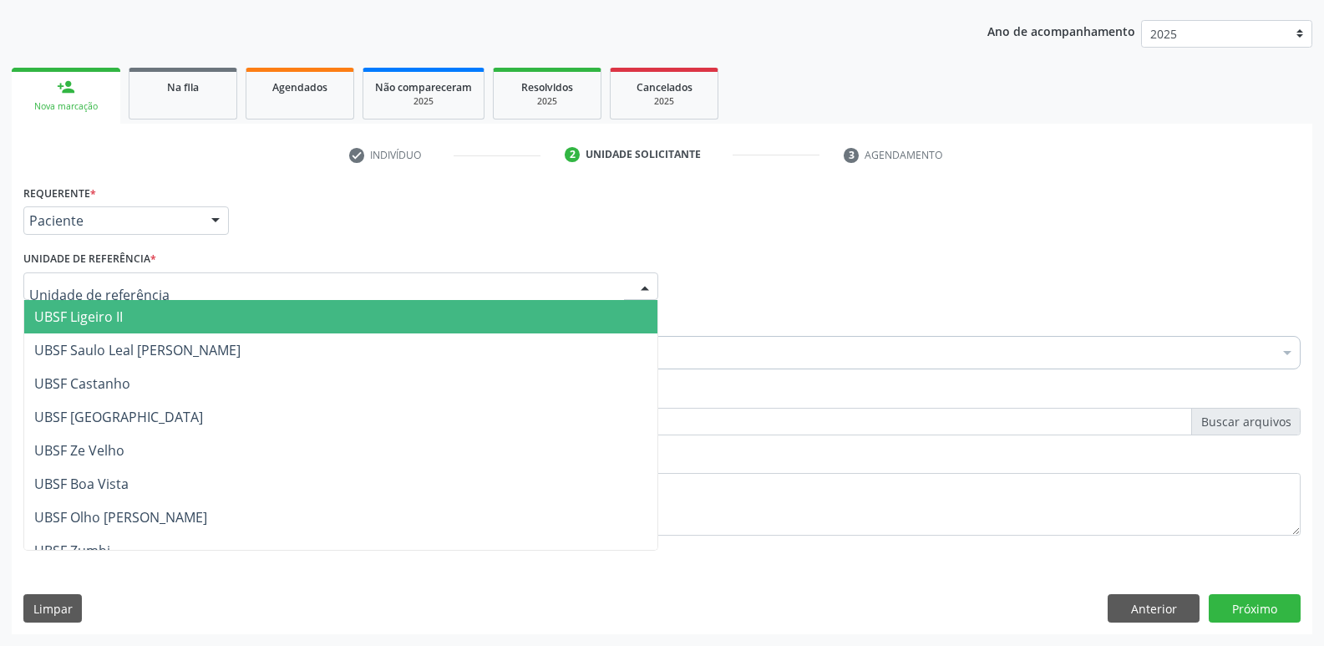
click at [228, 293] on div at bounding box center [340, 286] width 635 height 28
type input "BA"
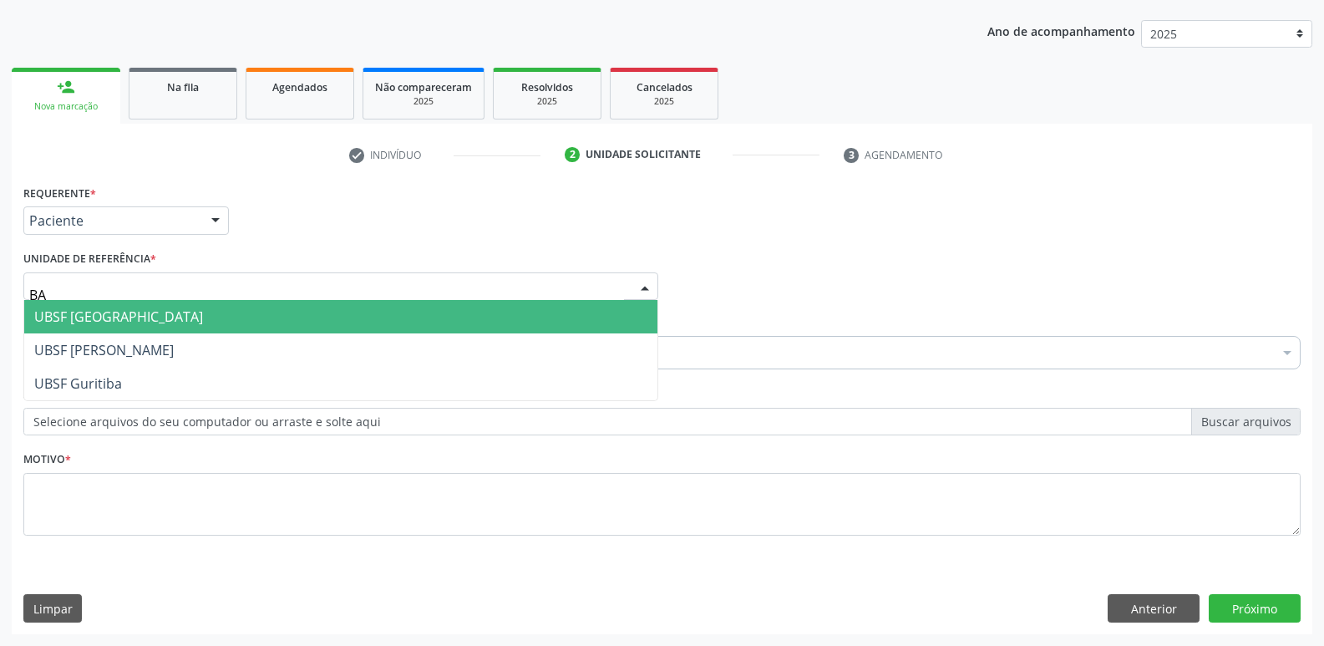
click at [149, 314] on span "UBSF [GEOGRAPHIC_DATA]" at bounding box center [340, 316] width 633 height 33
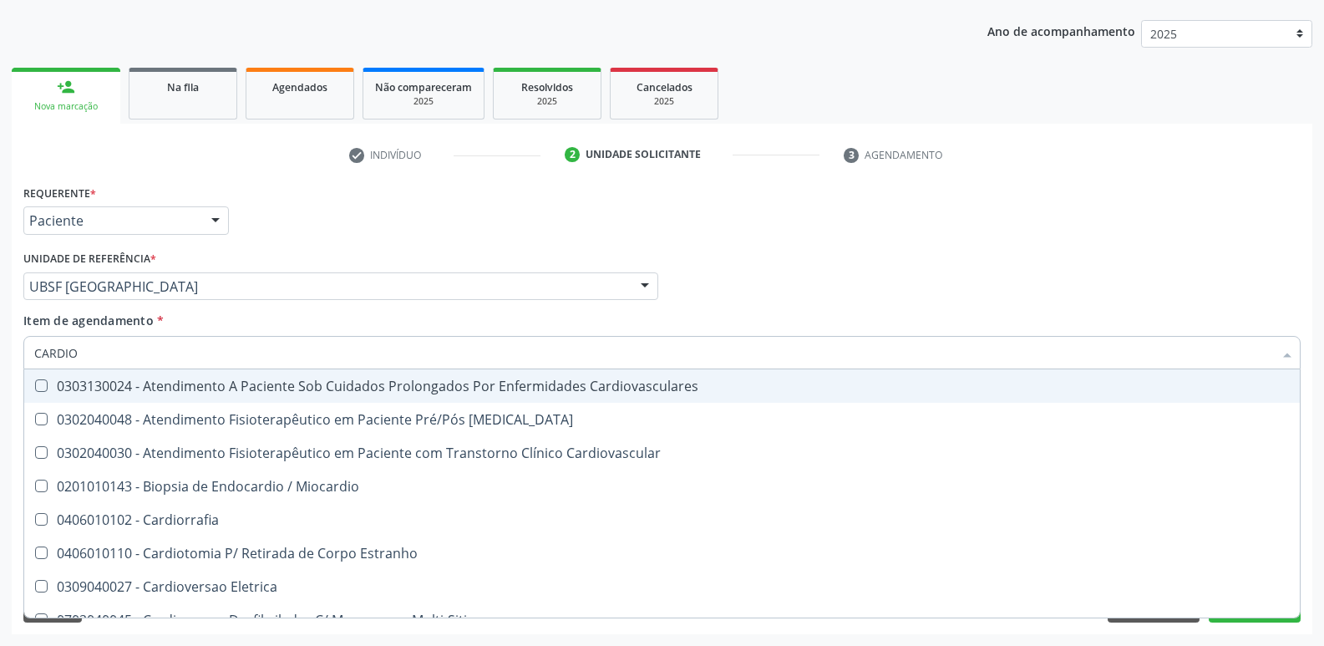
type input "CARDIOL"
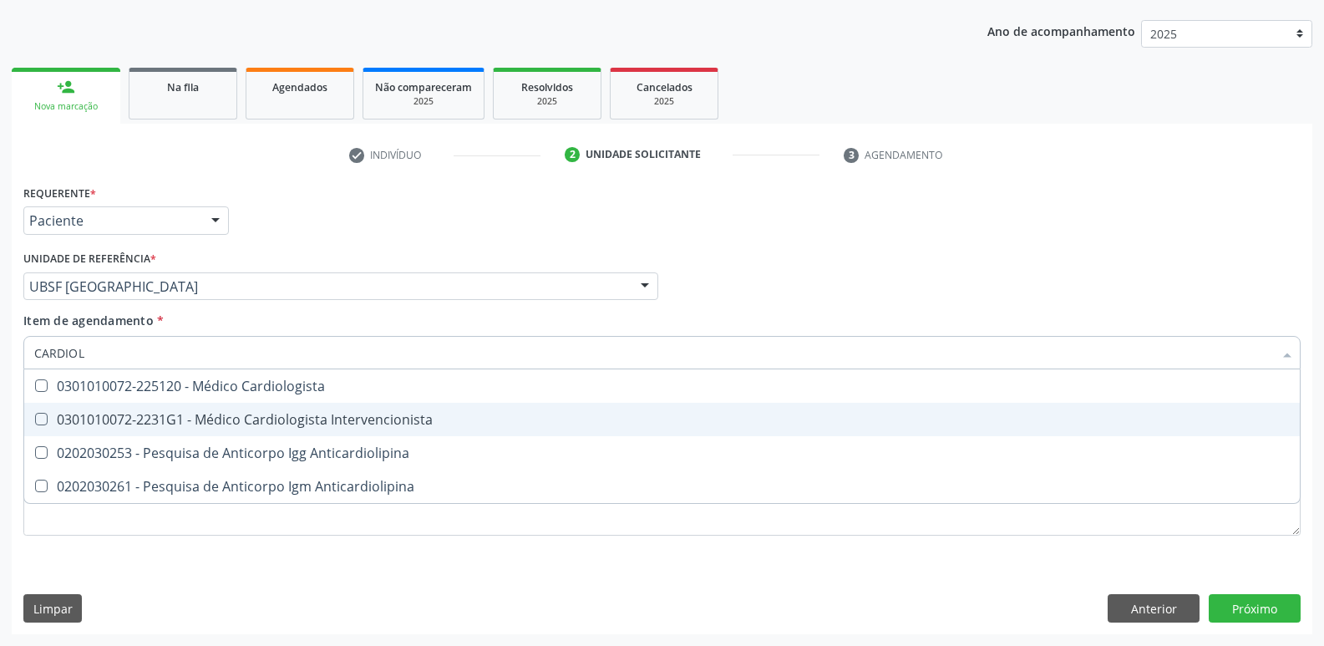
click at [373, 414] on div "0301010072-2231G1 - Médico Cardiologista Intervencionista" at bounding box center [662, 419] width 1256 height 13
checkbox Intervencionista "true"
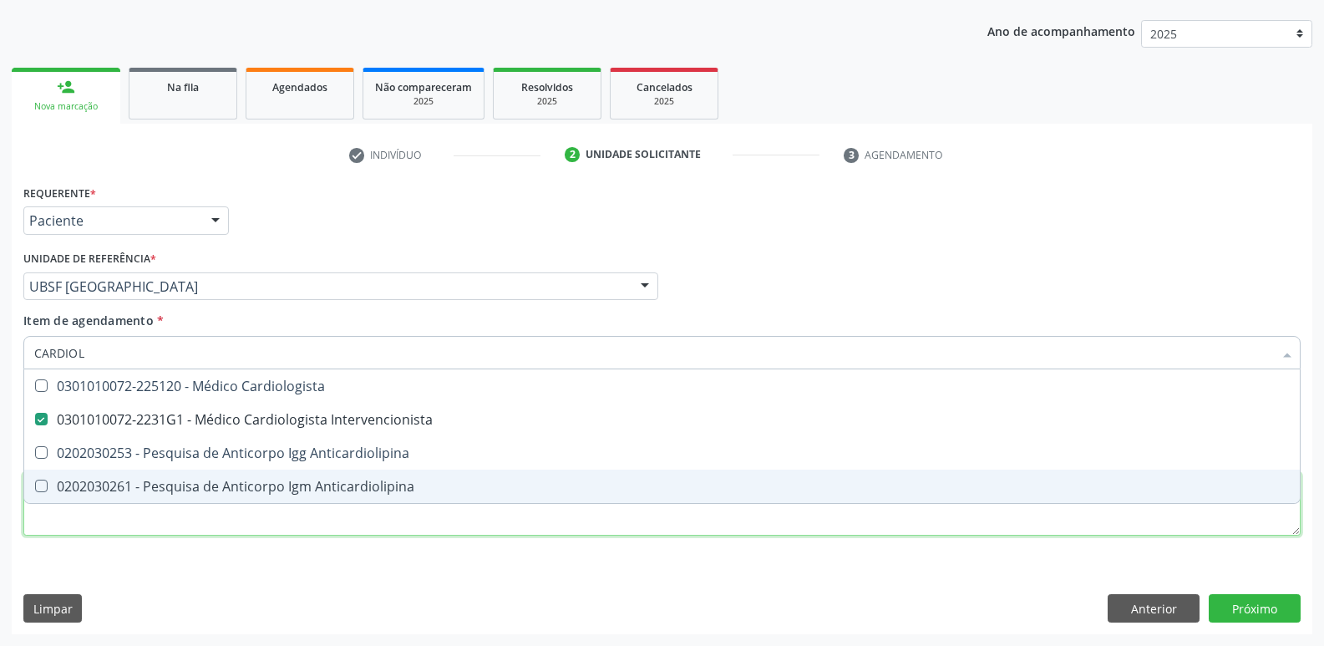
click at [336, 513] on div "Requerente * Paciente Profissional de Saúde Paciente Nenhum resultado encontrad…" at bounding box center [661, 369] width 1277 height 378
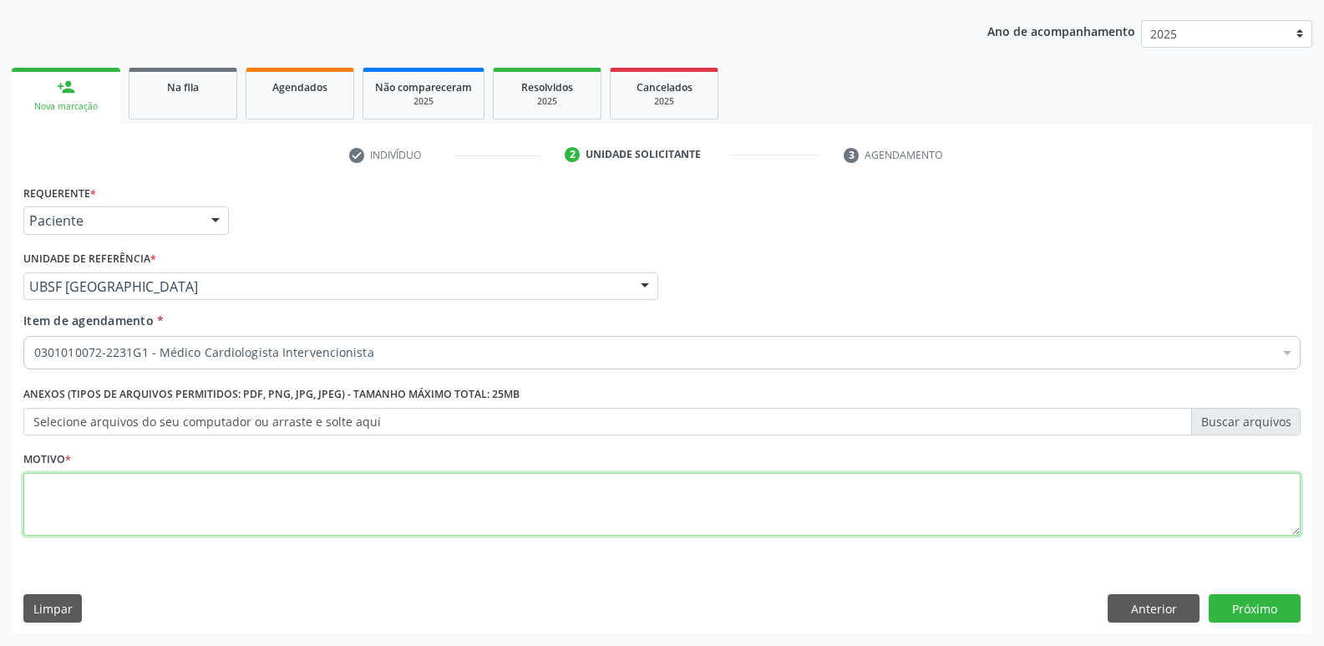
paste textarea "AVALIAÇÃO"
type textarea "AVALIAÇÃO"
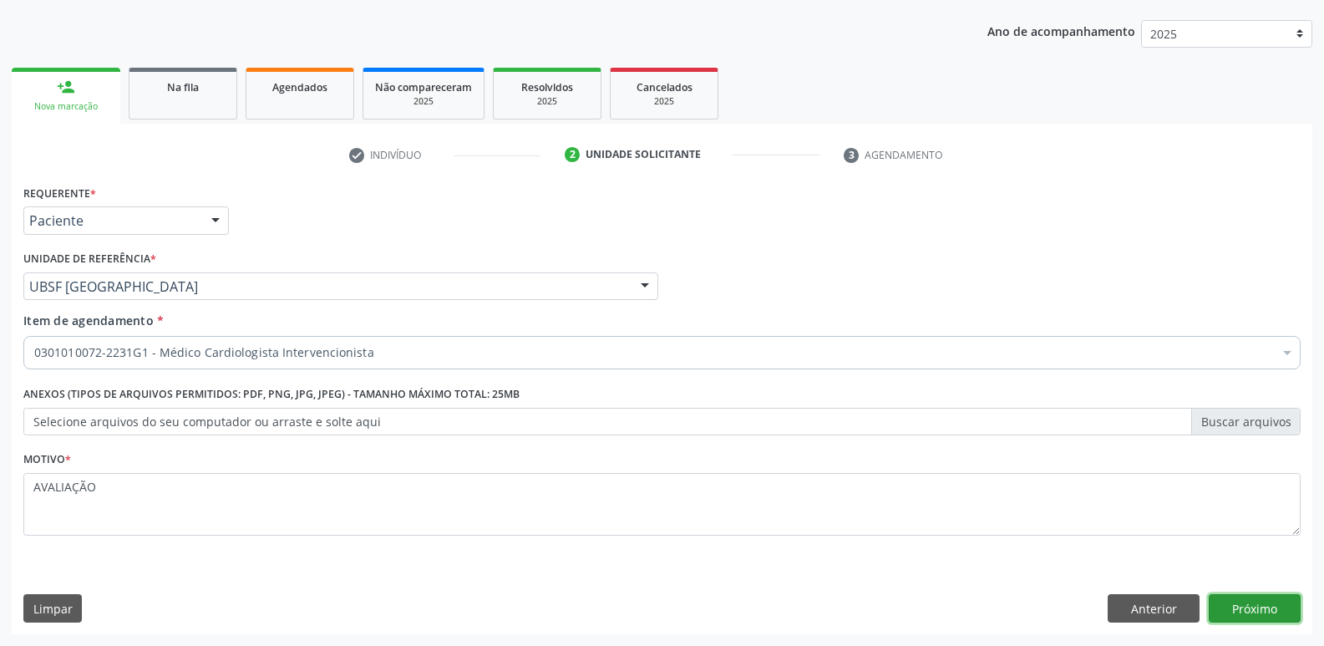
click at [1263, 607] on button "Próximo" at bounding box center [1255, 608] width 92 height 28
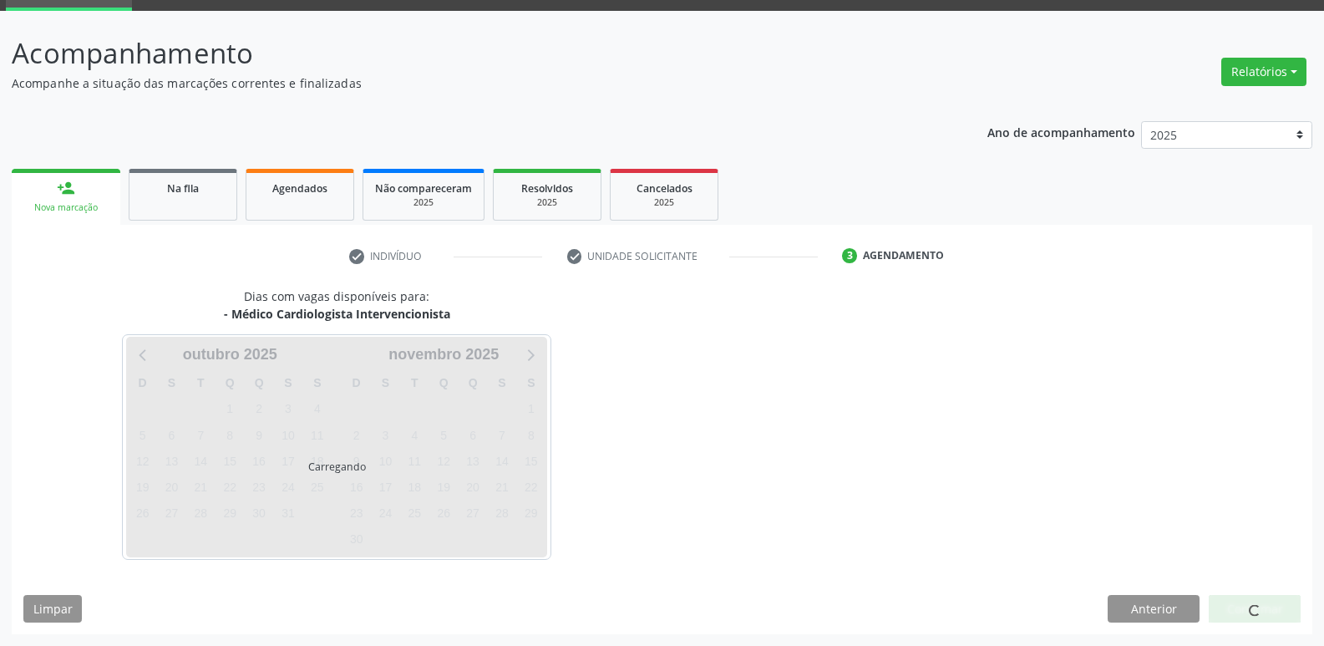
scroll to position [81, 0]
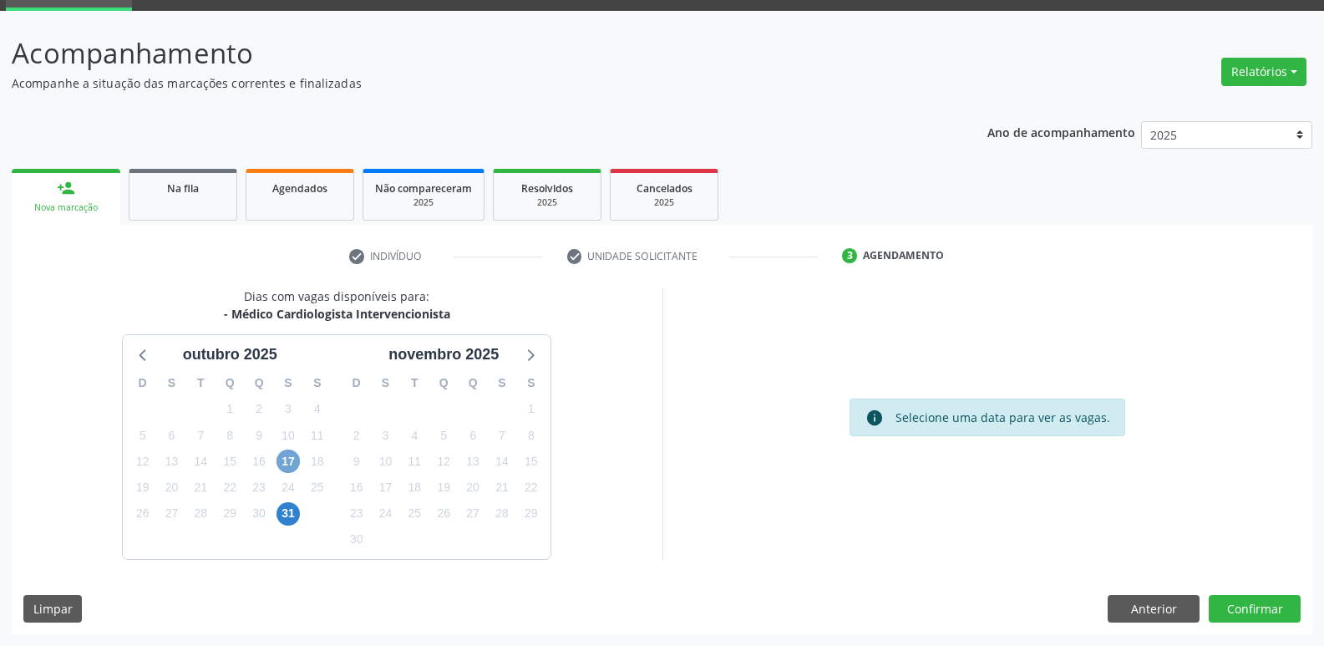
click at [296, 459] on span "17" at bounding box center [287, 460] width 23 height 23
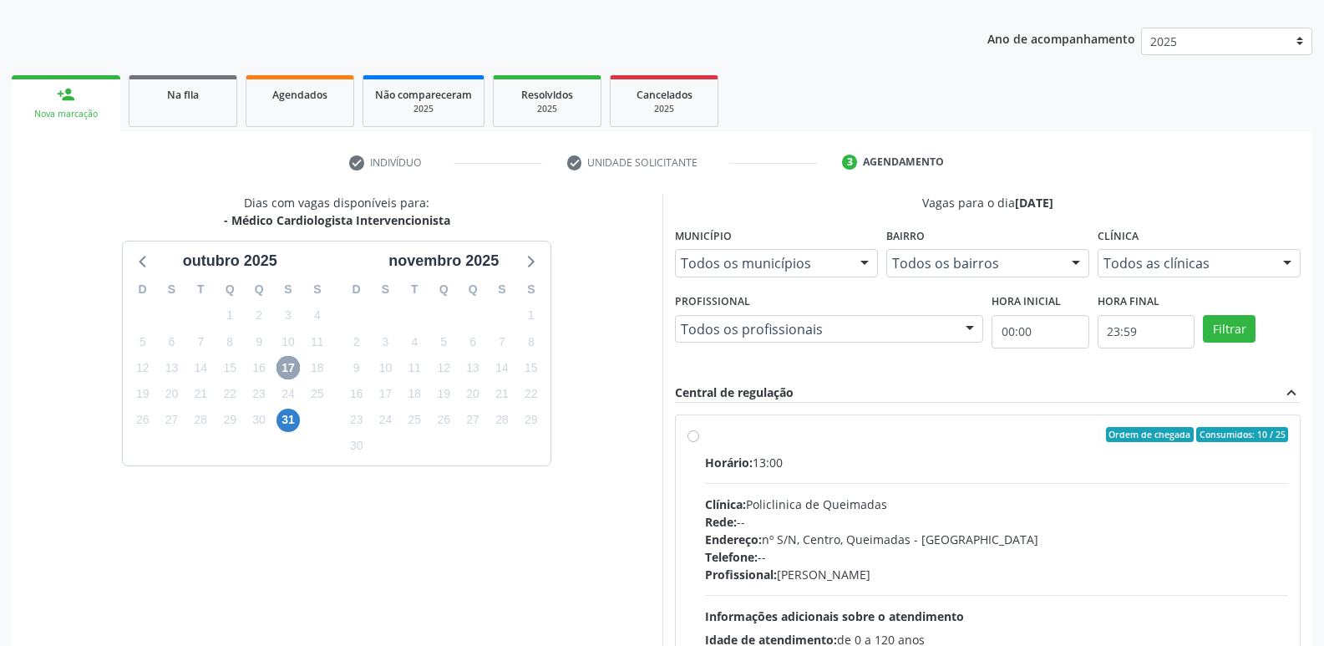
scroll to position [322, 0]
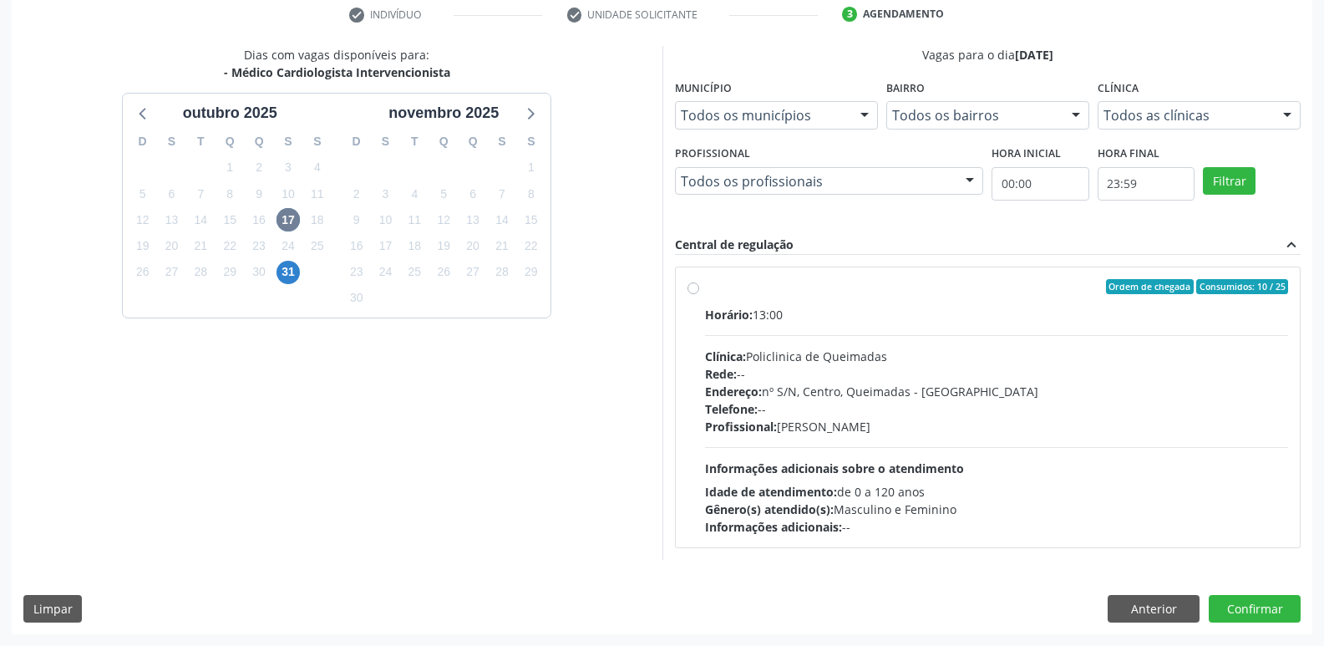
drag, startPoint x: 1168, startPoint y: 419, endPoint x: 1176, endPoint y: 436, distance: 19.4
click at [1164, 419] on div "Profissional: [PERSON_NAME]" at bounding box center [997, 427] width 584 height 18
click at [699, 294] on input "Ordem de chegada Consumidos: 10 / 25 Horário: 13:00 Clínica: Policlinica de Que…" at bounding box center [693, 286] width 12 height 15
radio input "true"
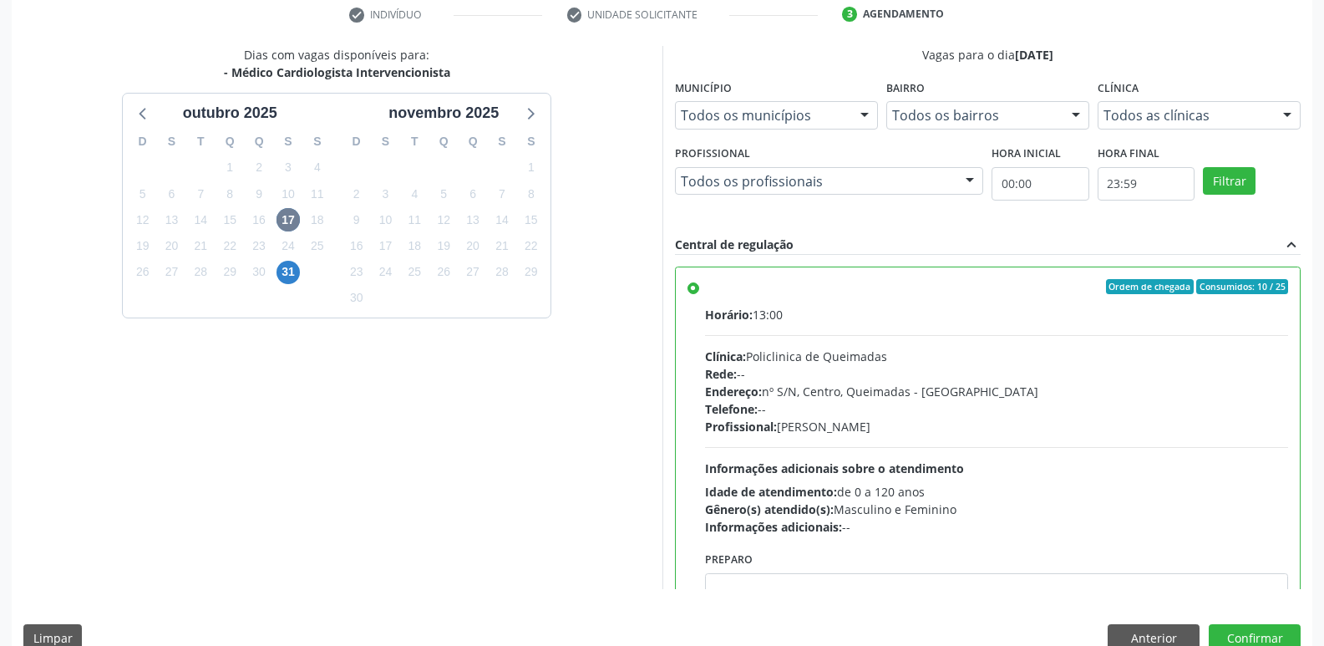
click at [1229, 618] on div "Dias com vagas disponíveis para: - Médico Cardiologista Intervencionista [DATE]…" at bounding box center [662, 354] width 1301 height 617
click at [1227, 624] on button "Confirmar" at bounding box center [1255, 638] width 92 height 28
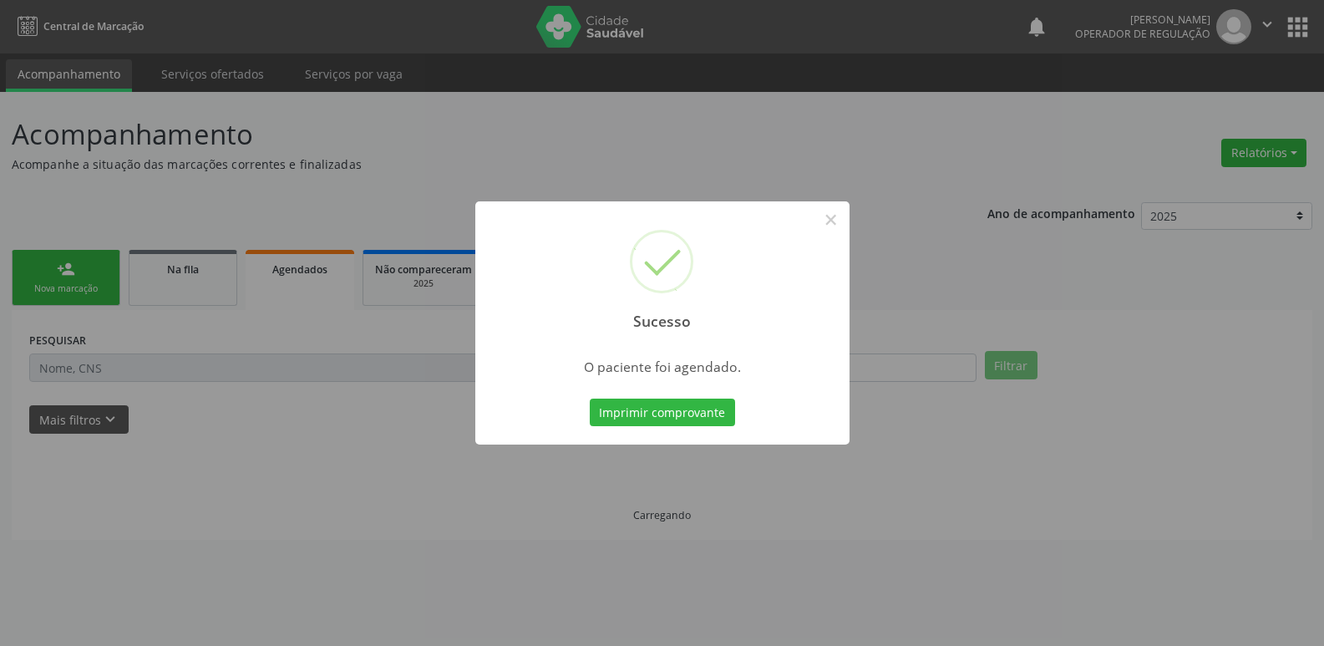
scroll to position [0, 0]
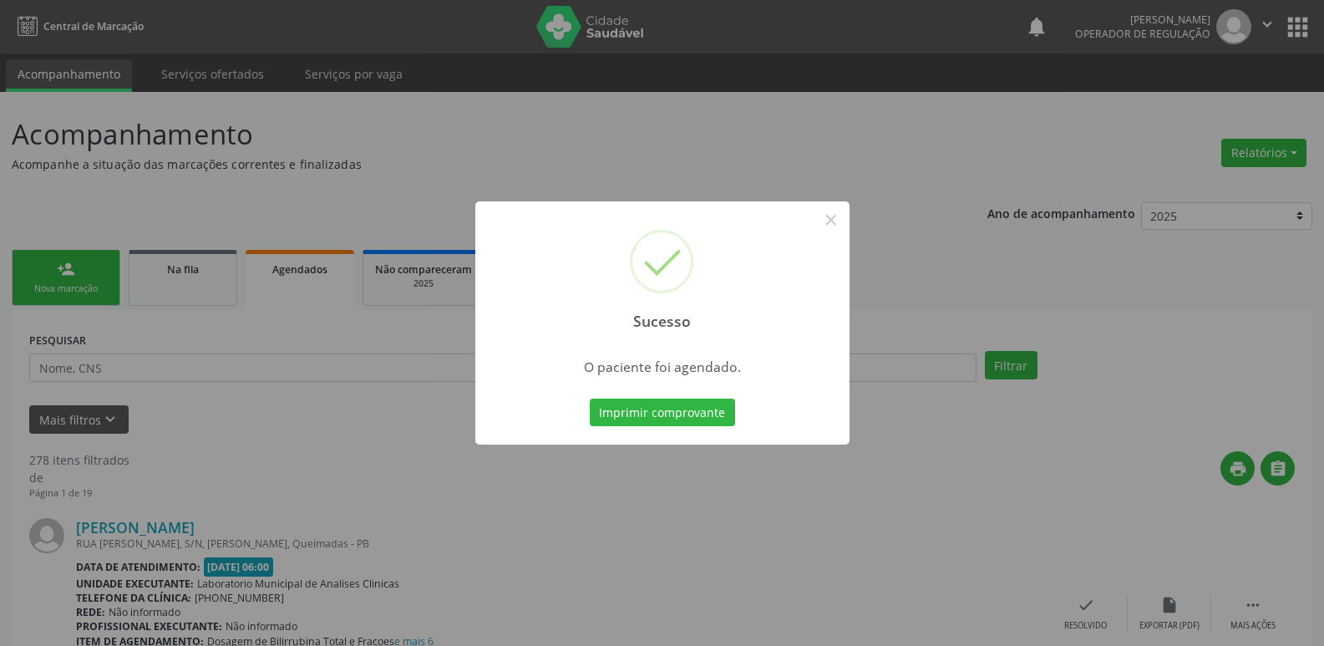
click at [590, 398] on button "Imprimir comprovante" at bounding box center [662, 412] width 145 height 28
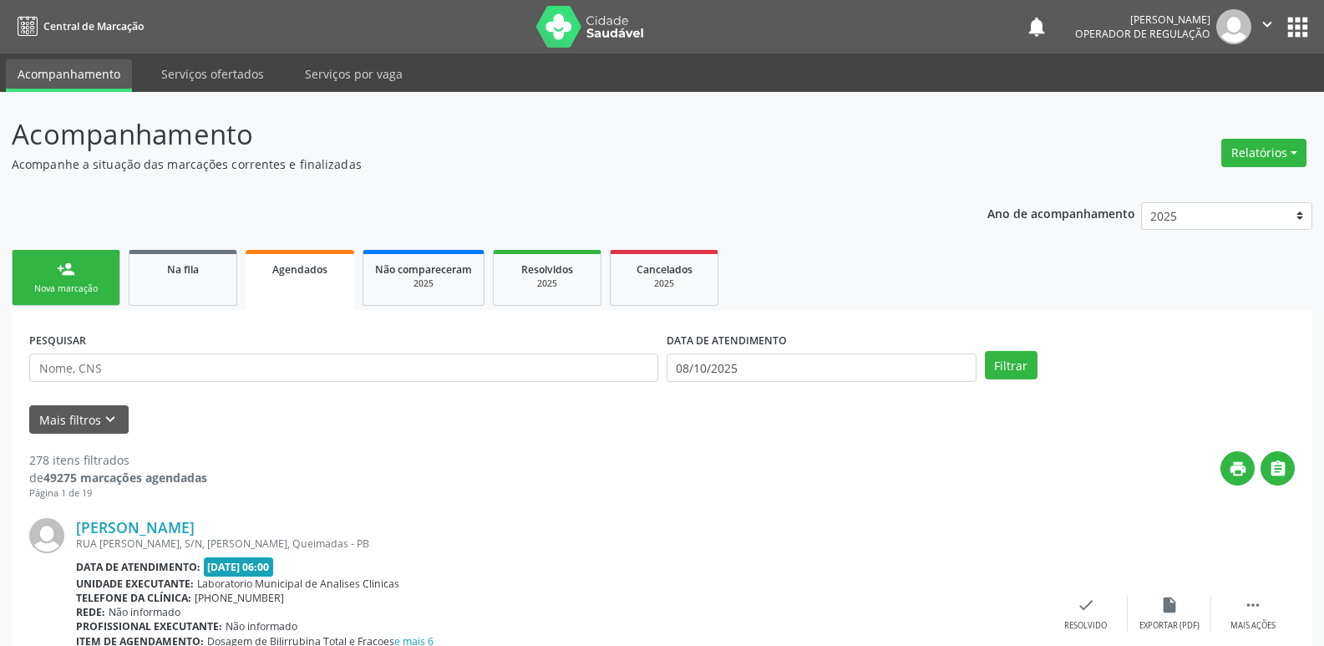
click at [89, 269] on link "person_add Nova marcação" at bounding box center [66, 278] width 109 height 56
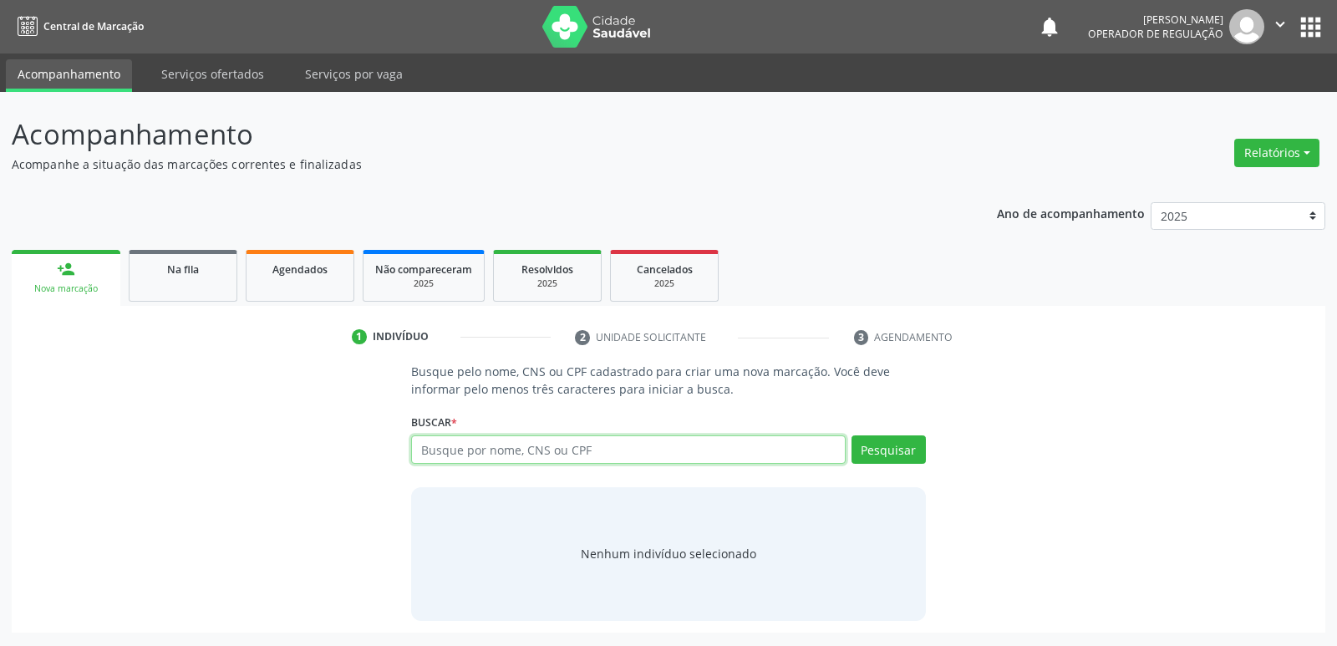
click at [459, 454] on input "text" at bounding box center [628, 449] width 434 height 28
click at [1100, 608] on div "Busque pelo nome, CNS ou CPF cadastrado para criar uma nova marcação. Você deve…" at bounding box center [668, 491] width 1290 height 257
click at [503, 443] on input "text" at bounding box center [628, 449] width 434 height 28
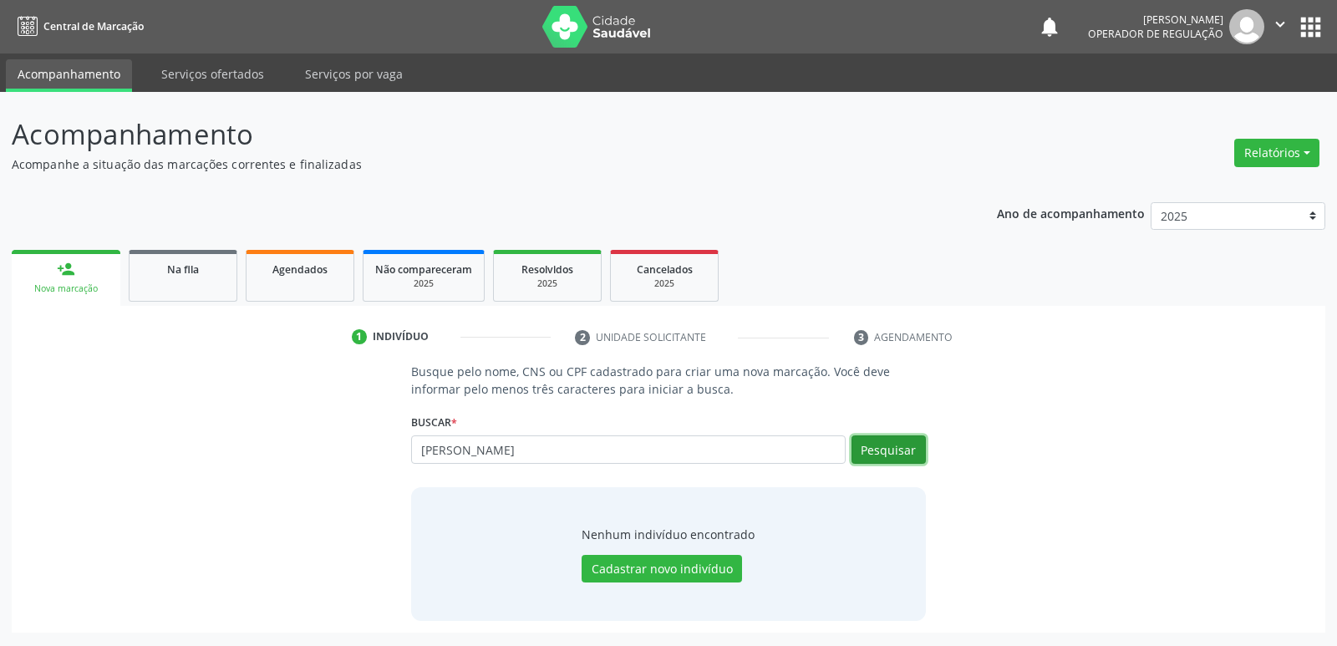
click at [887, 449] on button "Pesquisar" at bounding box center [888, 449] width 74 height 28
click at [887, 447] on button "Pesquisar" at bounding box center [888, 449] width 74 height 28
click at [880, 444] on button "Pesquisar" at bounding box center [888, 449] width 74 height 28
click at [545, 463] on div "[PERSON_NAME] por nome, CNS ou CPF Nenhum resultado encontrado para: " [PERSON_…" at bounding box center [668, 455] width 514 height 40
drag, startPoint x: 552, startPoint y: 459, endPoint x: 345, endPoint y: 385, distance: 220.1
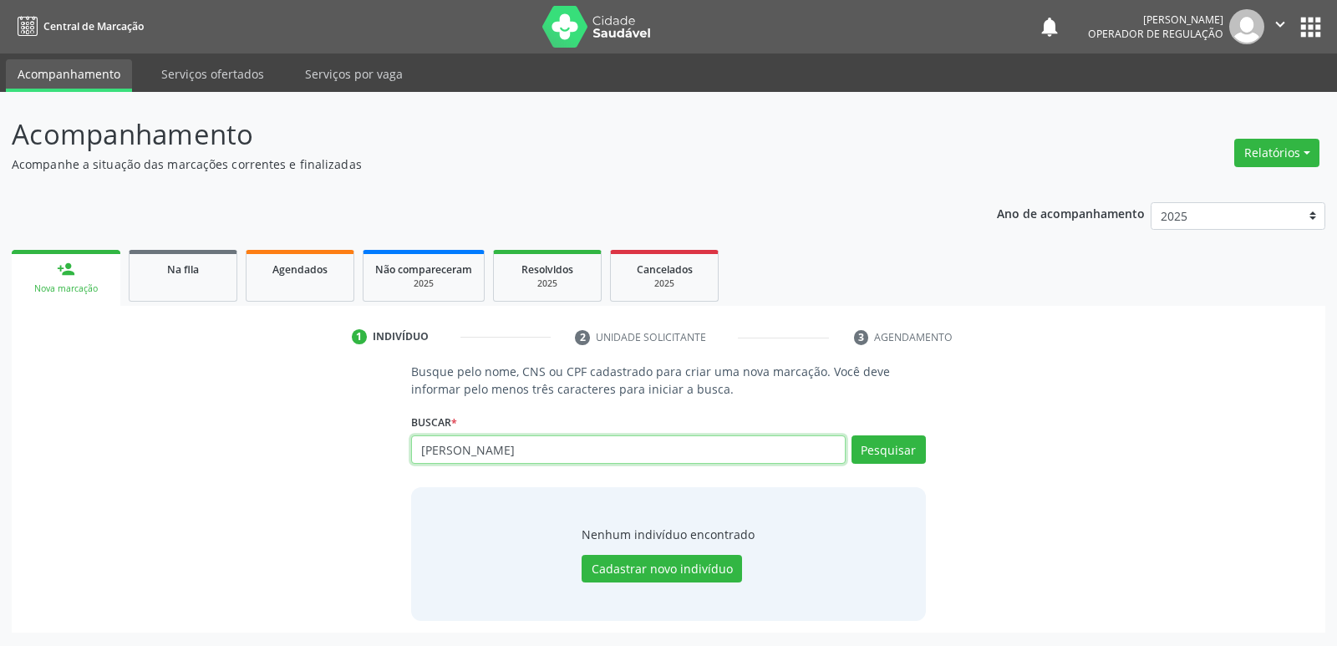
click at [332, 446] on div "Busque pelo nome, CNS ou CPF cadastrado para criar uma nova marcação. Você deve…" at bounding box center [668, 491] width 1290 height 257
type input "1"
type input "06718152455"
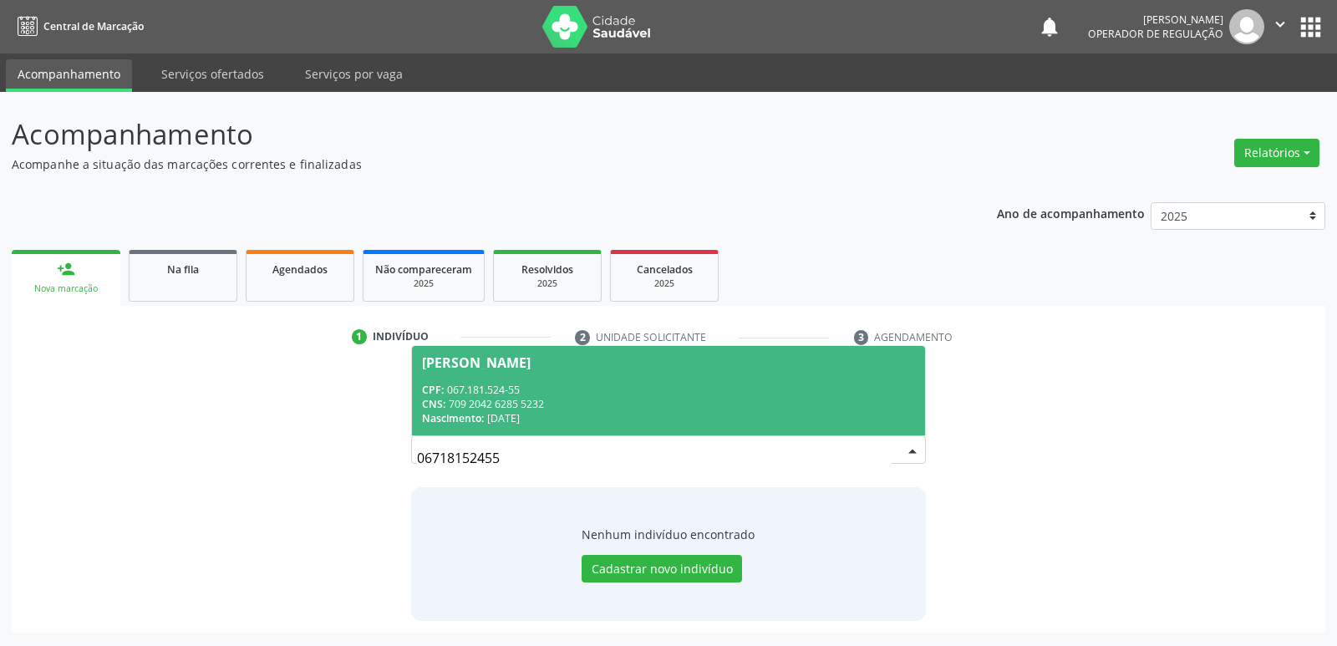
click at [510, 368] on div "[PERSON_NAME]" at bounding box center [476, 362] width 109 height 13
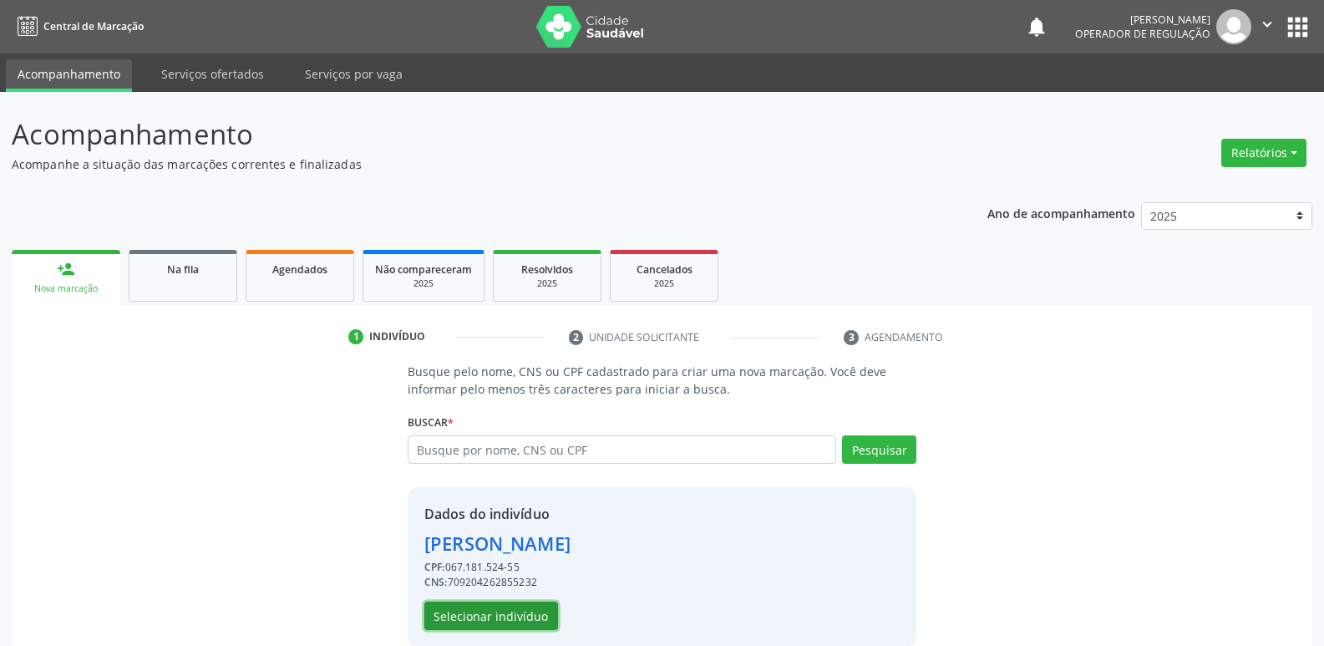
click at [480, 616] on button "Selecionar indivíduo" at bounding box center [491, 615] width 134 height 28
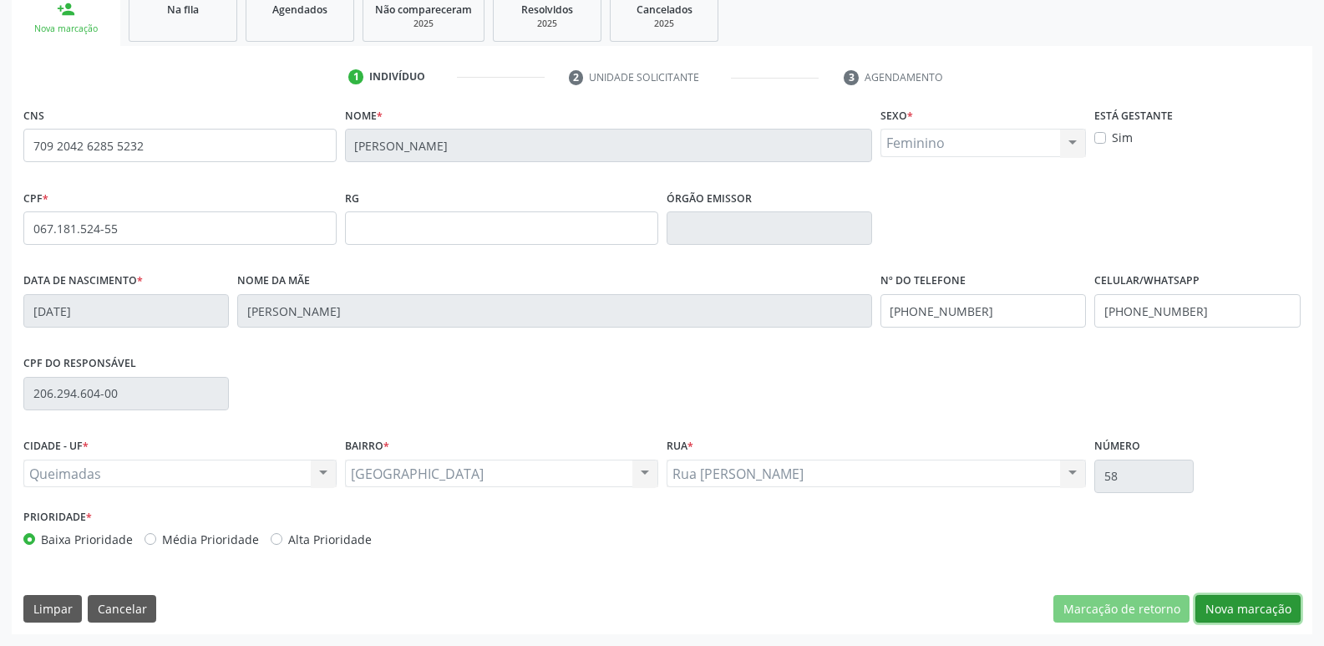
drag, startPoint x: 1244, startPoint y: 607, endPoint x: 1228, endPoint y: 602, distance: 16.6
click at [1233, 606] on button "Nova marcação" at bounding box center [1247, 609] width 105 height 28
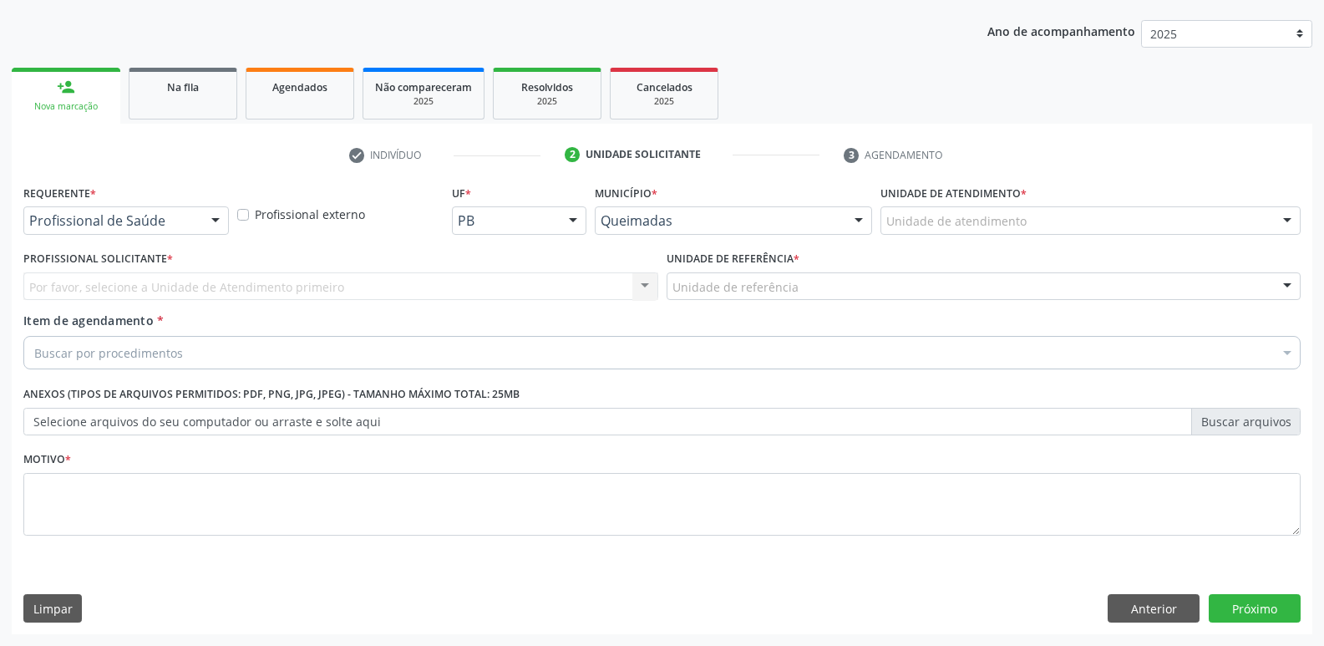
click at [197, 201] on div "Requerente * Profissional de Saúde Profissional de Saúde Paciente Nenhum result…" at bounding box center [125, 206] width 205 height 53
drag, startPoint x: 193, startPoint y: 213, endPoint x: 185, endPoint y: 233, distance: 21.4
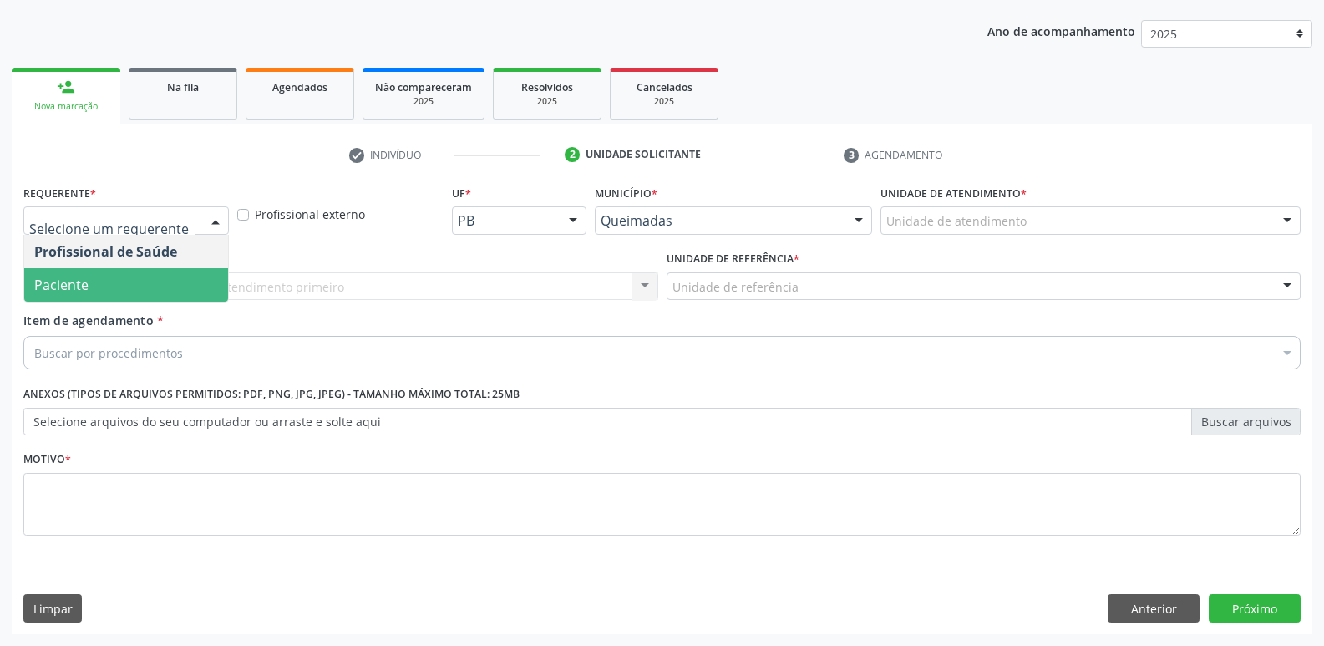
click at [160, 272] on span "Paciente" at bounding box center [126, 284] width 204 height 33
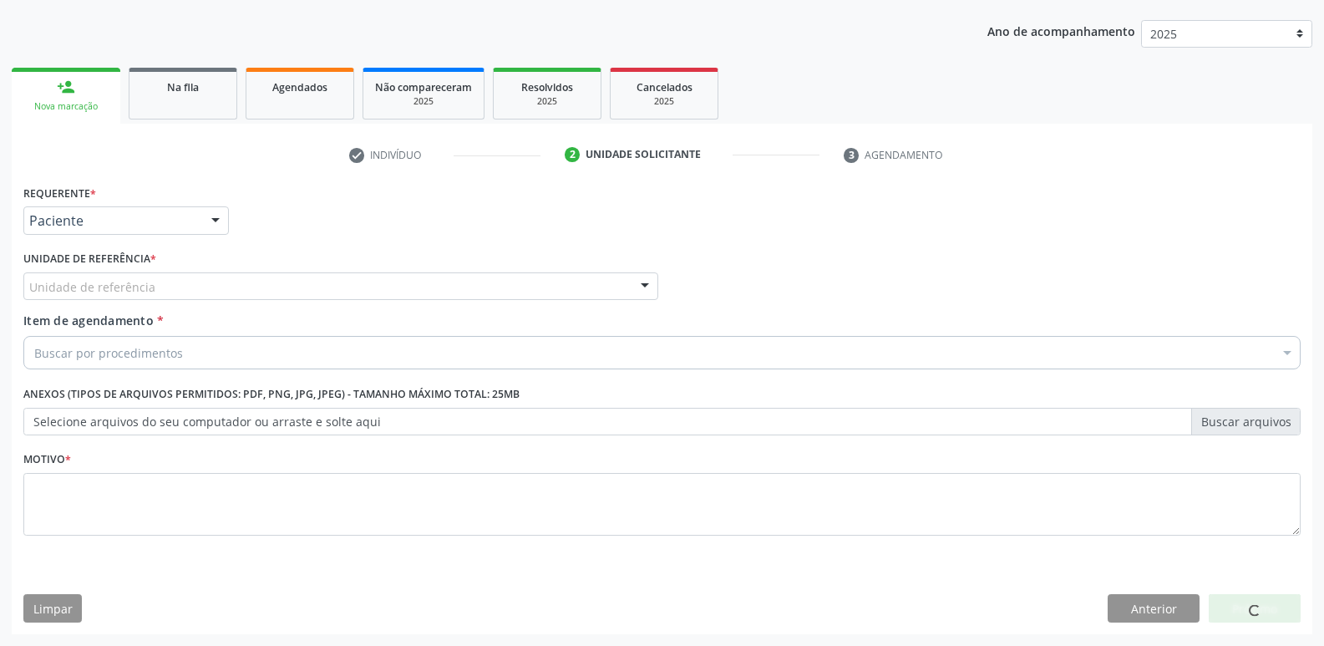
click at [218, 279] on div "Unidade de referência" at bounding box center [340, 286] width 635 height 28
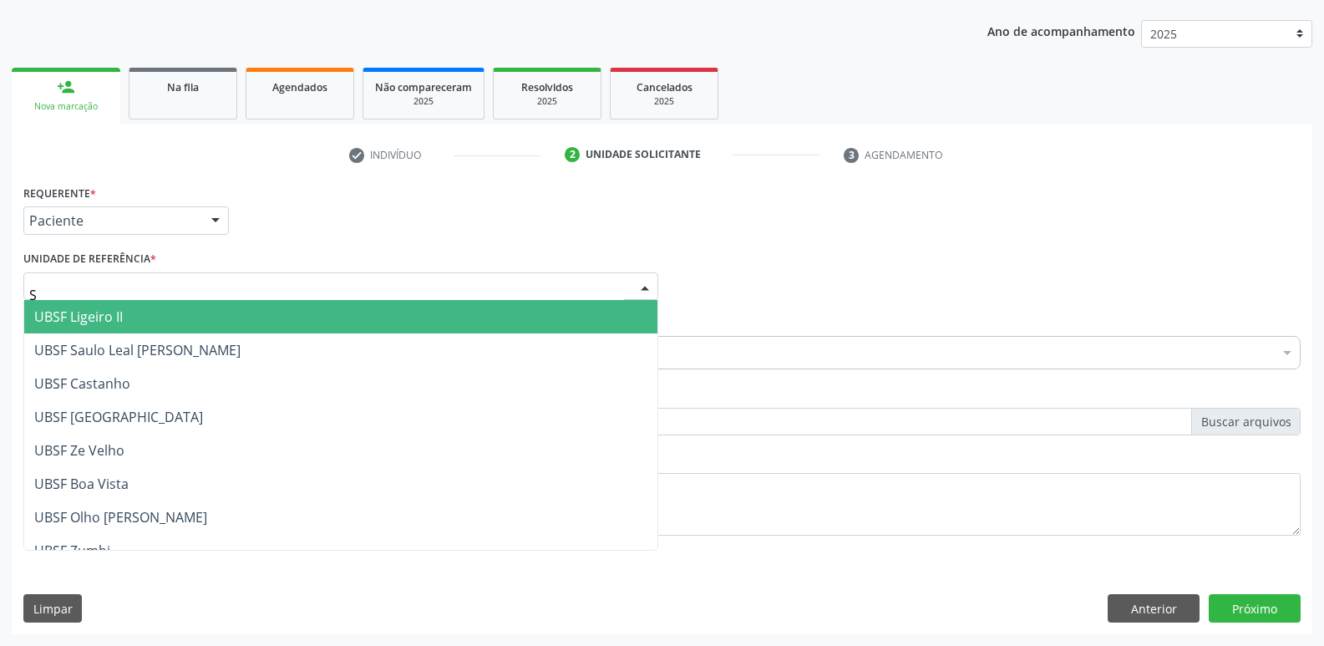
type input "SA"
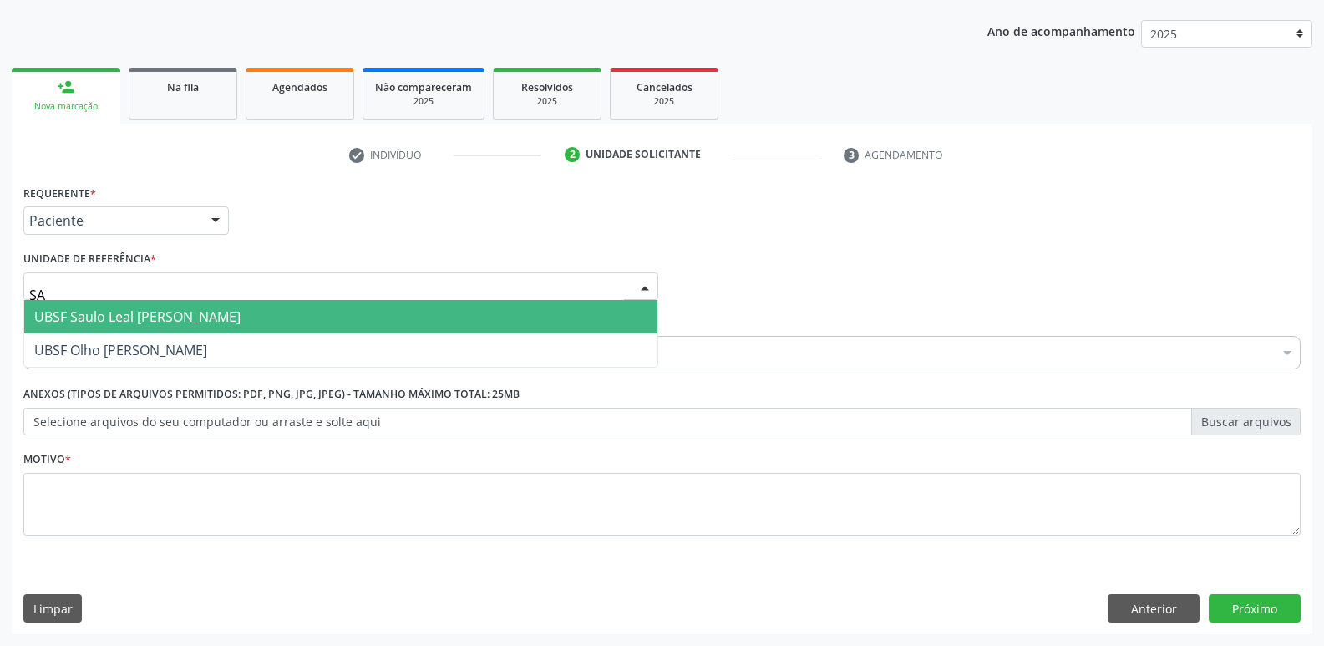
click at [191, 318] on span "UBSF Saulo Leal [PERSON_NAME]" at bounding box center [137, 316] width 206 height 18
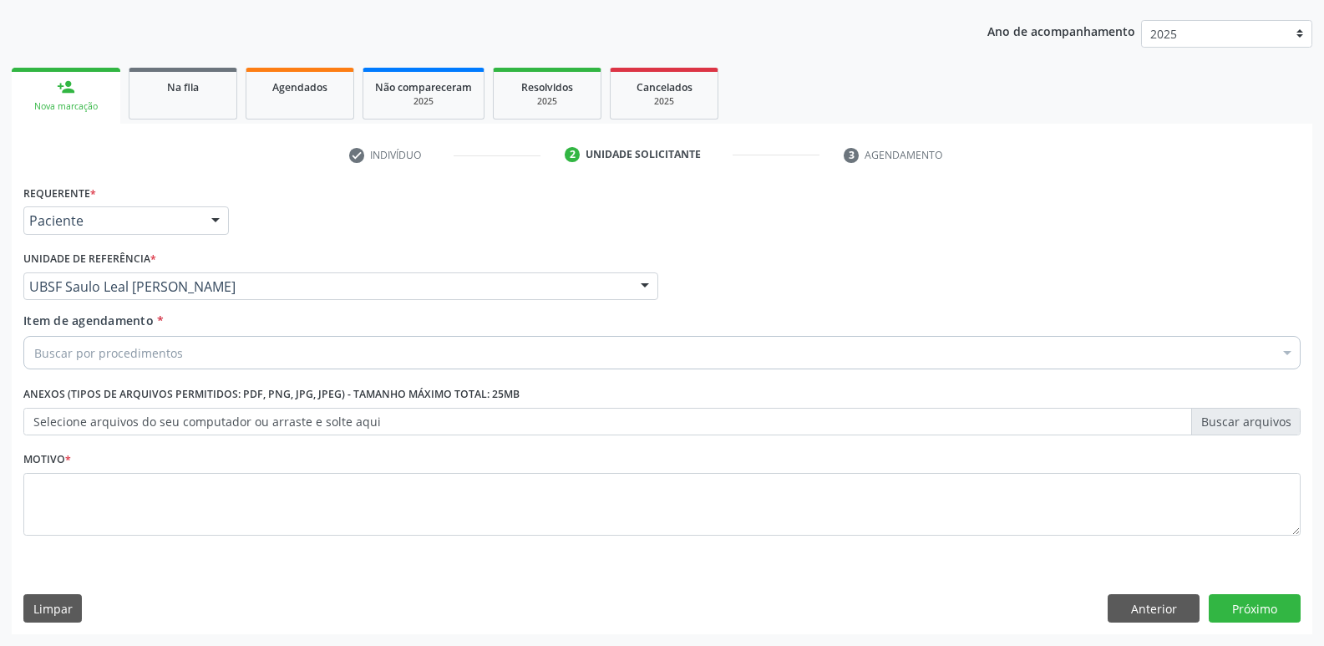
click at [190, 342] on div "Buscar por procedimentos" at bounding box center [661, 352] width 1277 height 33
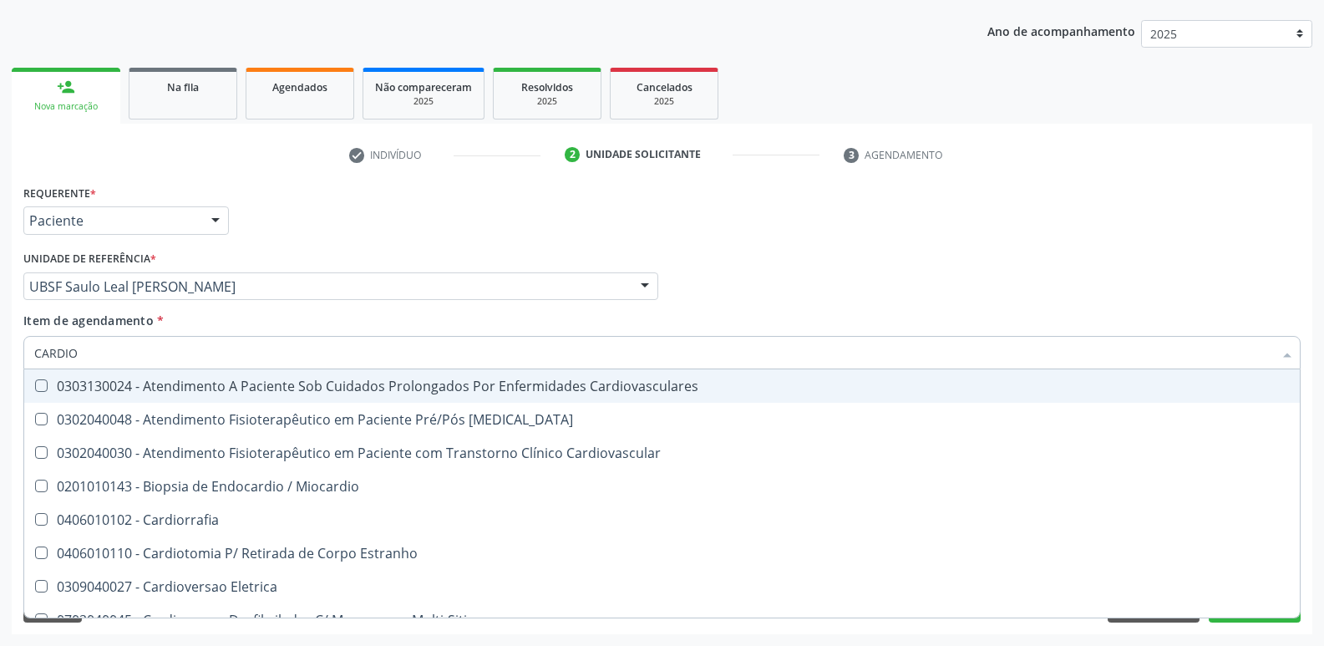
type input "CARDIOL"
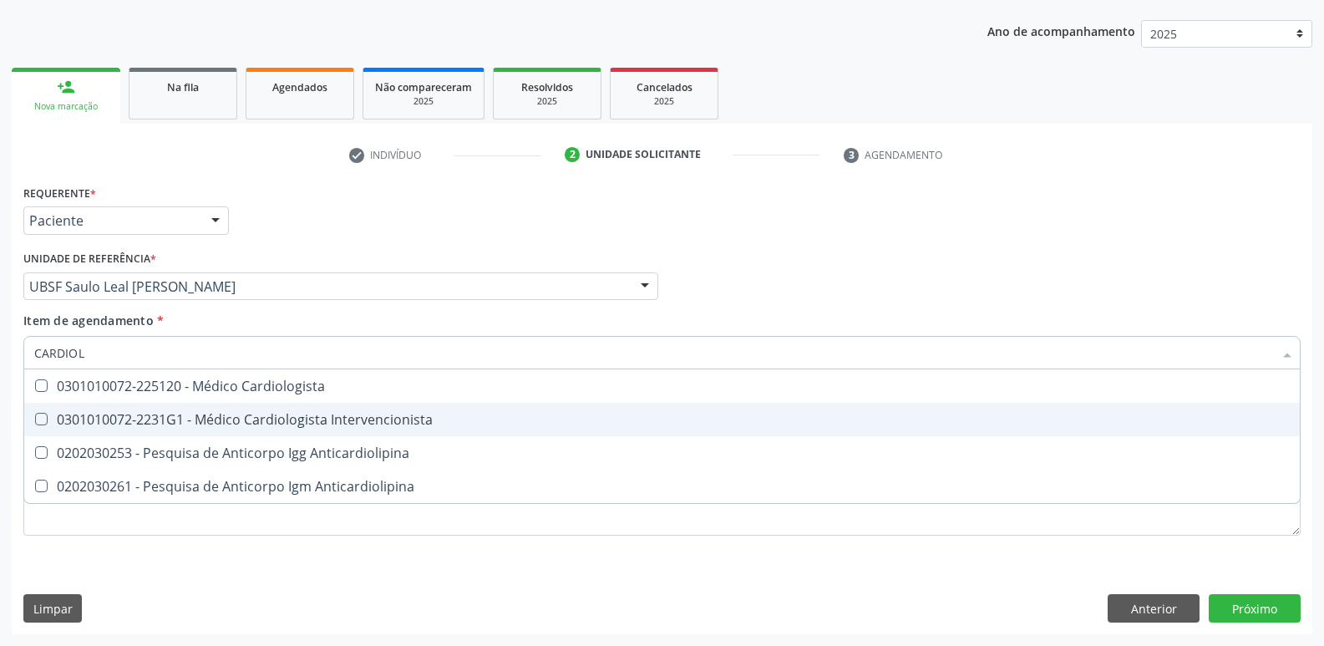
click at [251, 415] on div "0301010072-2231G1 - Médico Cardiologista Intervencionista" at bounding box center [662, 419] width 1256 height 13
checkbox Intervencionista "true"
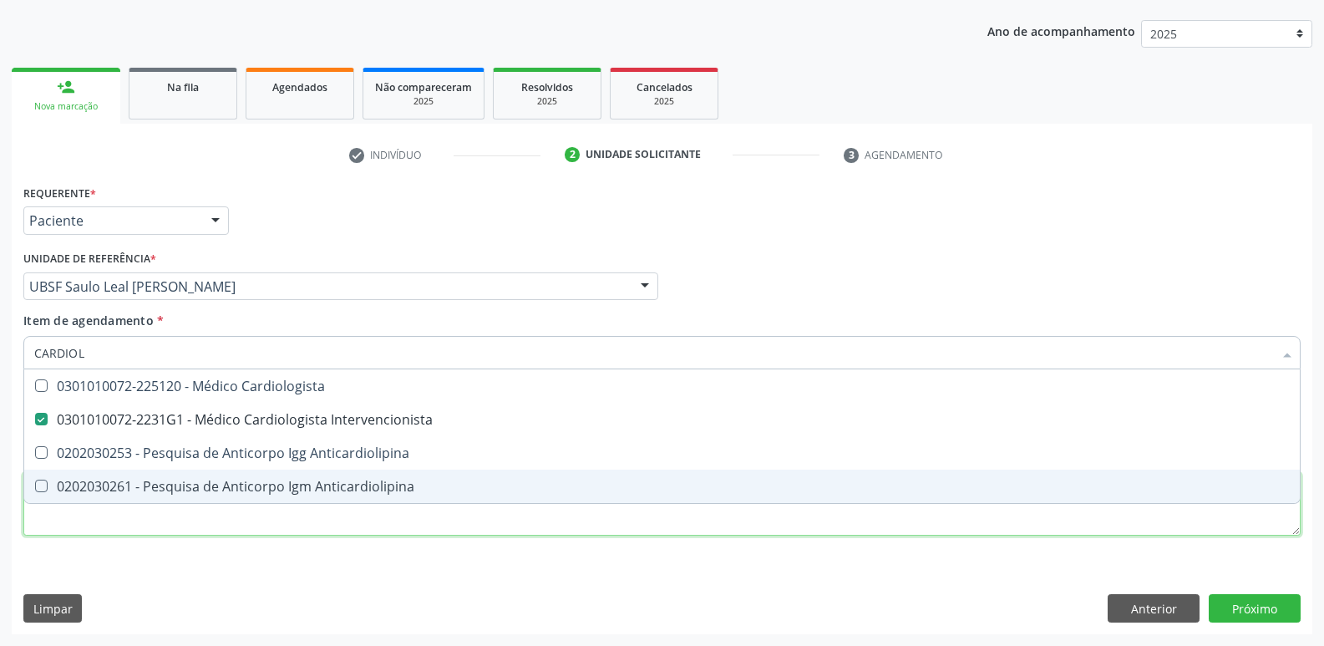
click at [227, 534] on div "Requerente * Paciente Profissional de Saúde Paciente Nenhum resultado encontrad…" at bounding box center [661, 369] width 1277 height 378
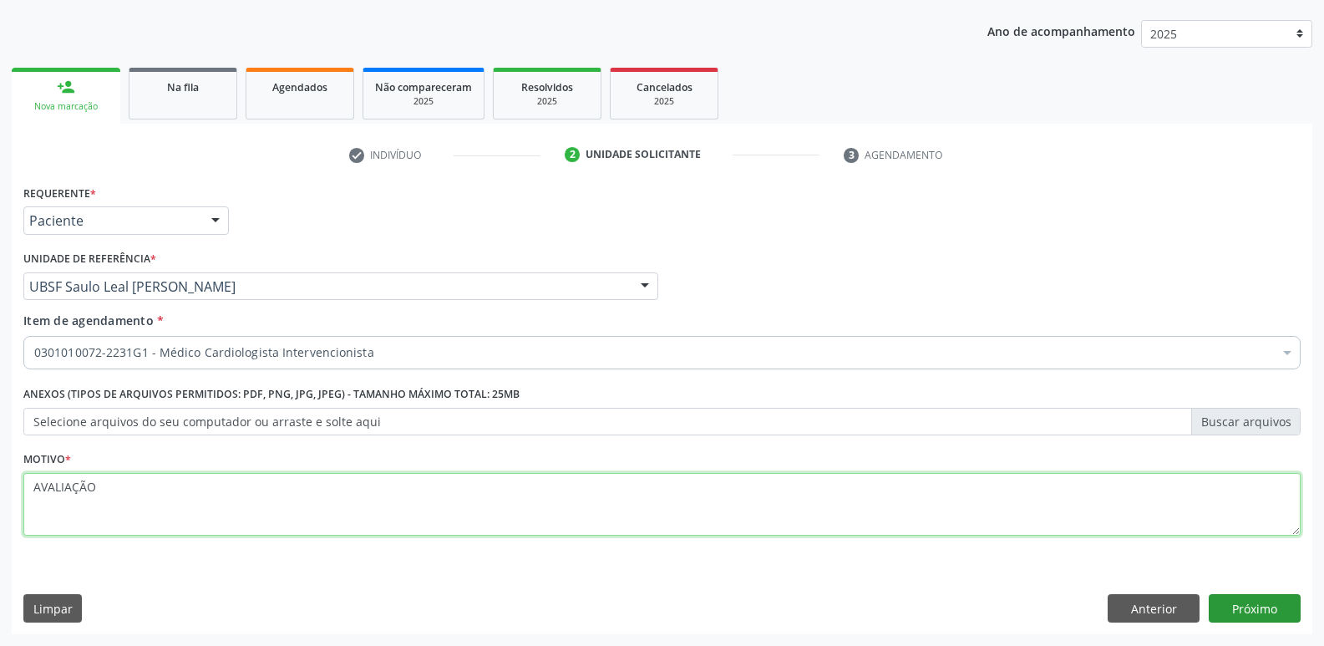
type textarea "AVALIAÇÃO"
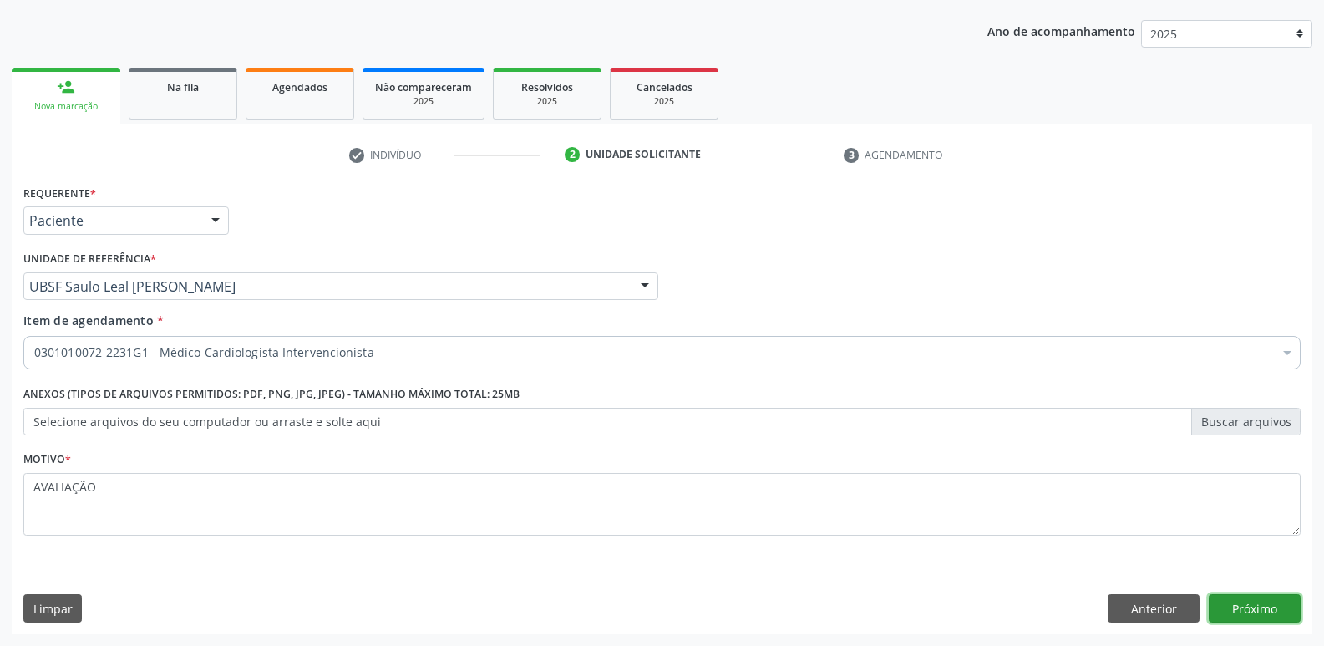
click at [1275, 607] on button "Próximo" at bounding box center [1255, 608] width 92 height 28
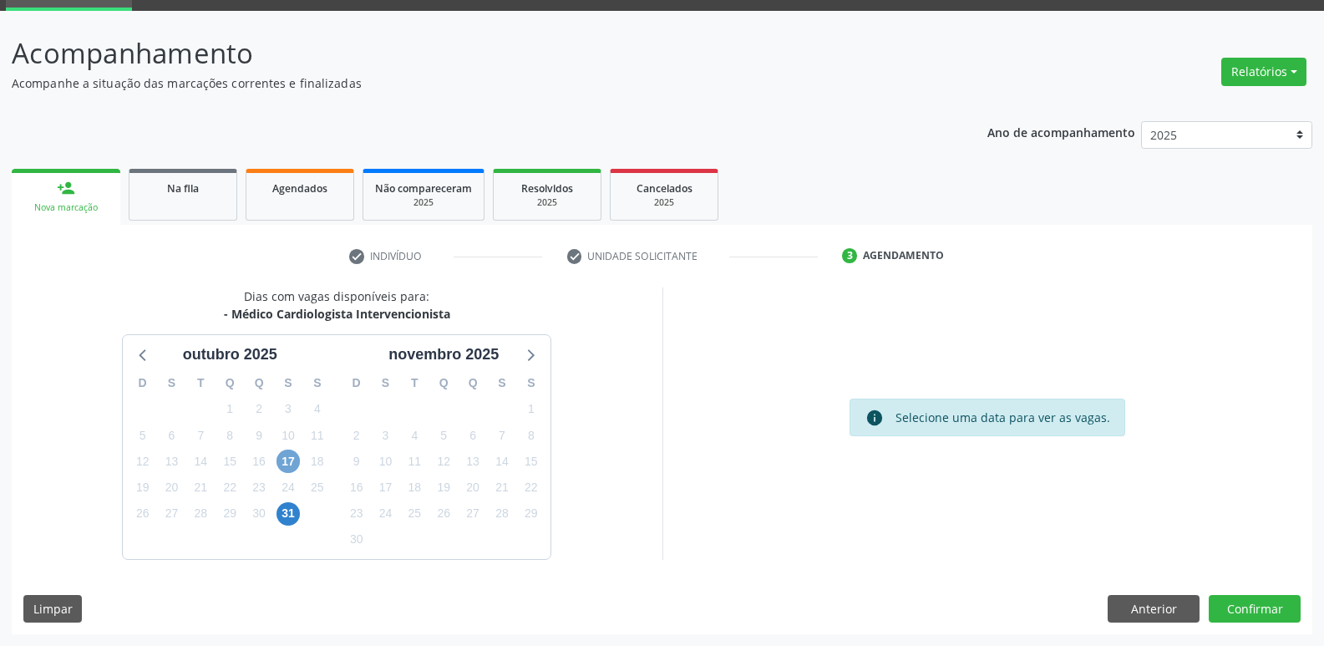
click at [292, 463] on span "17" at bounding box center [287, 460] width 23 height 23
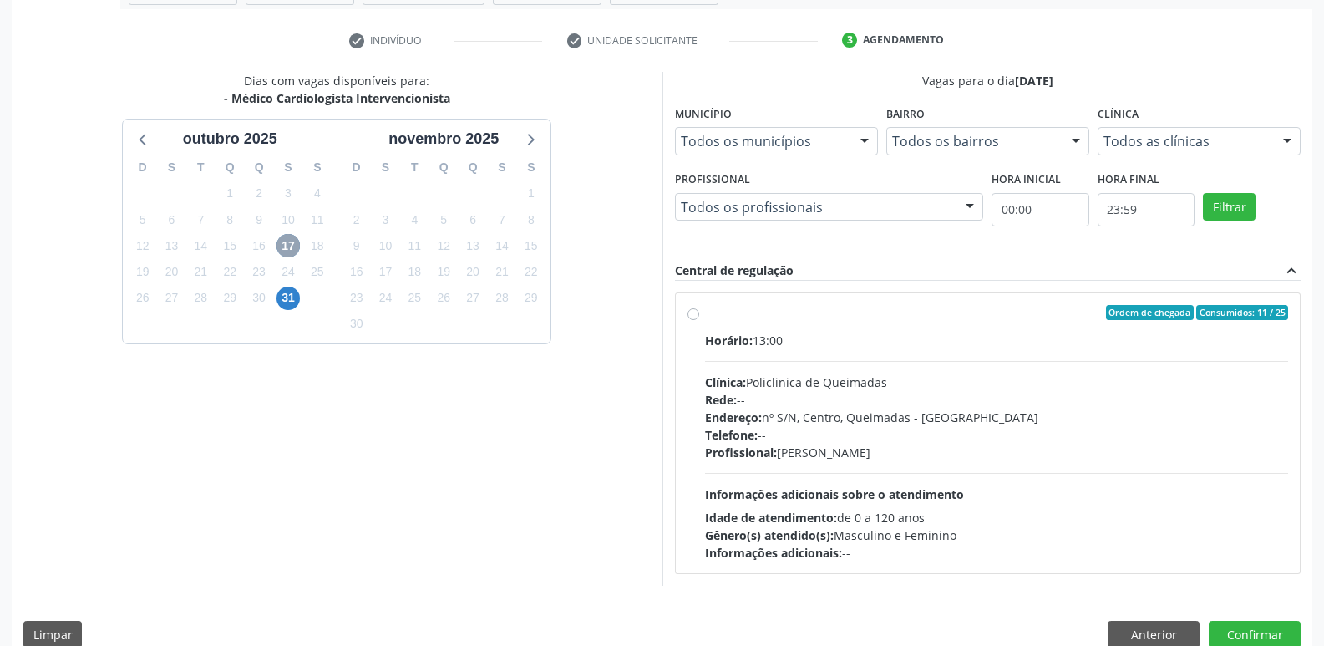
scroll to position [322, 0]
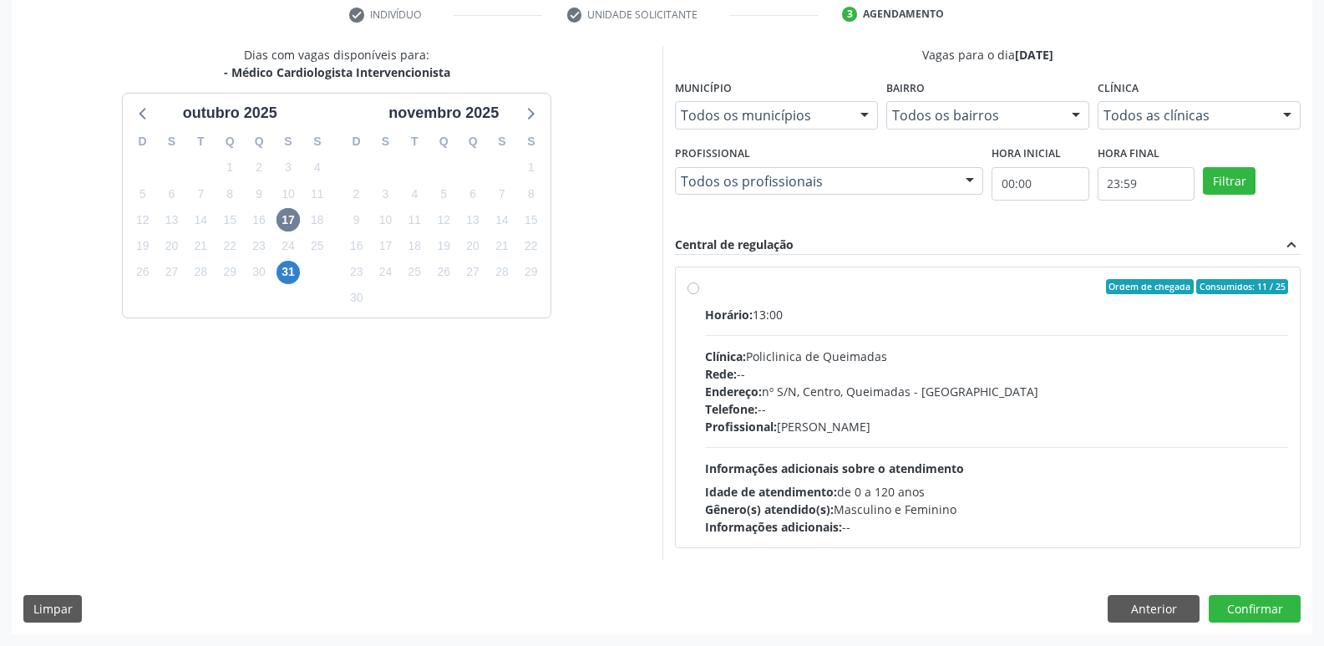
click at [868, 427] on div "Profissional: [PERSON_NAME]" at bounding box center [997, 427] width 584 height 18
click at [699, 294] on input "Ordem de chegada Consumidos: 11 / 25 Horário: 13:00 Clínica: Policlinica de Que…" at bounding box center [693, 286] width 12 height 15
radio input "true"
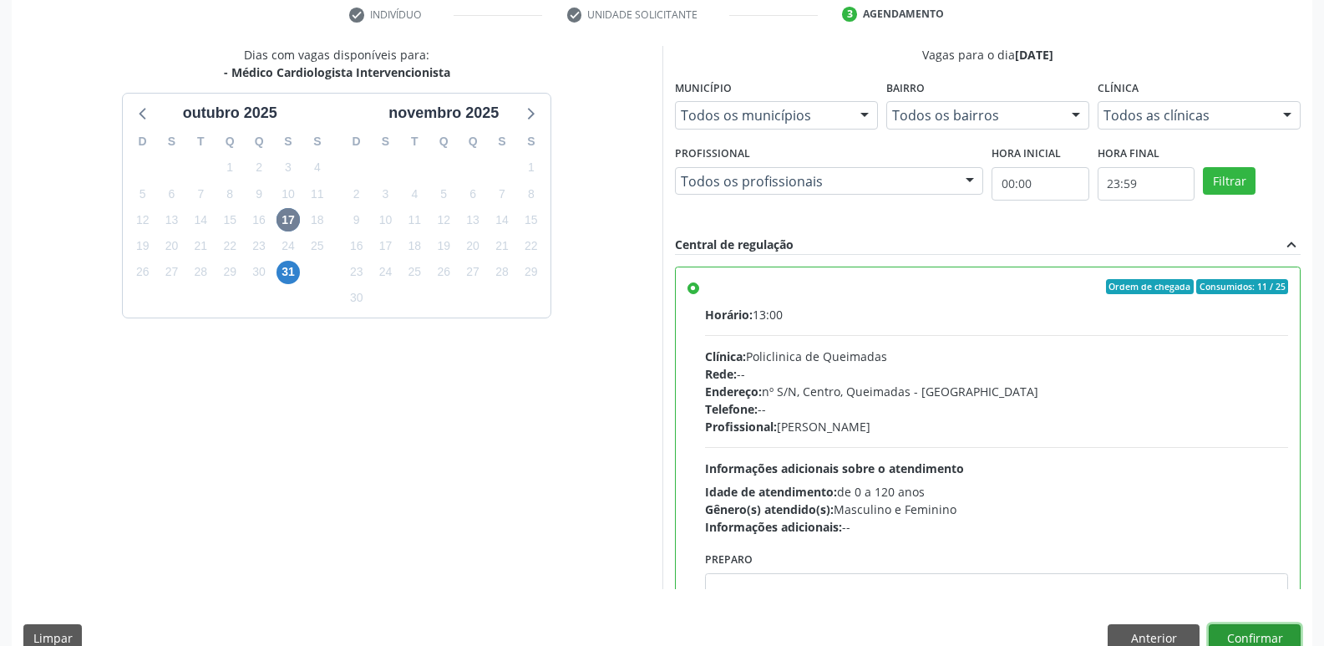
click at [1277, 626] on button "Confirmar" at bounding box center [1255, 638] width 92 height 28
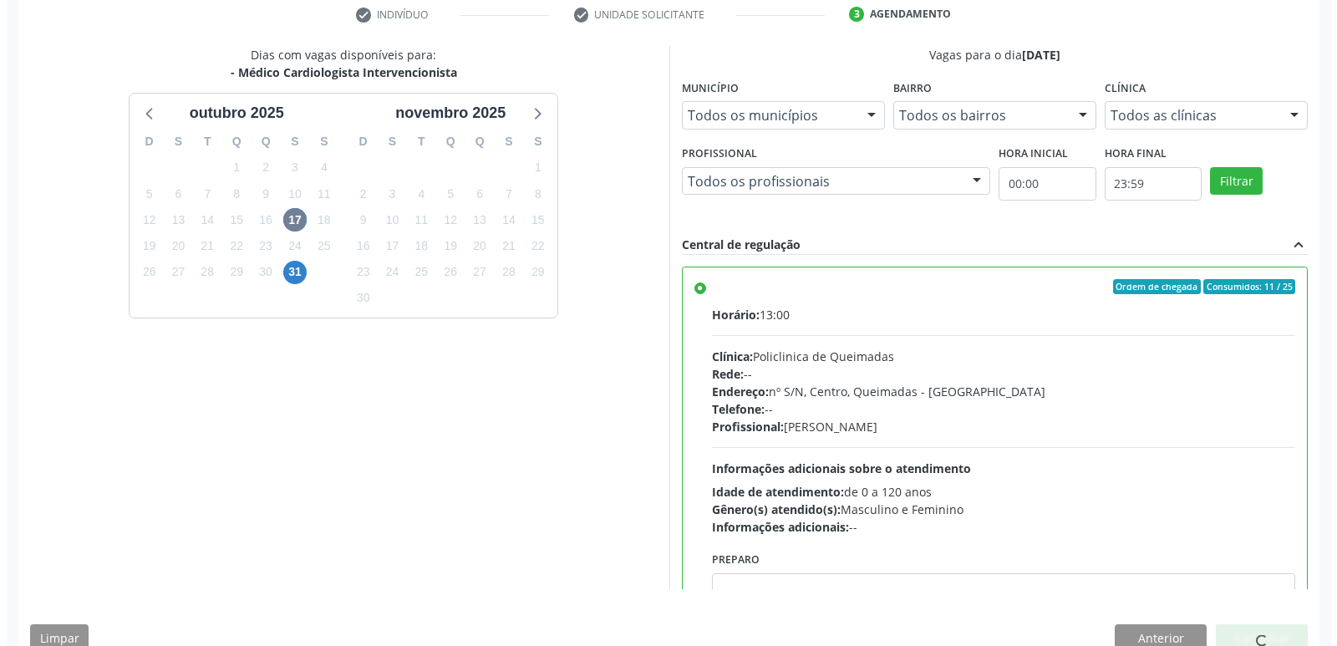
scroll to position [0, 0]
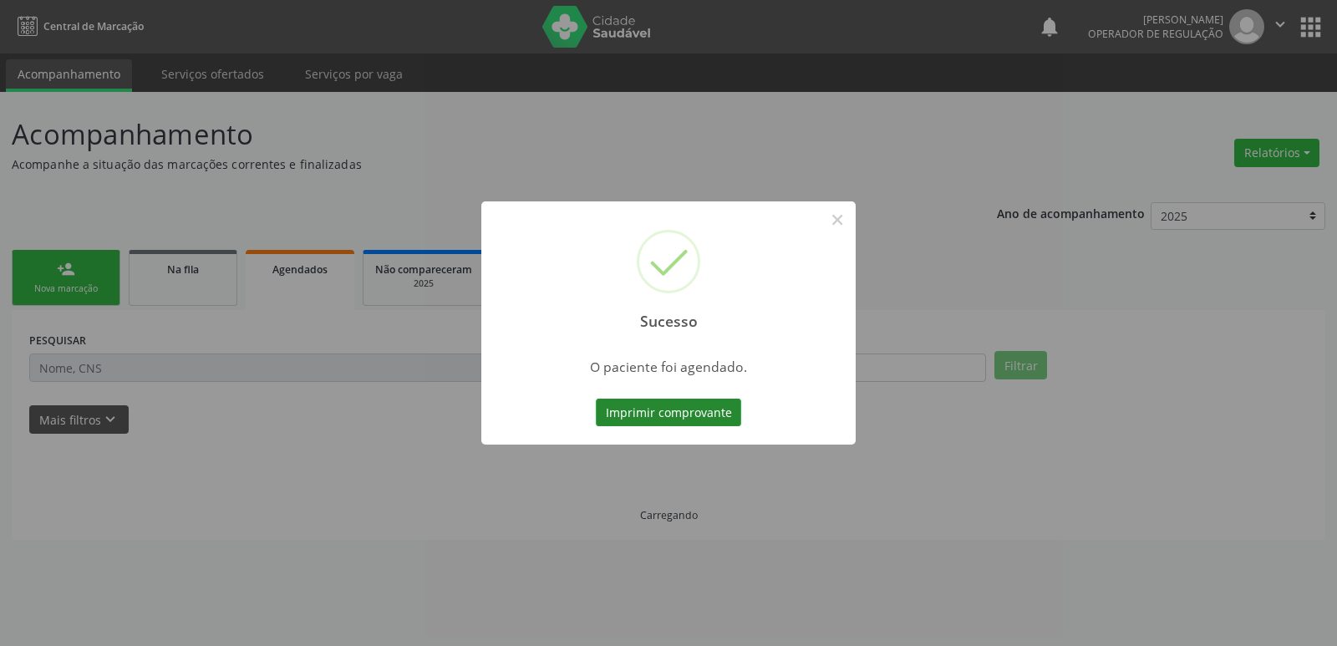
click at [710, 403] on button "Imprimir comprovante" at bounding box center [668, 412] width 145 height 28
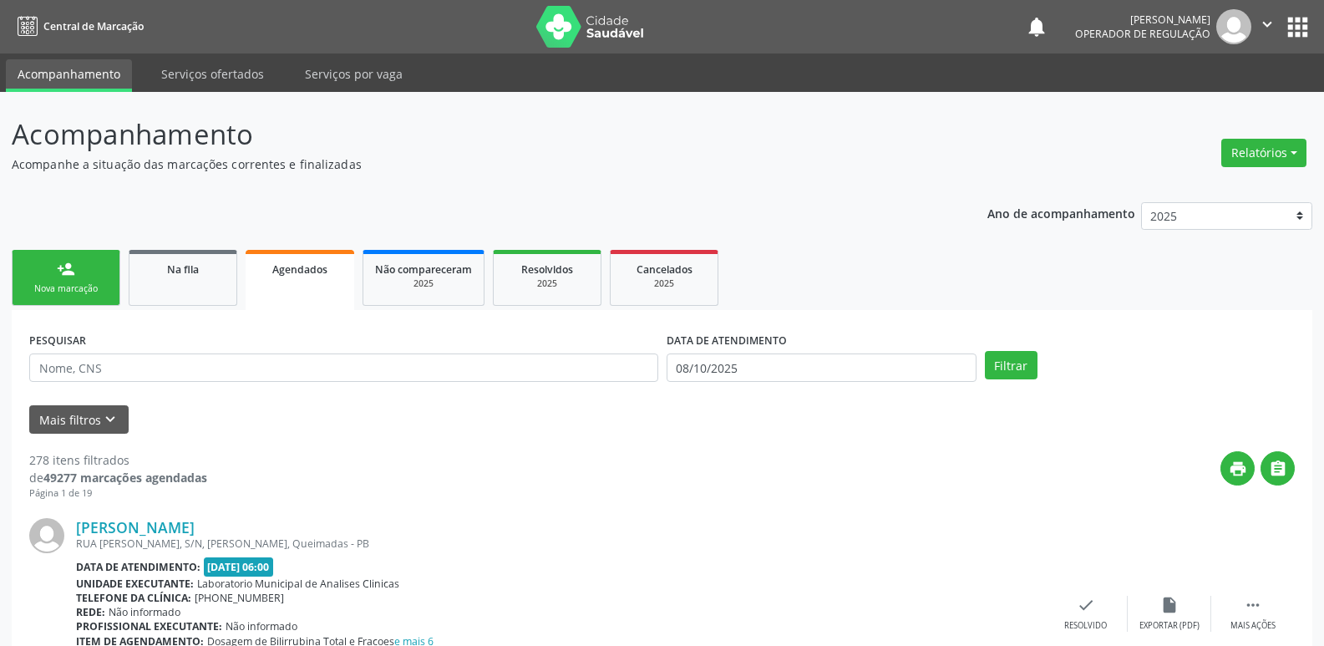
drag, startPoint x: 80, startPoint y: 251, endPoint x: 110, endPoint y: 223, distance: 40.8
click at [82, 251] on link "person_add Nova marcação" at bounding box center [66, 278] width 109 height 56
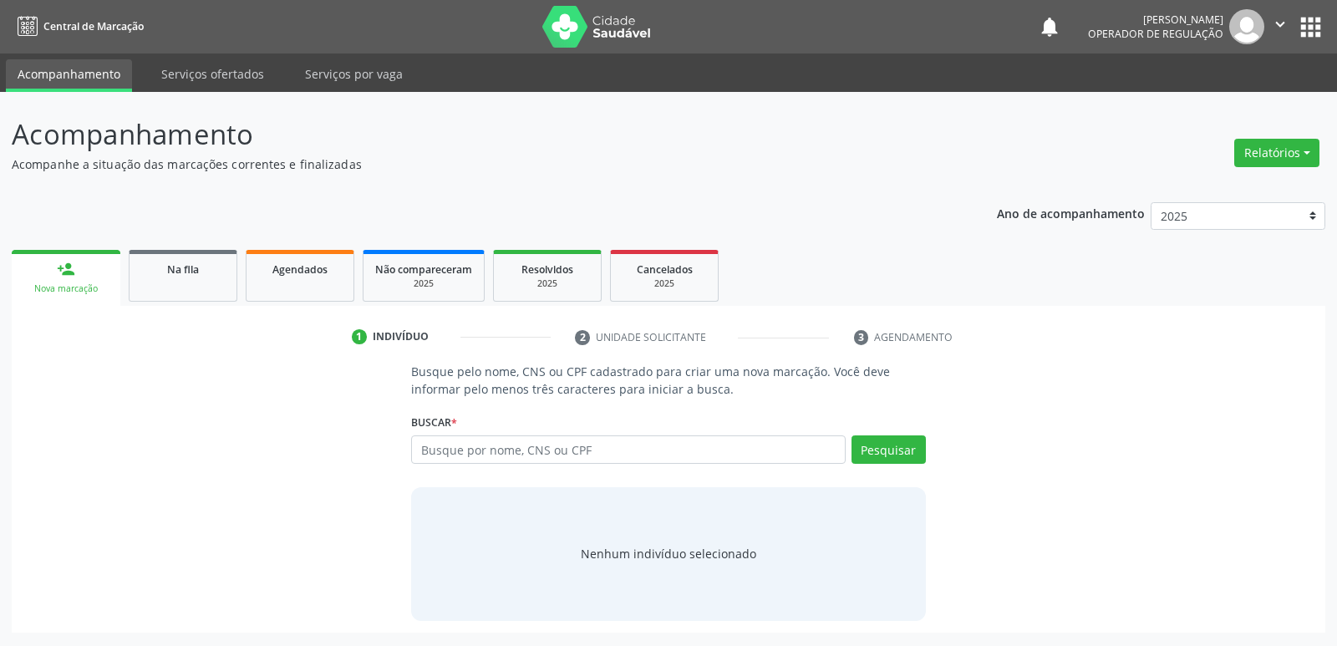
click at [1315, 33] on button "apps" at bounding box center [1310, 27] width 29 height 29
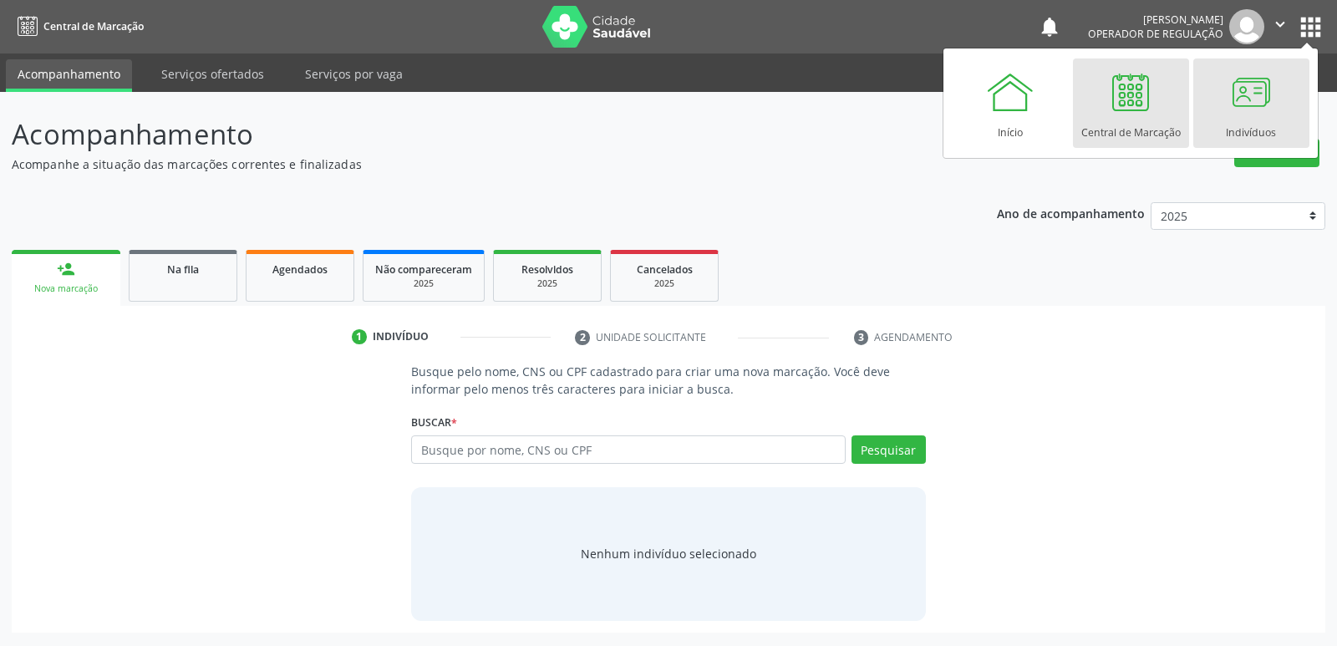
click at [1261, 99] on div at bounding box center [1250, 92] width 50 height 50
